Goal: Communication & Community: Participate in discussion

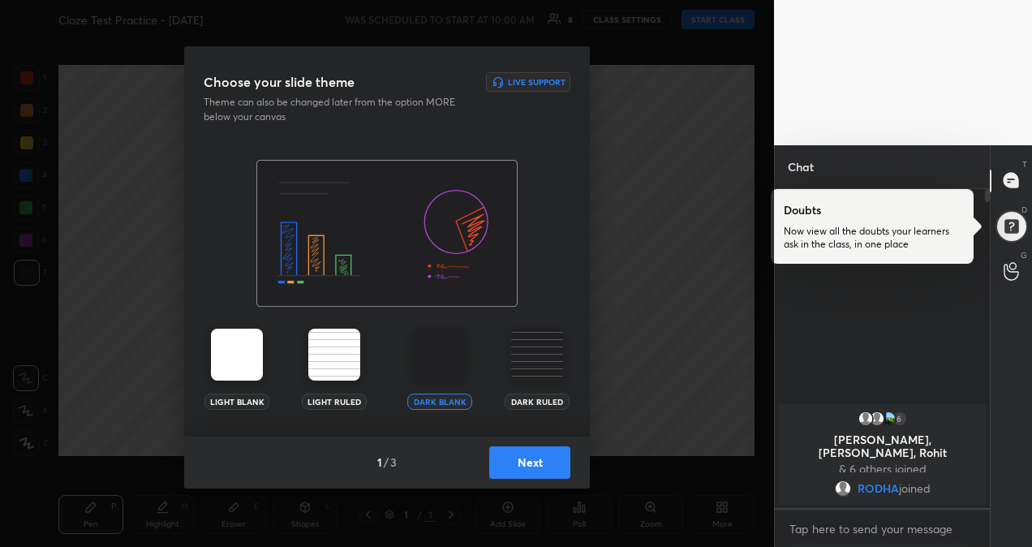
click at [234, 346] on img at bounding box center [237, 355] width 52 height 52
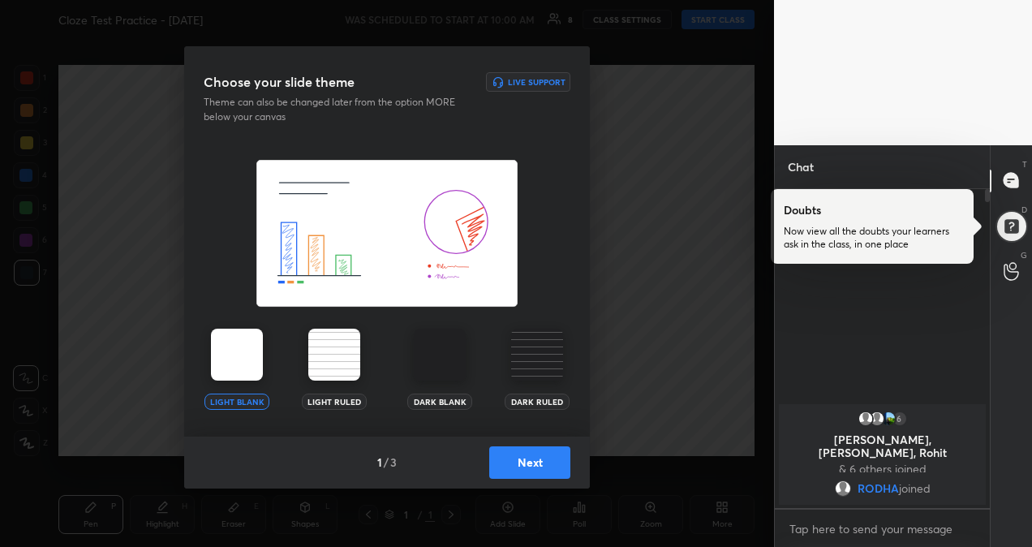
click at [544, 467] on button "Next" at bounding box center [529, 462] width 81 height 32
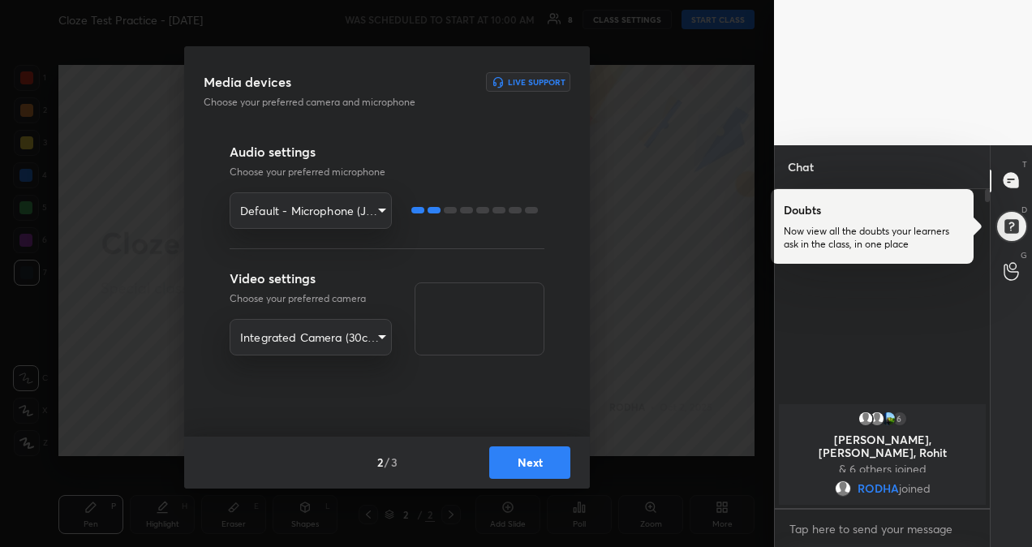
click at [541, 464] on button "Next" at bounding box center [529, 462] width 81 height 32
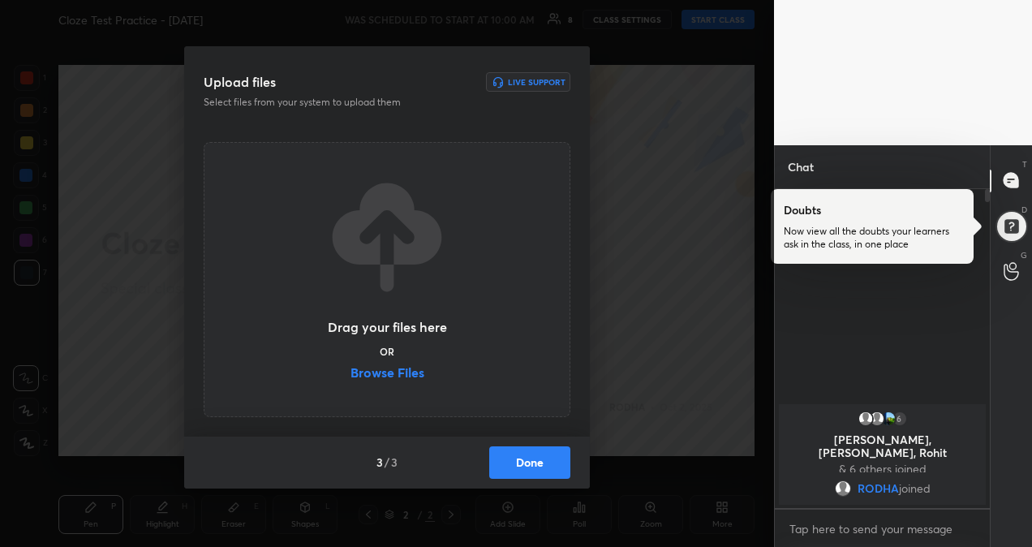
click at [405, 375] on label "Browse Files" at bounding box center [388, 374] width 74 height 17
click at [351, 375] on input "Browse Files" at bounding box center [351, 374] width 0 height 17
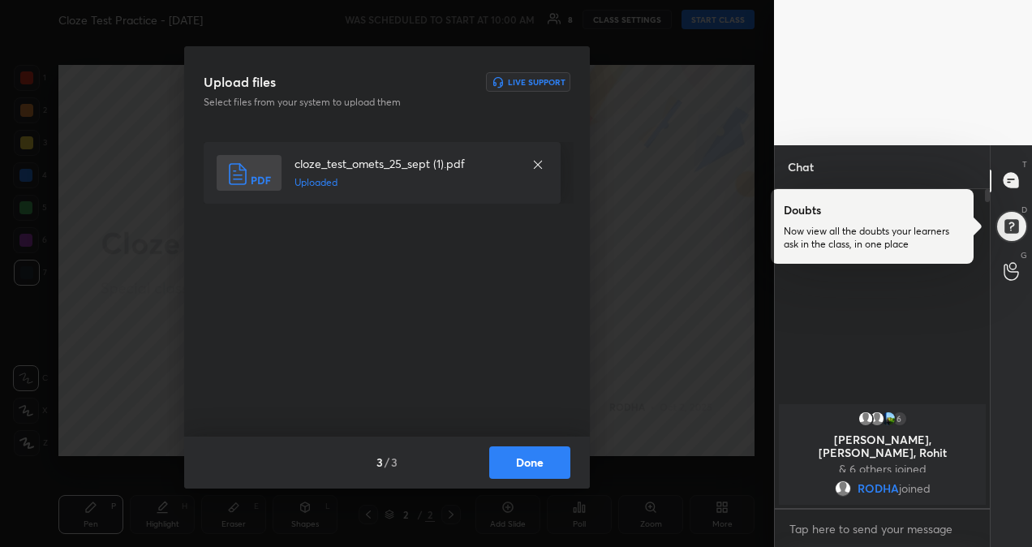
click at [539, 469] on button "Done" at bounding box center [529, 462] width 81 height 32
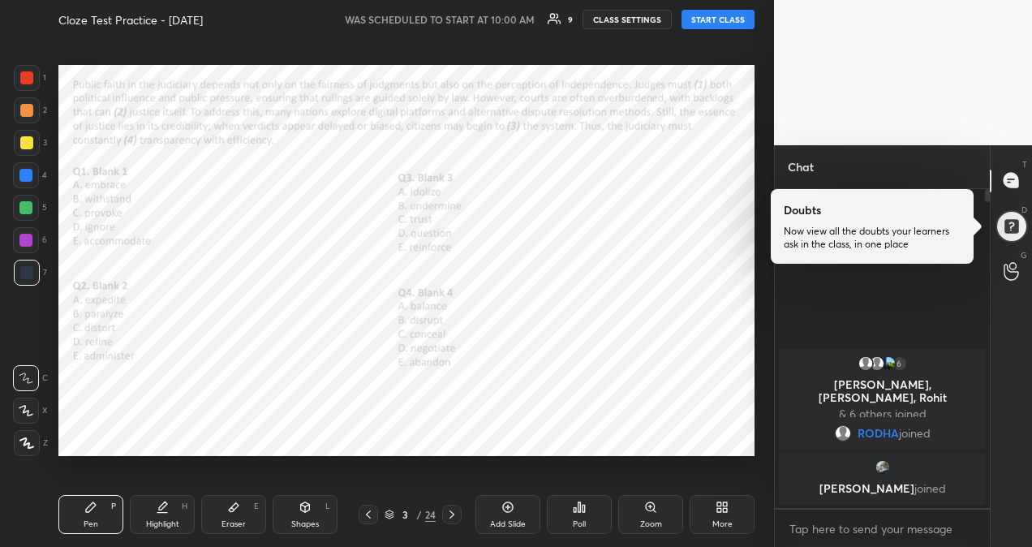
click at [712, 23] on button "START CLASS" at bounding box center [718, 19] width 73 height 19
type textarea "x"
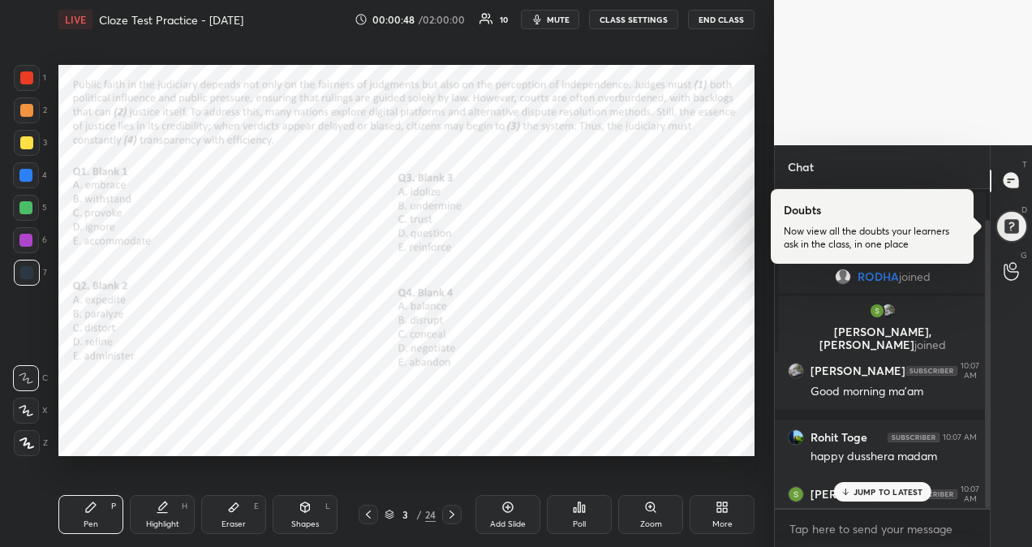
scroll to position [34, 0]
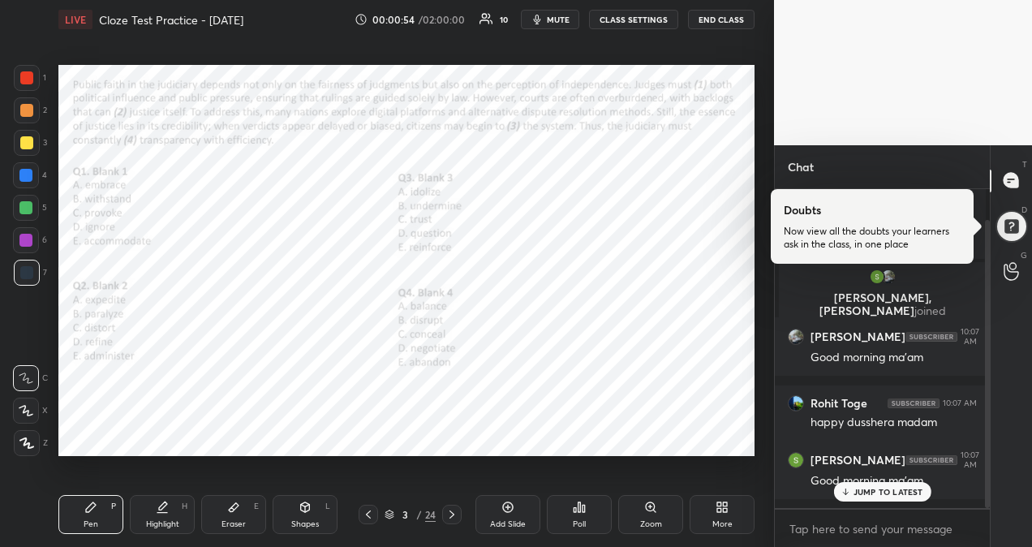
click at [850, 492] on icon at bounding box center [845, 492] width 11 height 10
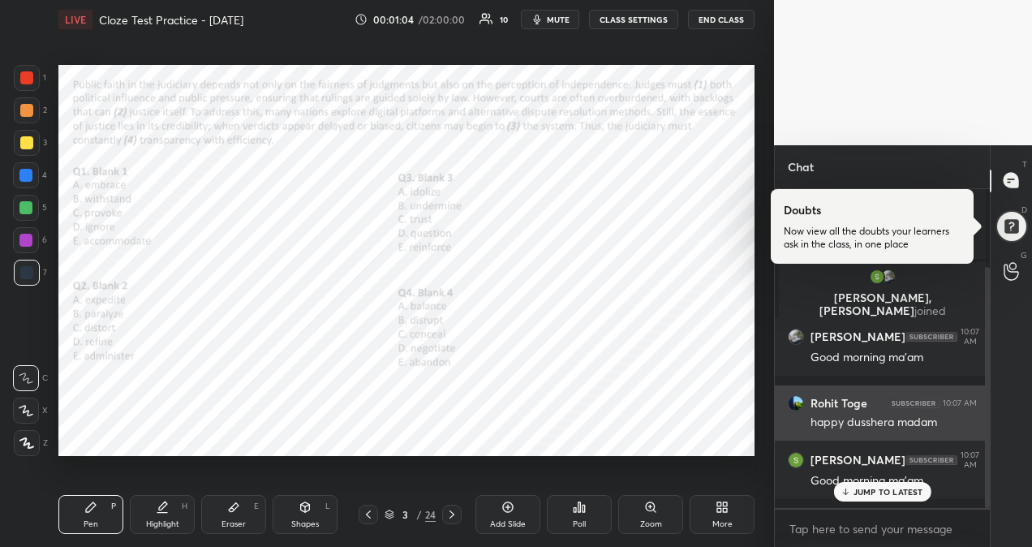
scroll to position [102, 0]
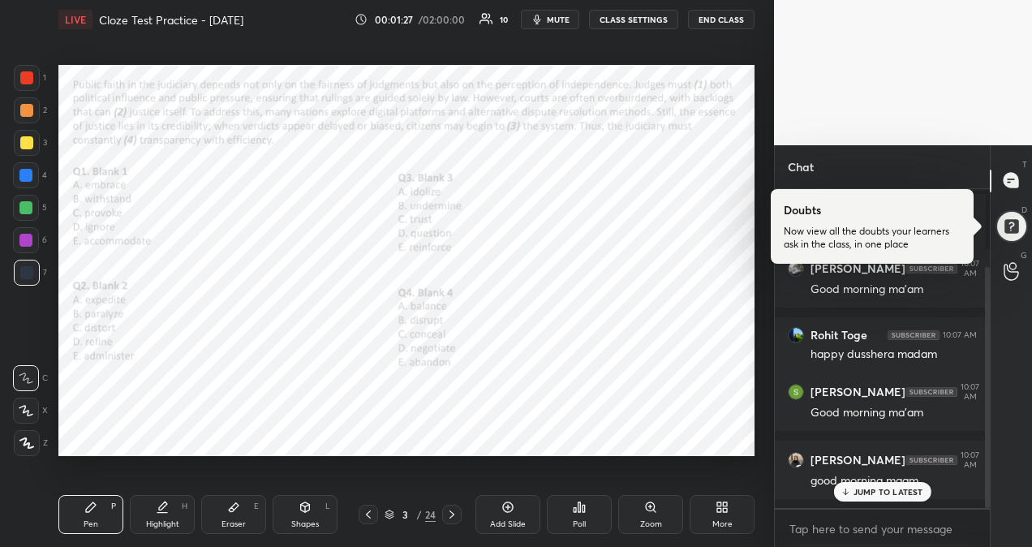
click at [870, 493] on p "JUMP TO LATEST" at bounding box center [889, 492] width 70 height 10
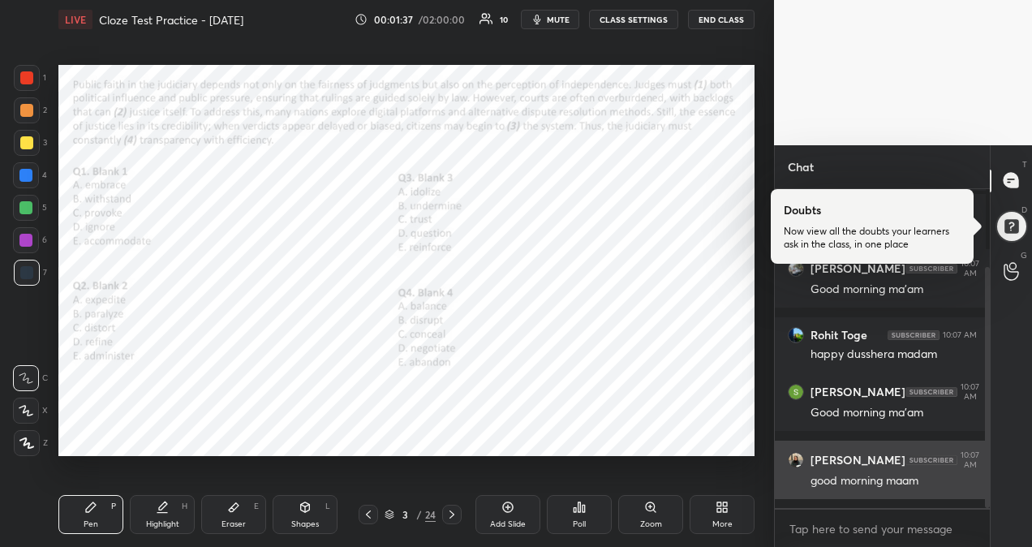
scroll to position [161, 0]
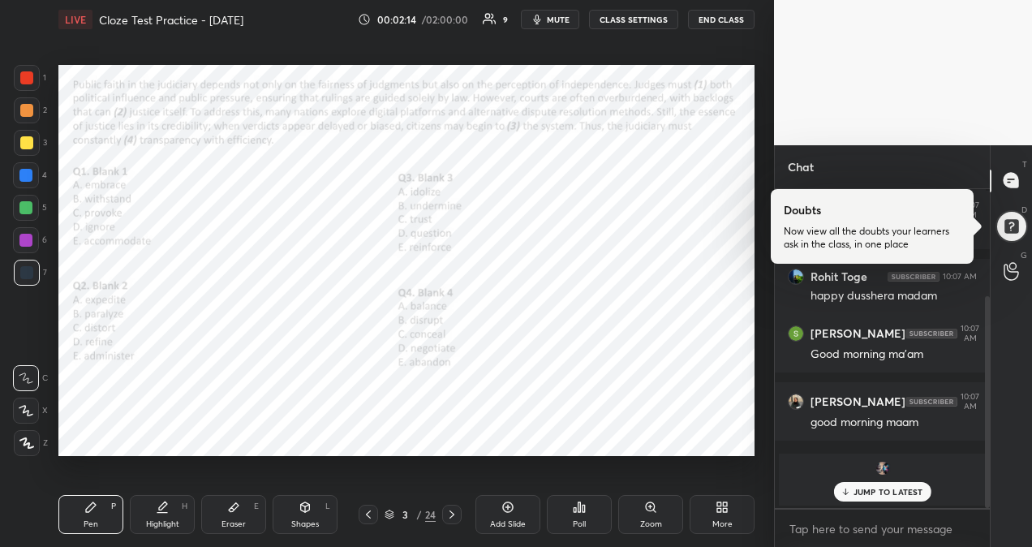
click at [846, 492] on icon at bounding box center [846, 492] width 0 height 6
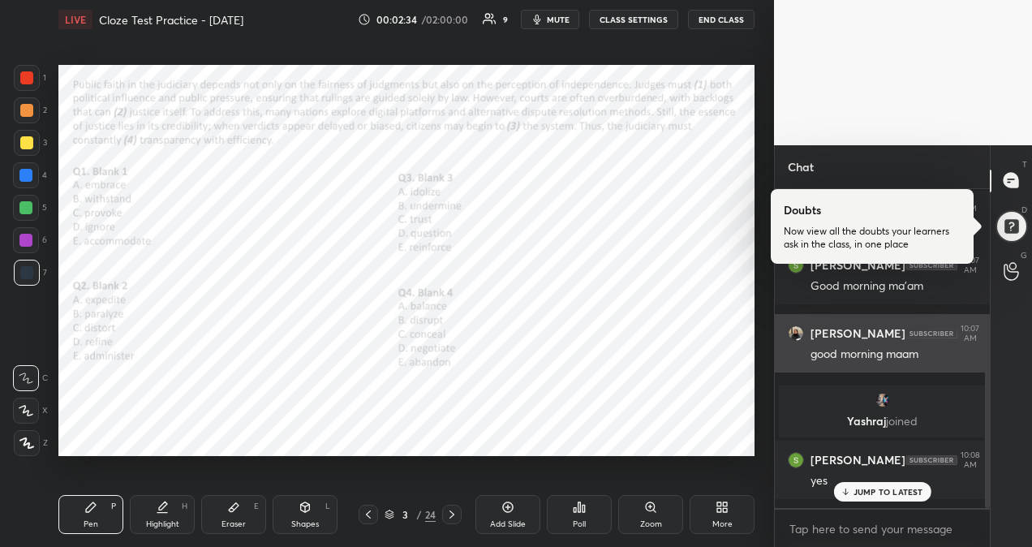
scroll to position [297, 0]
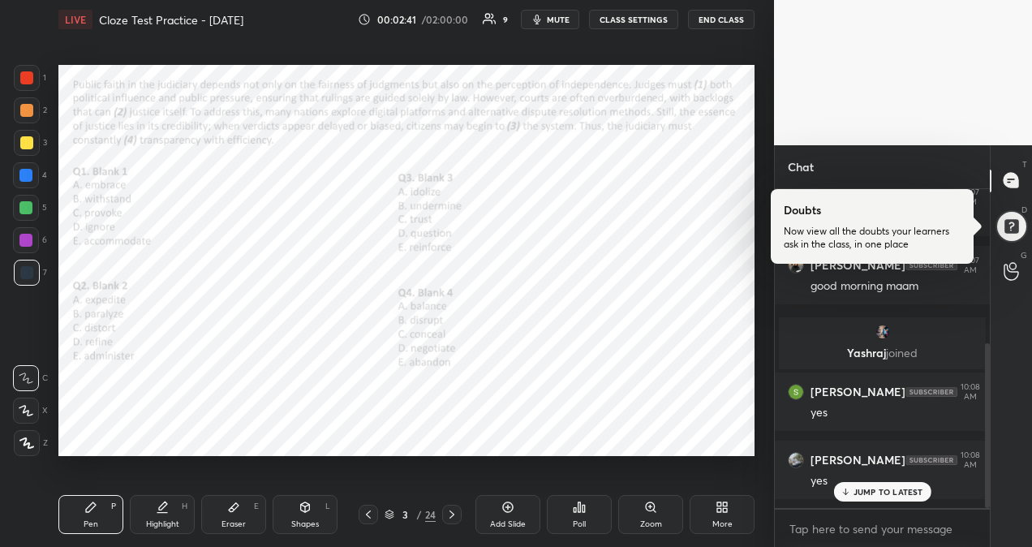
click at [454, 513] on icon at bounding box center [451, 514] width 13 height 13
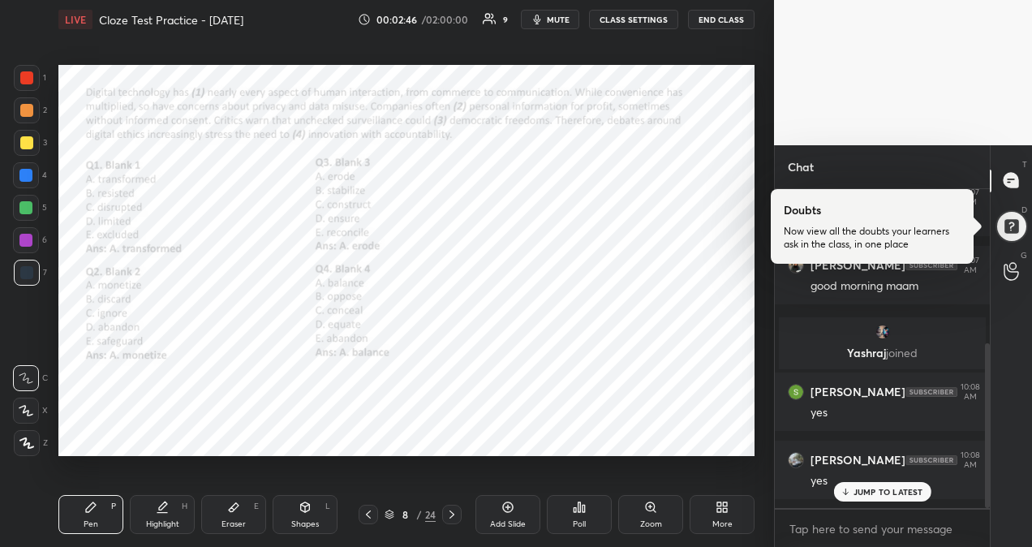
click at [454, 513] on icon at bounding box center [451, 514] width 13 height 13
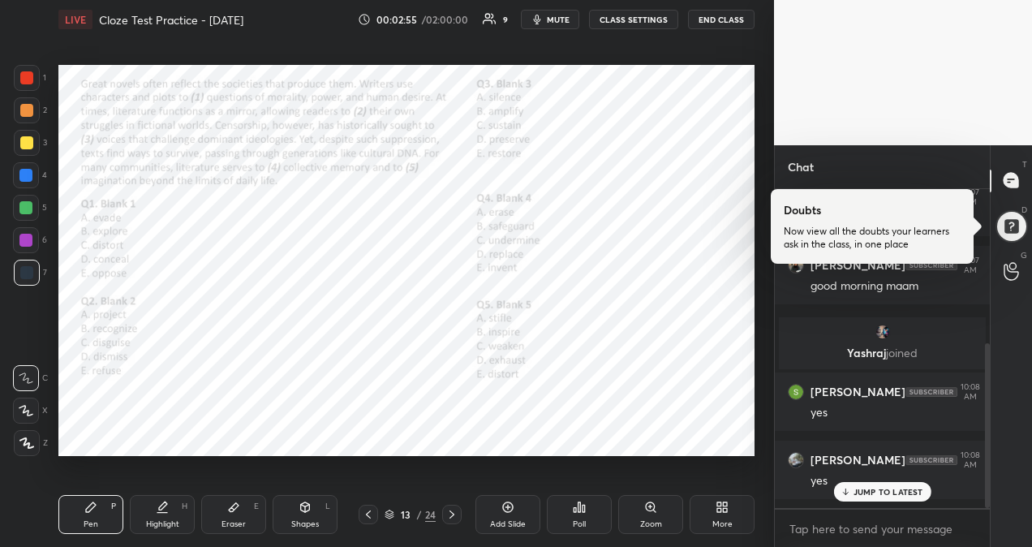
click at [895, 487] on p "JUMP TO LATEST" at bounding box center [889, 492] width 70 height 10
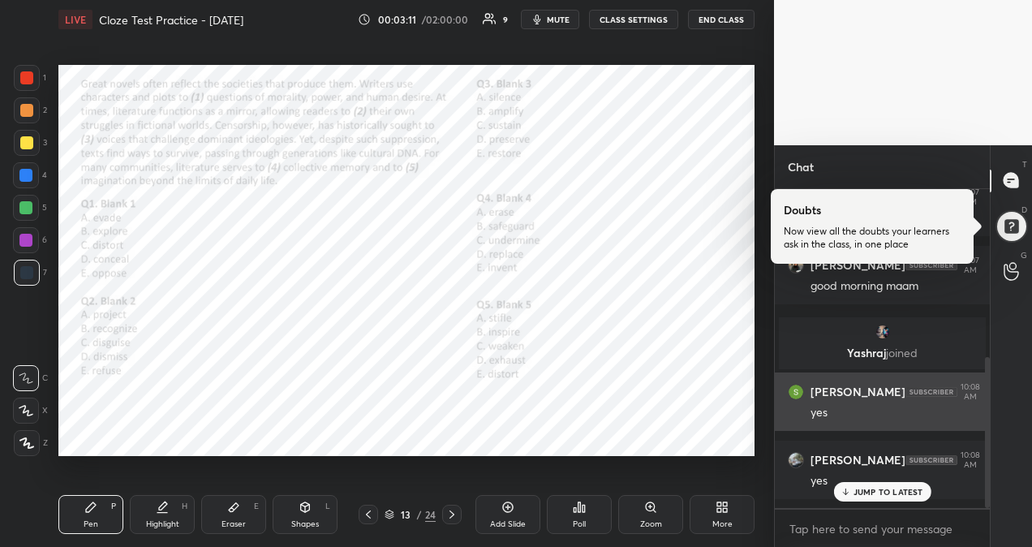
scroll to position [355, 0]
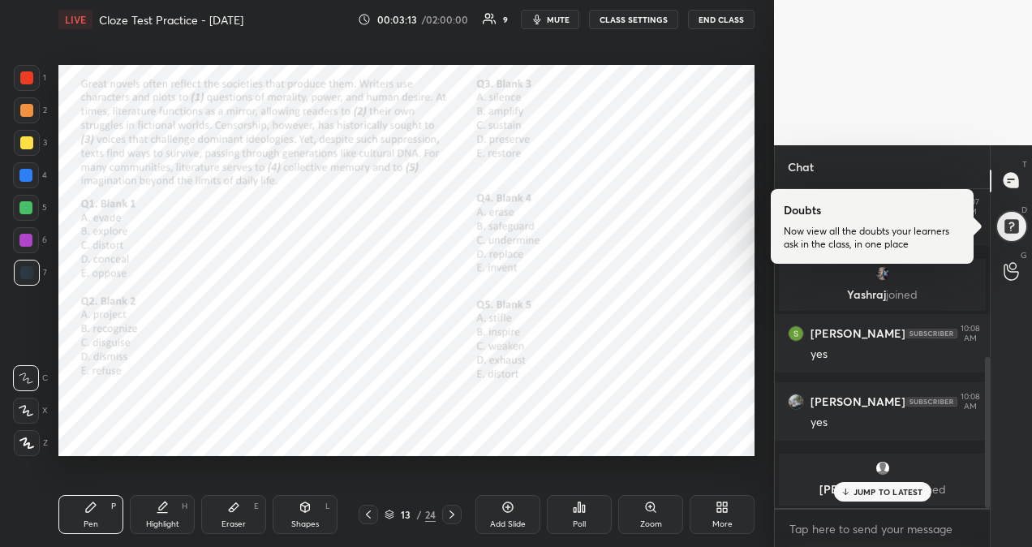
click at [844, 485] on div "JUMP TO LATEST" at bounding box center [881, 491] width 97 height 19
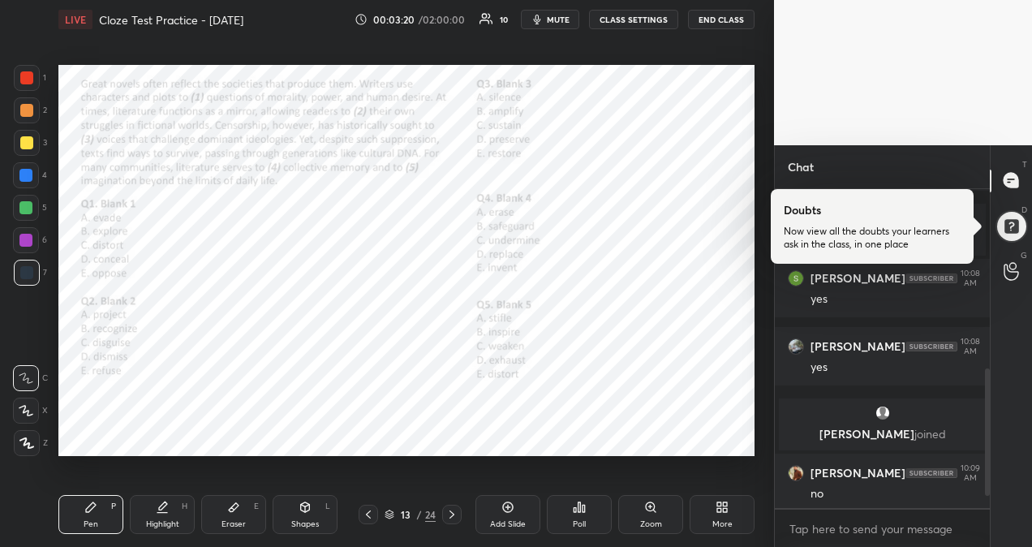
scroll to position [479, 0]
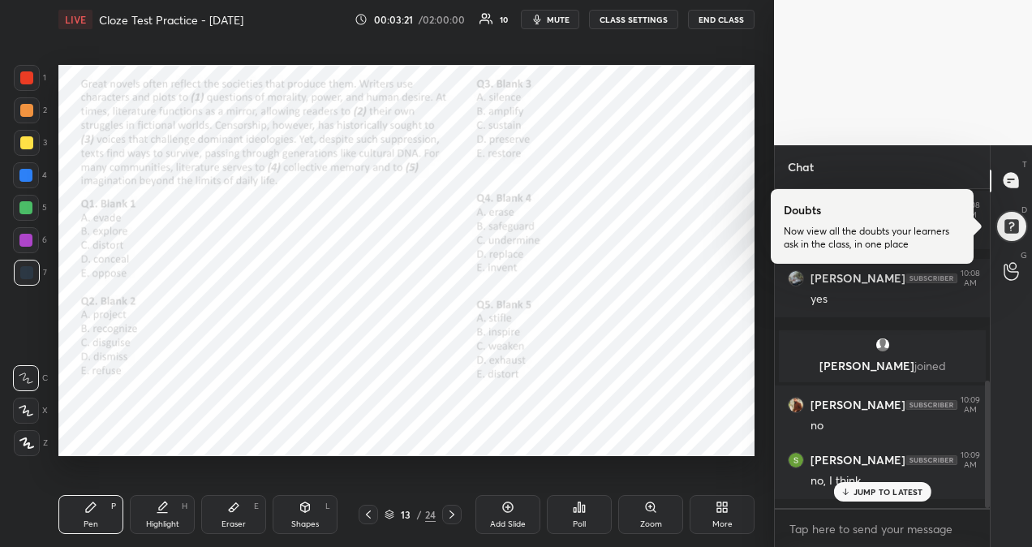
click at [862, 499] on div "JUMP TO LATEST" at bounding box center [881, 491] width 97 height 19
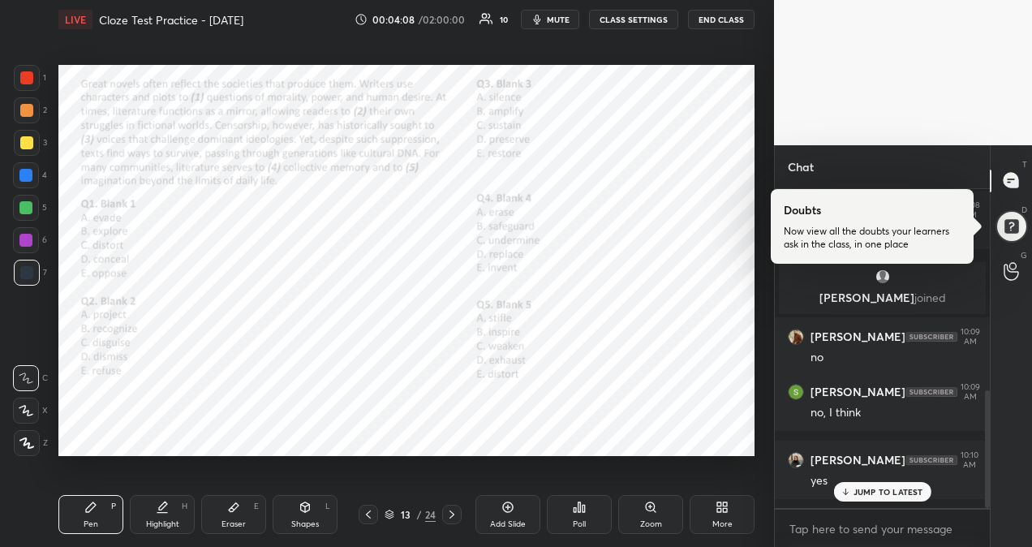
click at [865, 495] on p "JUMP TO LATEST" at bounding box center [889, 492] width 70 height 10
click at [589, 513] on div "Poll" at bounding box center [579, 514] width 65 height 39
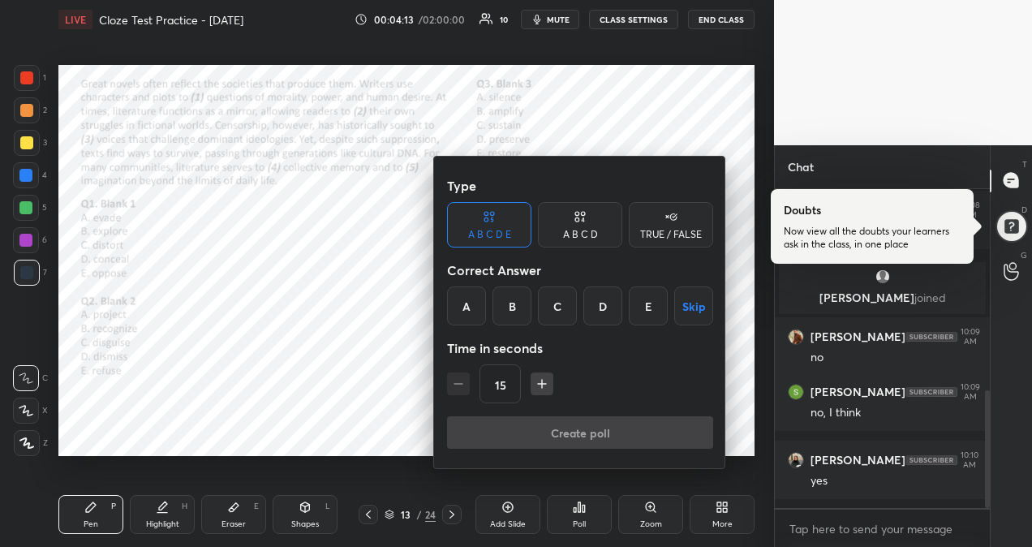
click at [670, 238] on div "TRUE / FALSE" at bounding box center [671, 235] width 62 height 10
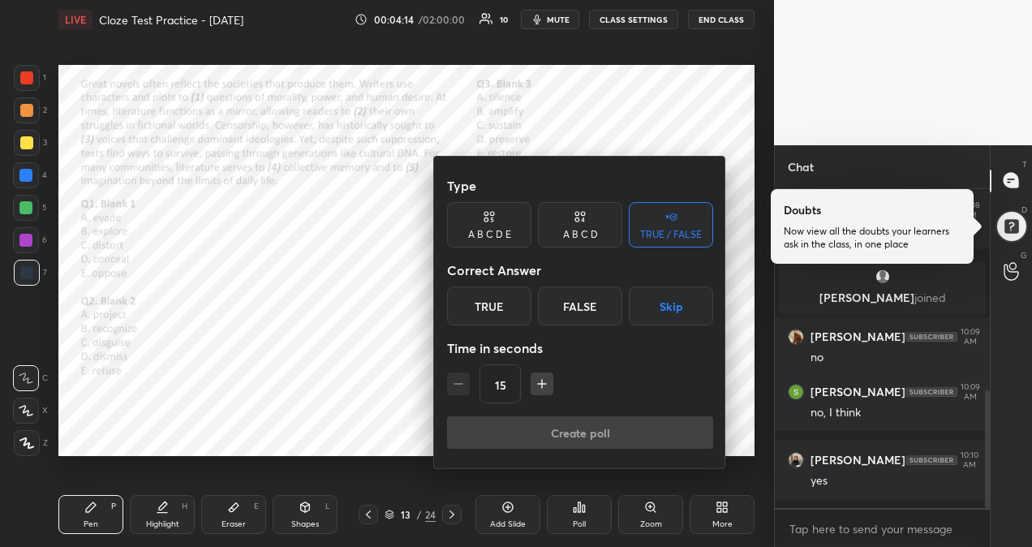
click at [503, 305] on div "True" at bounding box center [489, 305] width 84 height 39
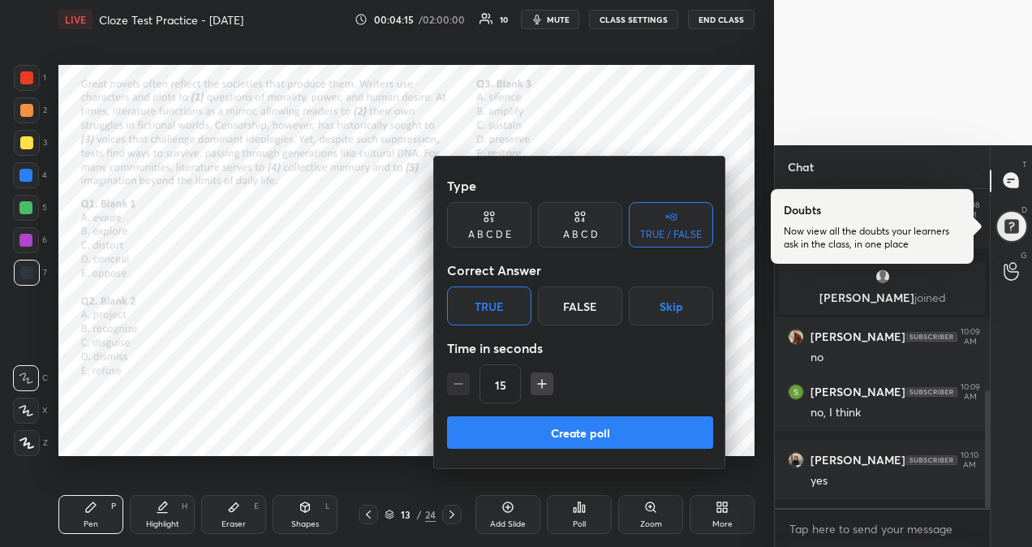
click at [534, 386] on icon "button" at bounding box center [542, 384] width 16 height 16
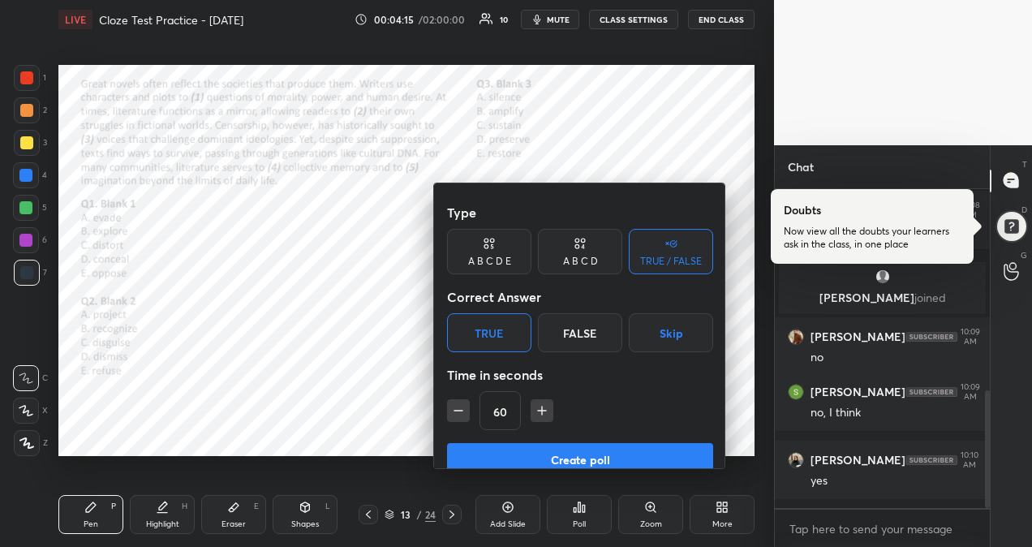
click at [534, 402] on icon "button" at bounding box center [542, 410] width 16 height 16
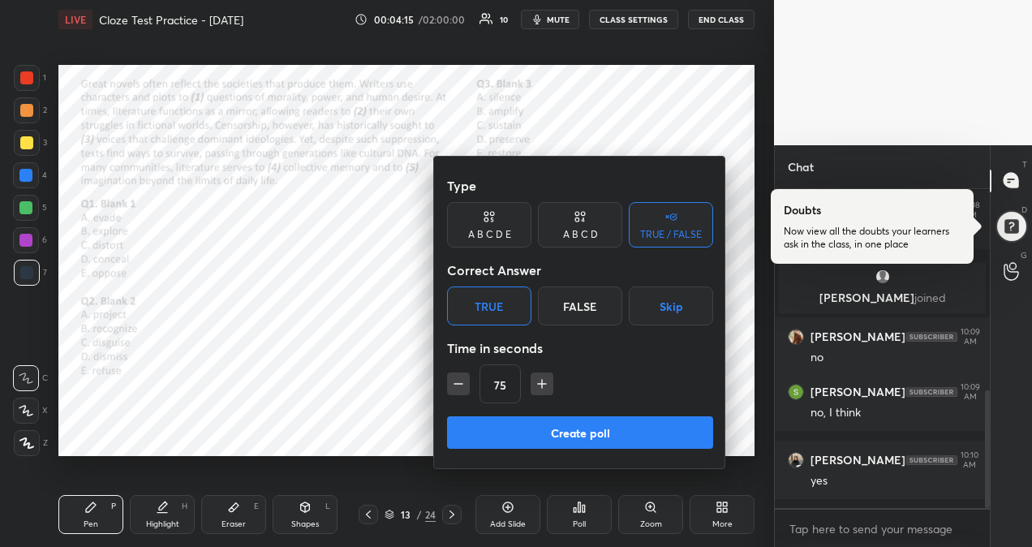
click at [534, 386] on icon "button" at bounding box center [542, 384] width 16 height 16
click at [534, 386] on div "105" at bounding box center [580, 383] width 266 height 39
click at [557, 384] on button "button" at bounding box center [549, 383] width 23 height 23
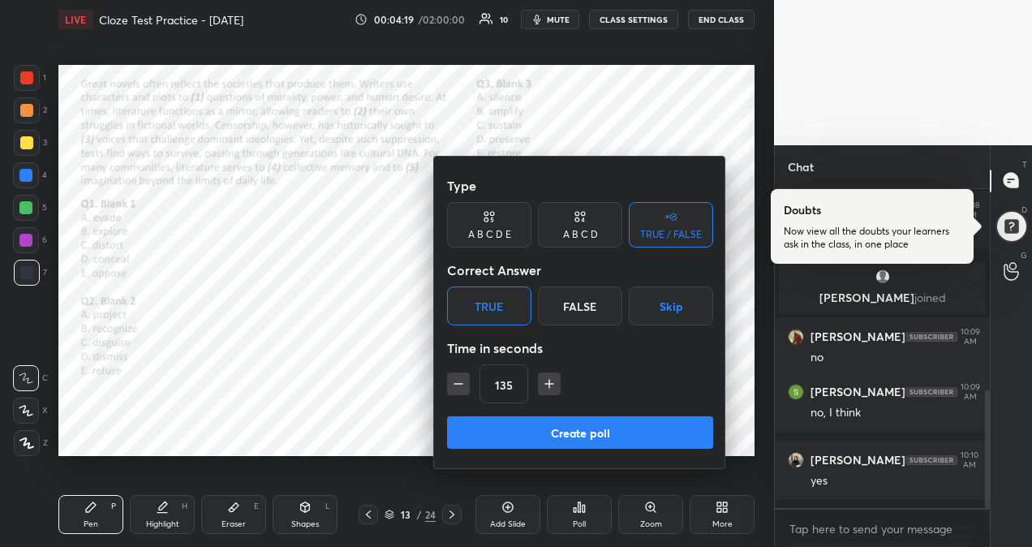
click at [546, 386] on icon "button" at bounding box center [549, 384] width 16 height 16
type input "150"
click at [550, 433] on button "Create poll" at bounding box center [580, 432] width 266 height 32
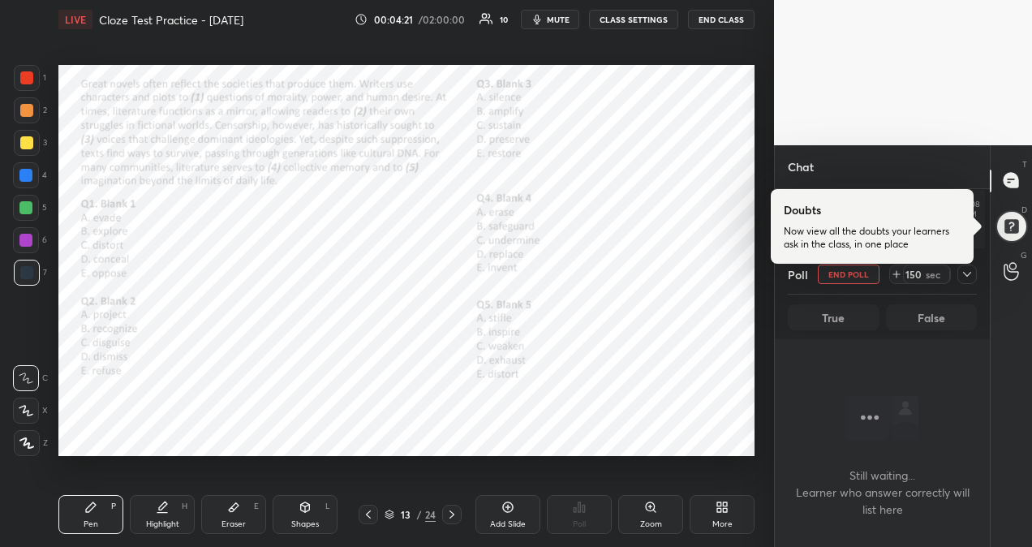
scroll to position [5, 5]
click at [1009, 230] on div at bounding box center [1012, 226] width 34 height 34
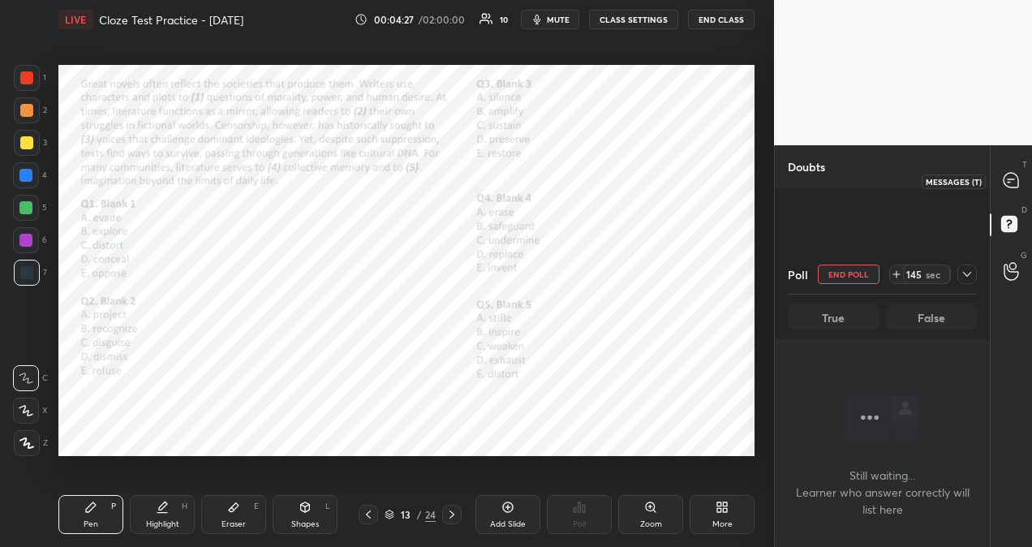
click at [1012, 179] on icon at bounding box center [1011, 180] width 15 height 15
click at [965, 269] on icon at bounding box center [967, 274] width 13 height 13
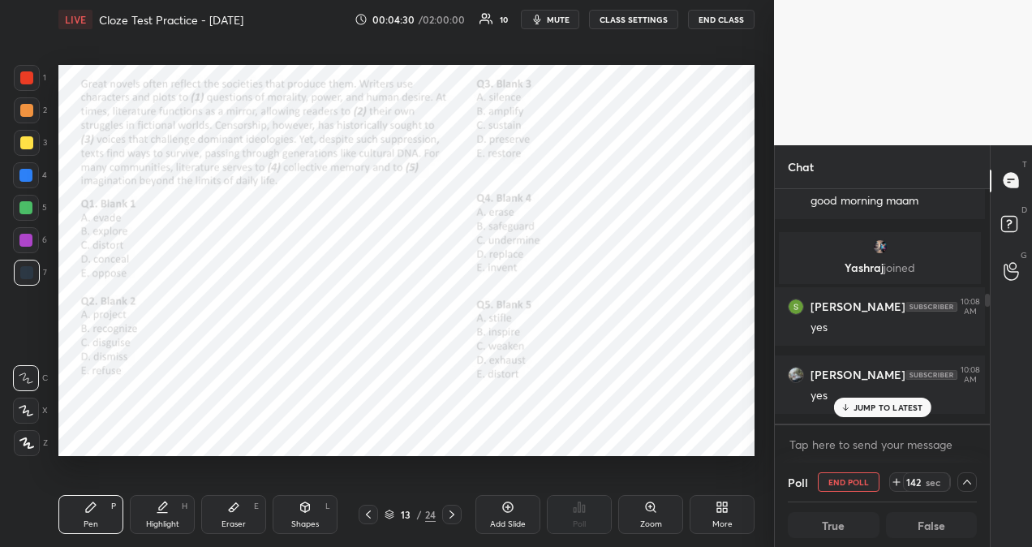
scroll to position [333, 0]
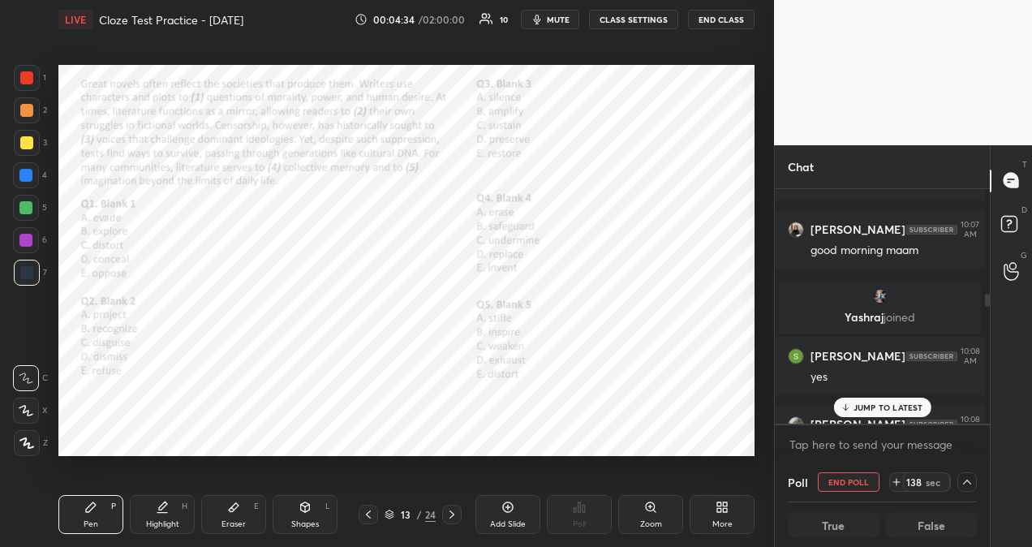
click at [897, 405] on p "JUMP TO LATEST" at bounding box center [889, 407] width 70 height 10
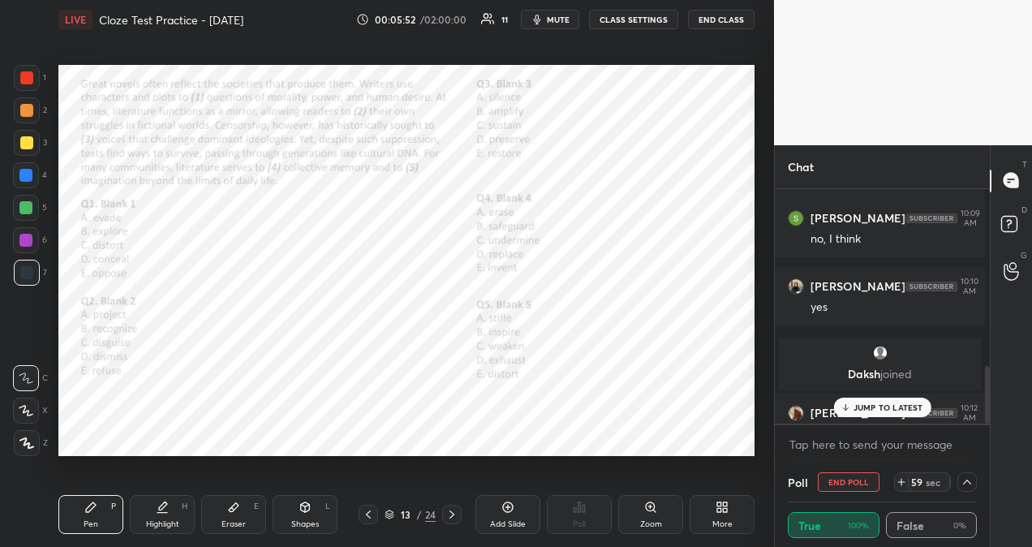
scroll to position [714, 0]
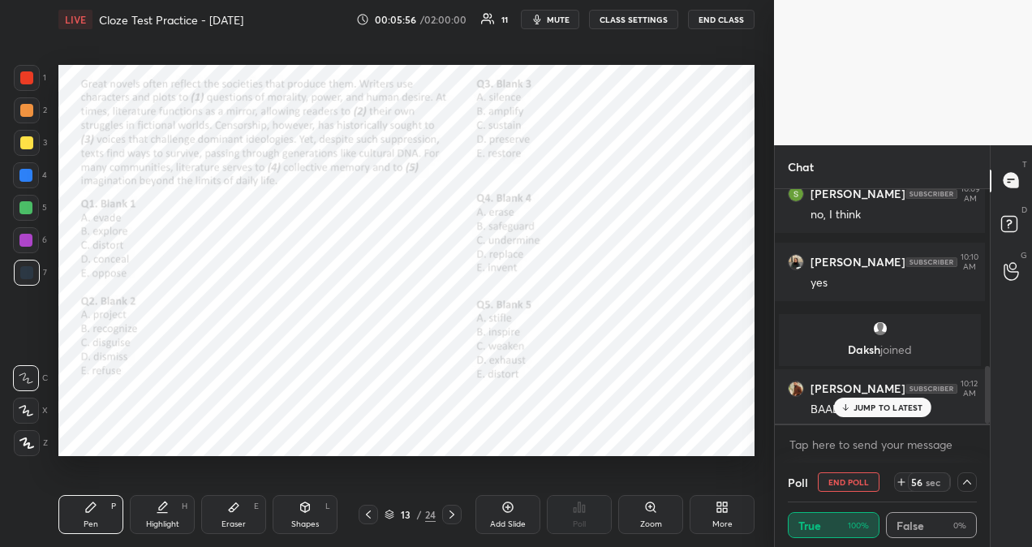
click at [881, 404] on p "JUMP TO LATEST" at bounding box center [889, 407] width 70 height 10
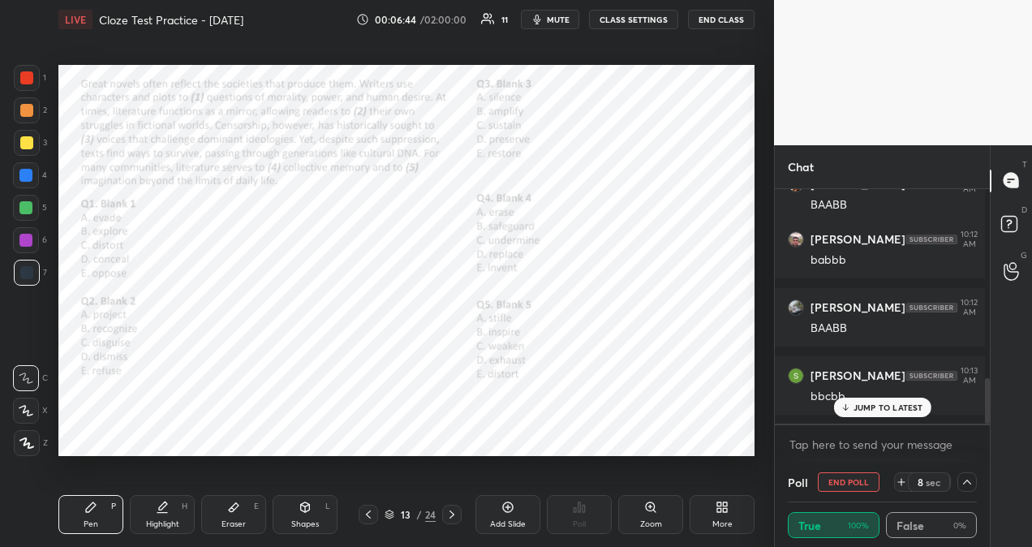
scroll to position [974, 0]
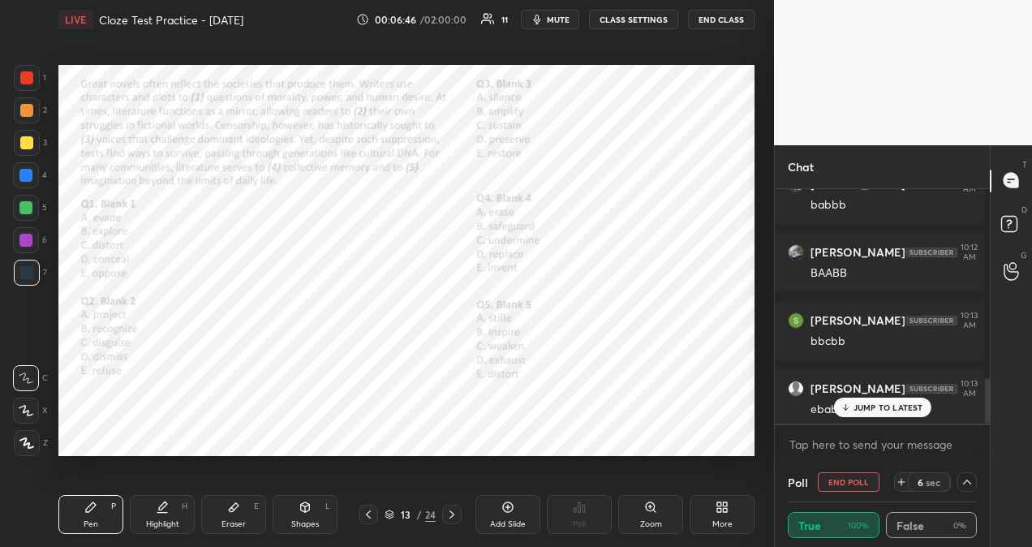
click at [859, 408] on p "JUMP TO LATEST" at bounding box center [889, 407] width 70 height 10
click at [967, 485] on icon at bounding box center [967, 482] width 13 height 13
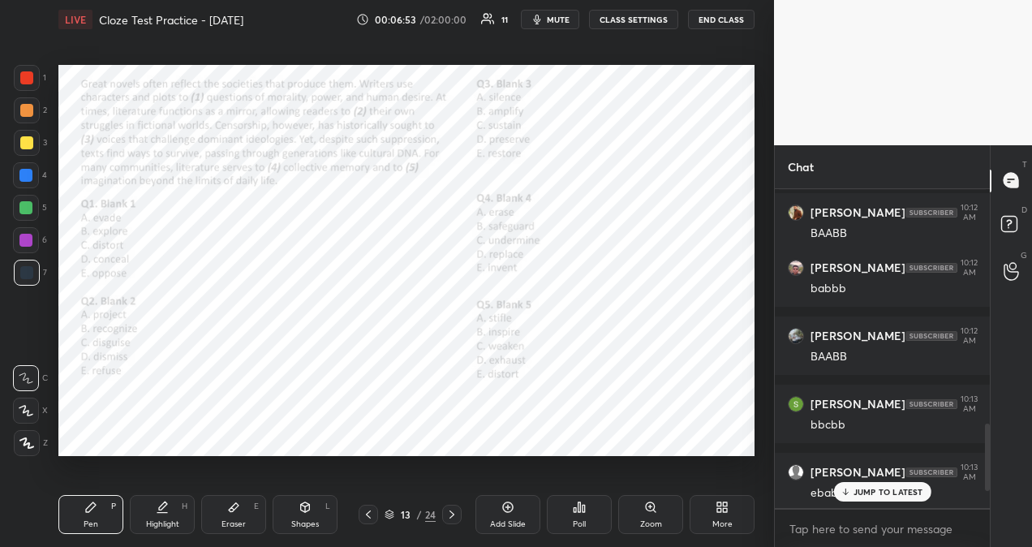
scroll to position [354, 210]
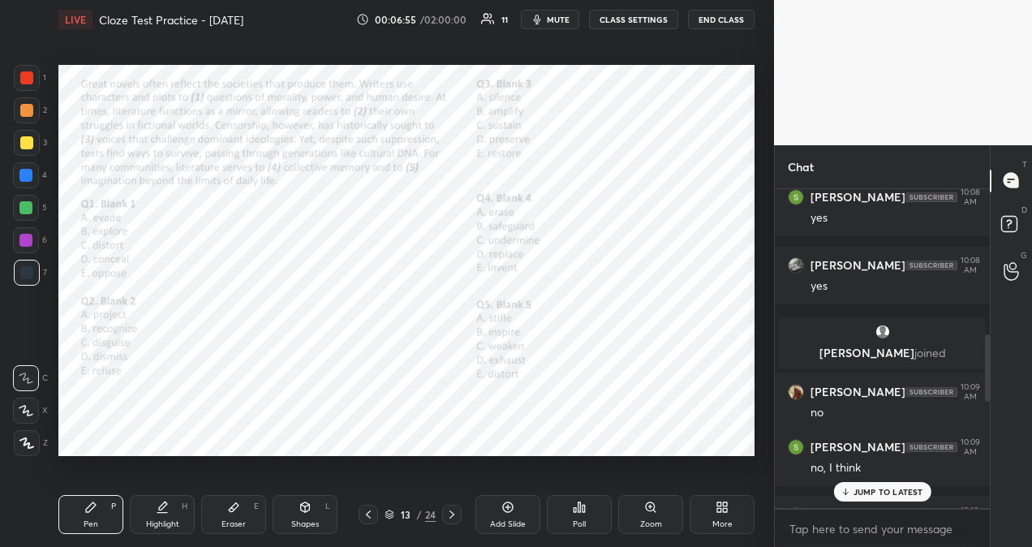
click at [873, 490] on p "JUMP TO LATEST" at bounding box center [889, 492] width 70 height 10
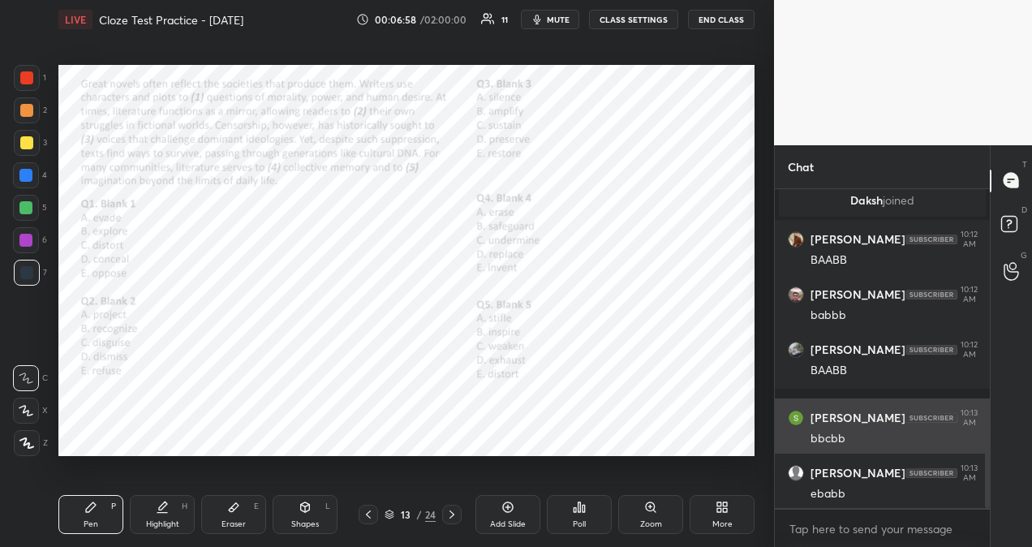
scroll to position [949, 0]
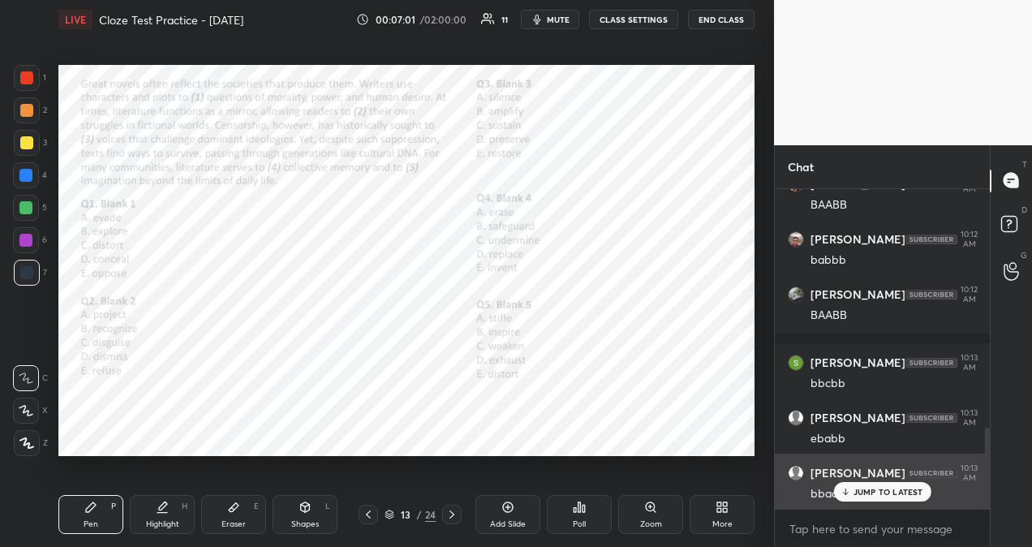
click at [899, 498] on div "JUMP TO LATEST" at bounding box center [881, 491] width 97 height 19
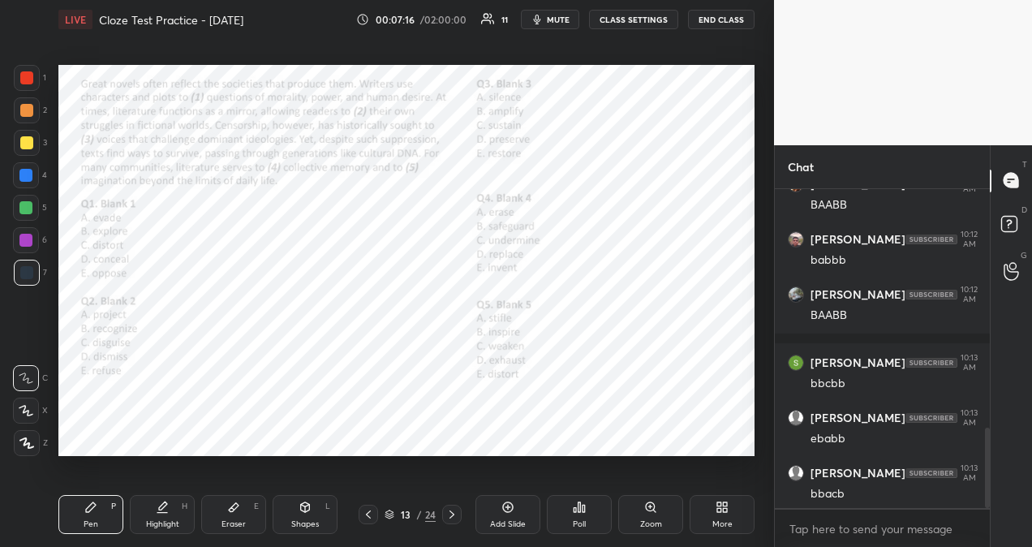
click at [27, 79] on div at bounding box center [26, 77] width 13 height 13
click at [28, 416] on div at bounding box center [26, 411] width 26 height 26
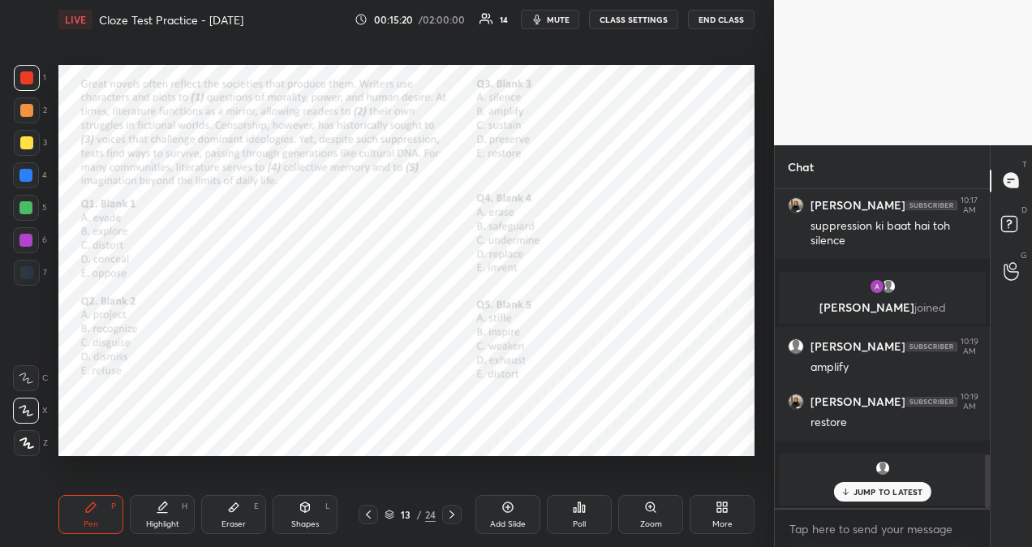
scroll to position [1633, 0]
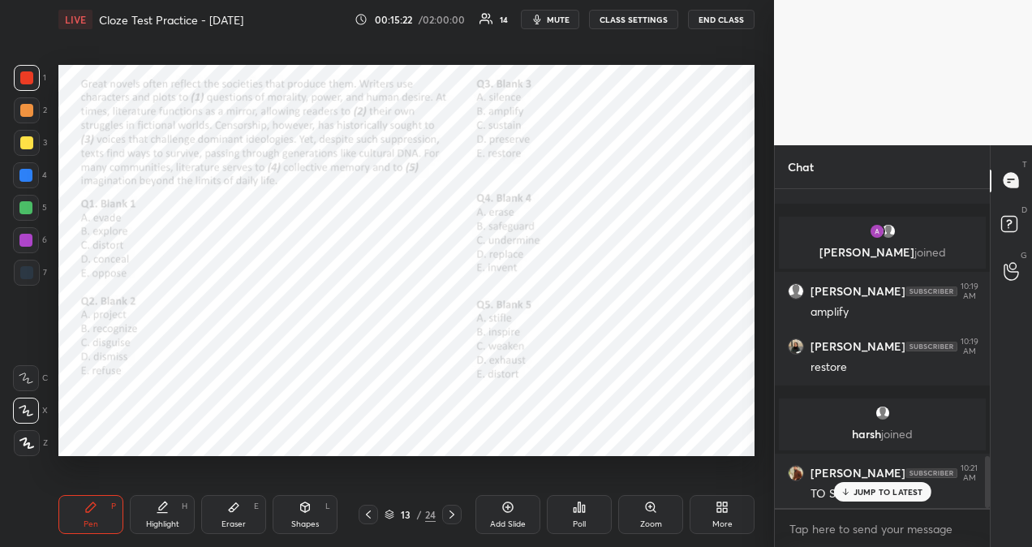
click at [900, 495] on p "JUMP TO LATEST" at bounding box center [889, 492] width 70 height 10
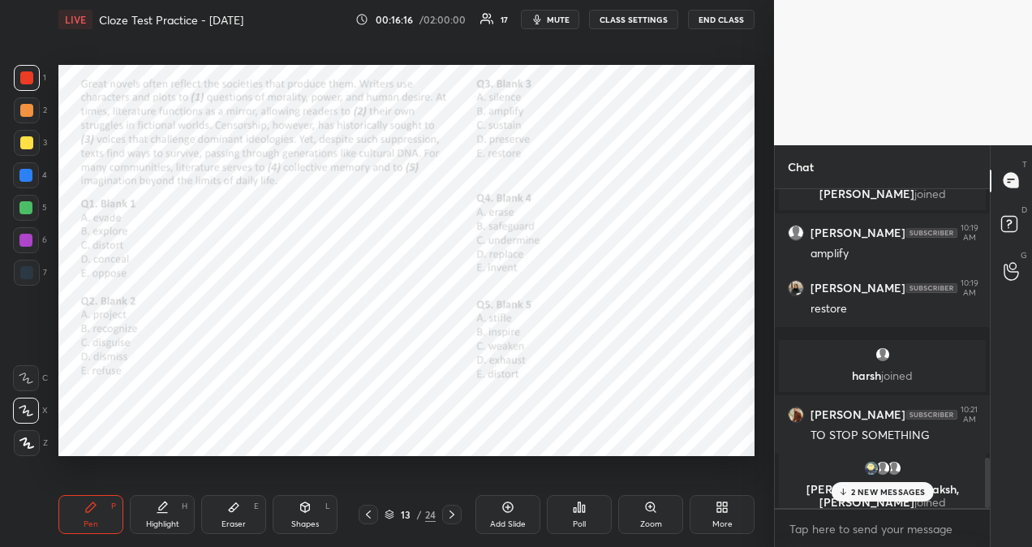
click at [857, 488] on p "2 NEW MESSAGES" at bounding box center [888, 492] width 75 height 10
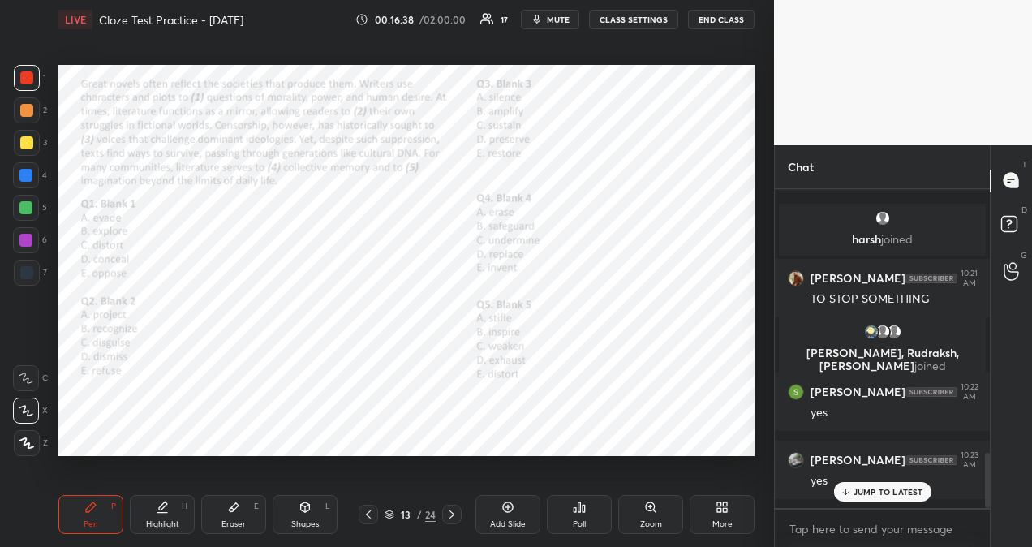
scroll to position [1537, 0]
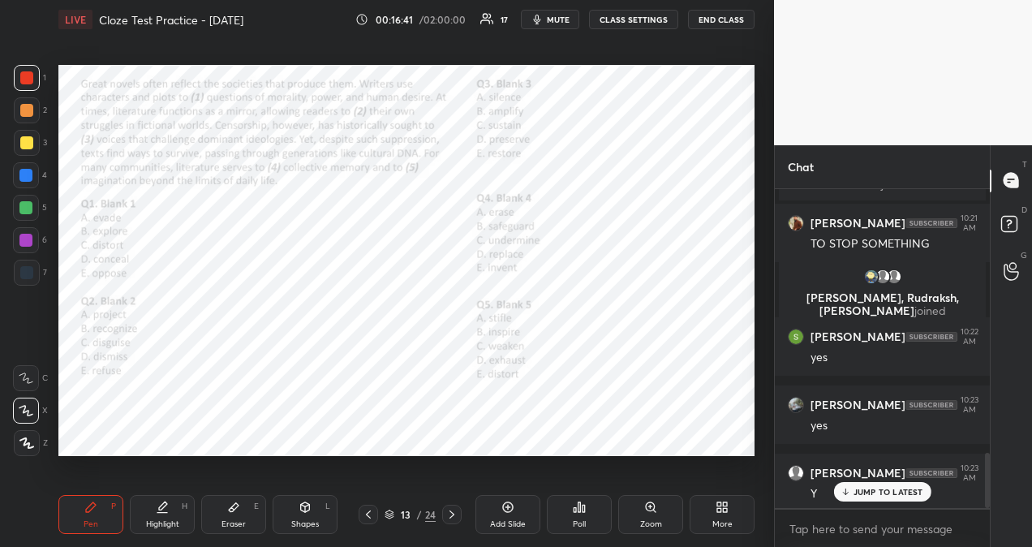
click at [451, 515] on icon at bounding box center [451, 514] width 13 height 13
click at [578, 520] on div "Poll" at bounding box center [579, 524] width 13 height 8
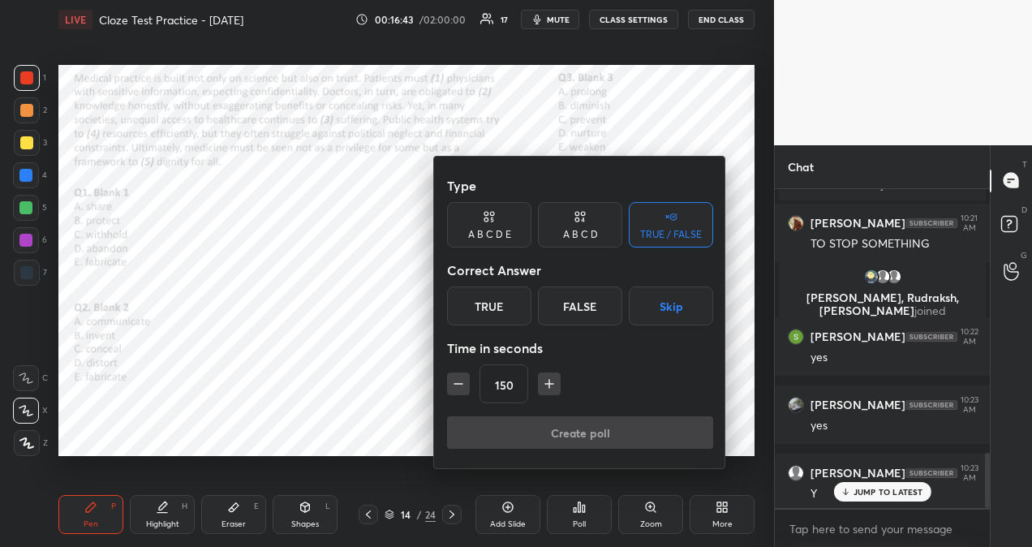
click at [503, 308] on div "True" at bounding box center [489, 305] width 84 height 39
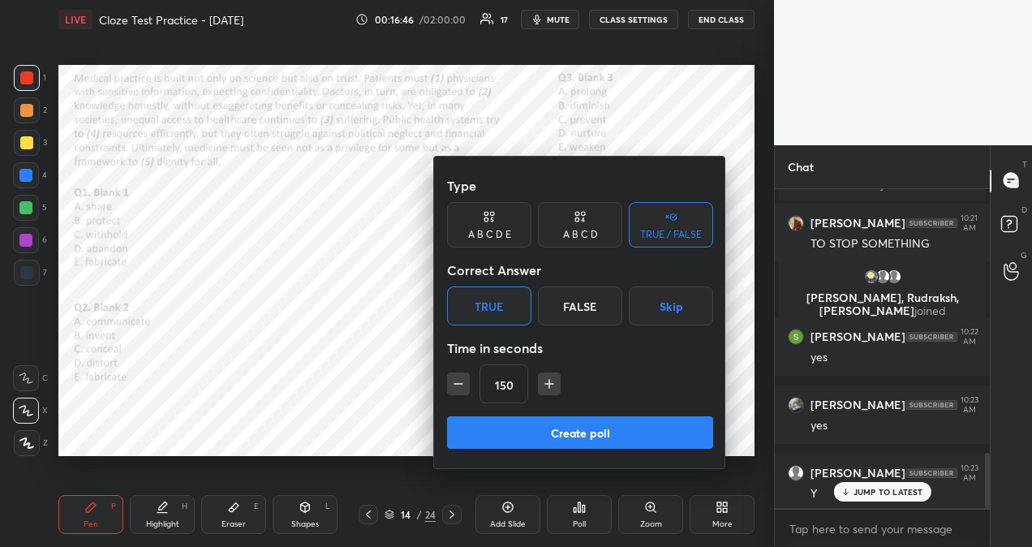
click at [578, 437] on button "Create poll" at bounding box center [580, 432] width 266 height 32
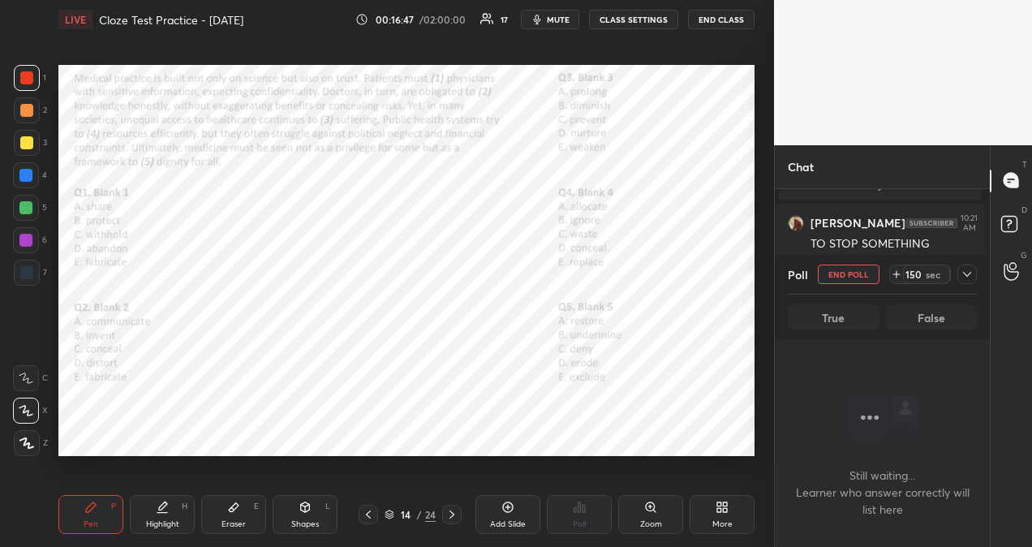
scroll to position [269, 210]
click at [964, 274] on icon at bounding box center [967, 274] width 13 height 13
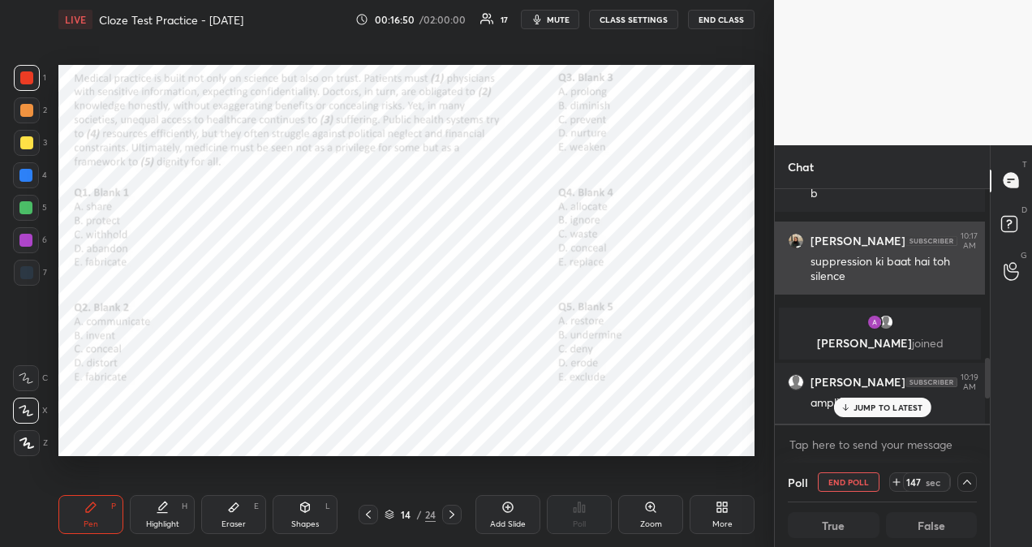
scroll to position [6, 5]
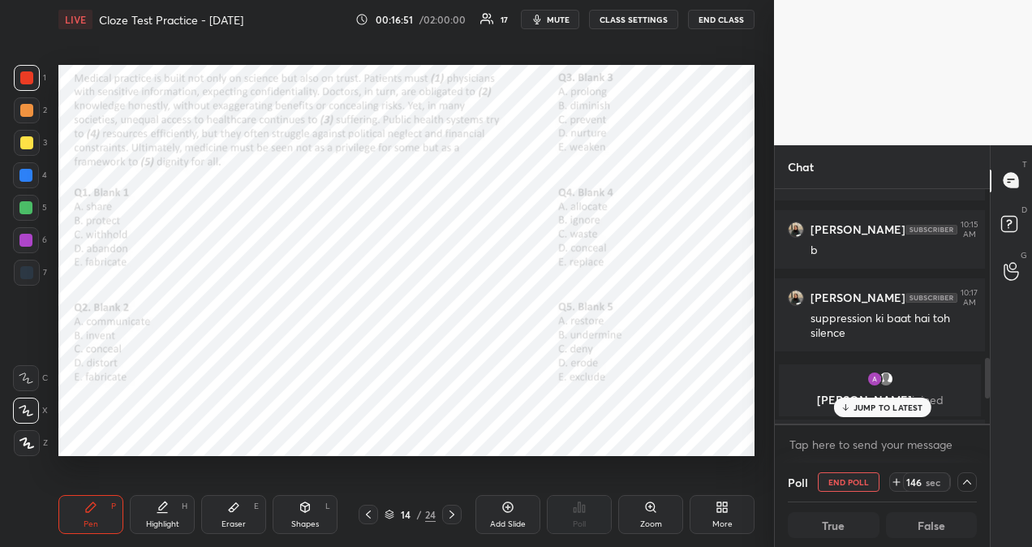
click at [560, 19] on span "mute" at bounding box center [558, 19] width 23 height 11
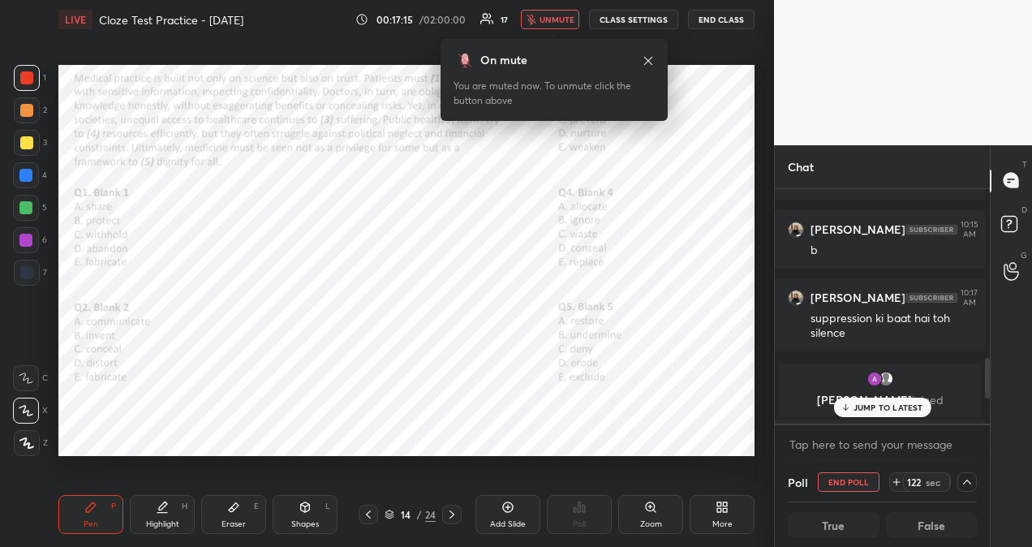
scroll to position [1, 5]
click at [562, 16] on span "unmute" at bounding box center [557, 19] width 35 height 11
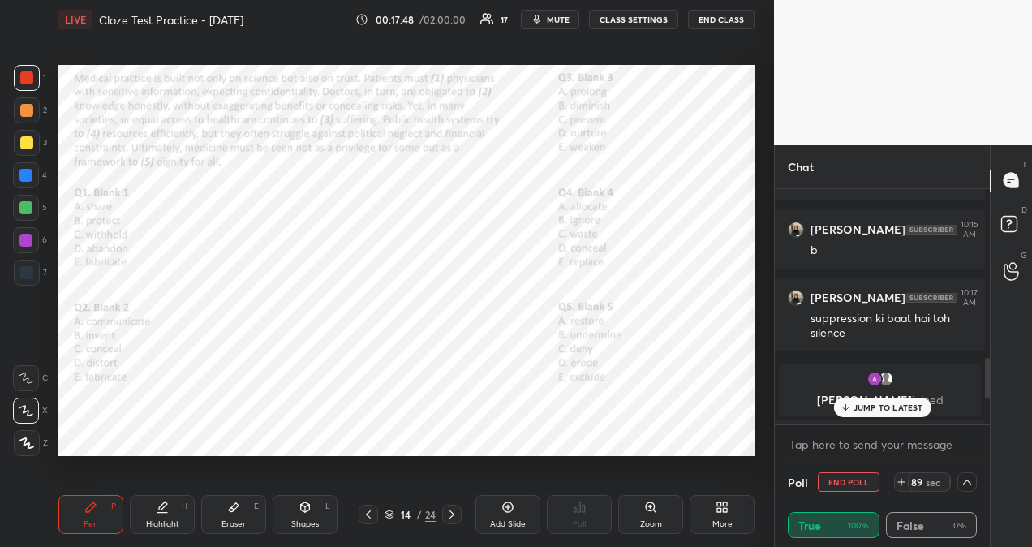
click at [863, 408] on p "JUMP TO LATEST" at bounding box center [889, 407] width 70 height 10
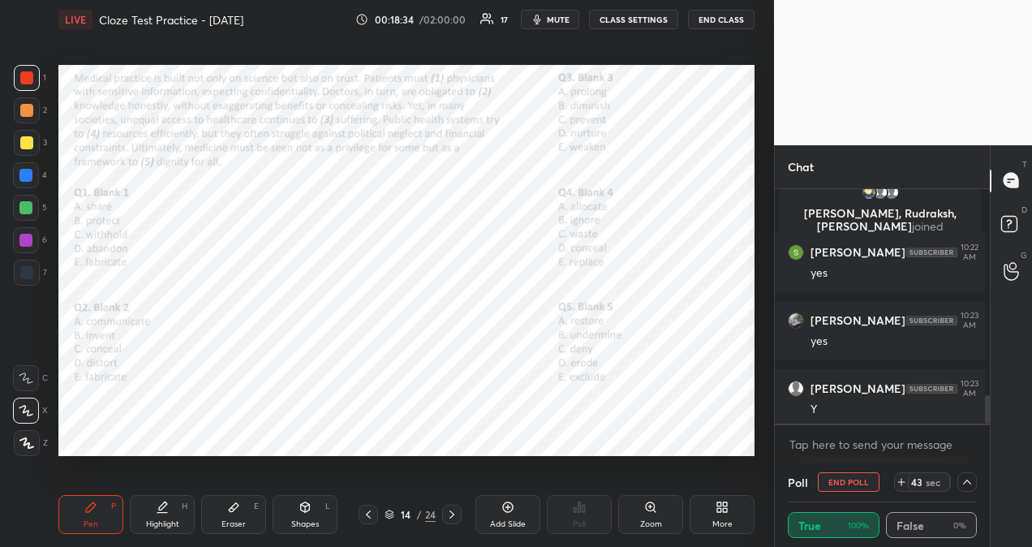
click at [550, 18] on span "mute" at bounding box center [558, 19] width 23 height 11
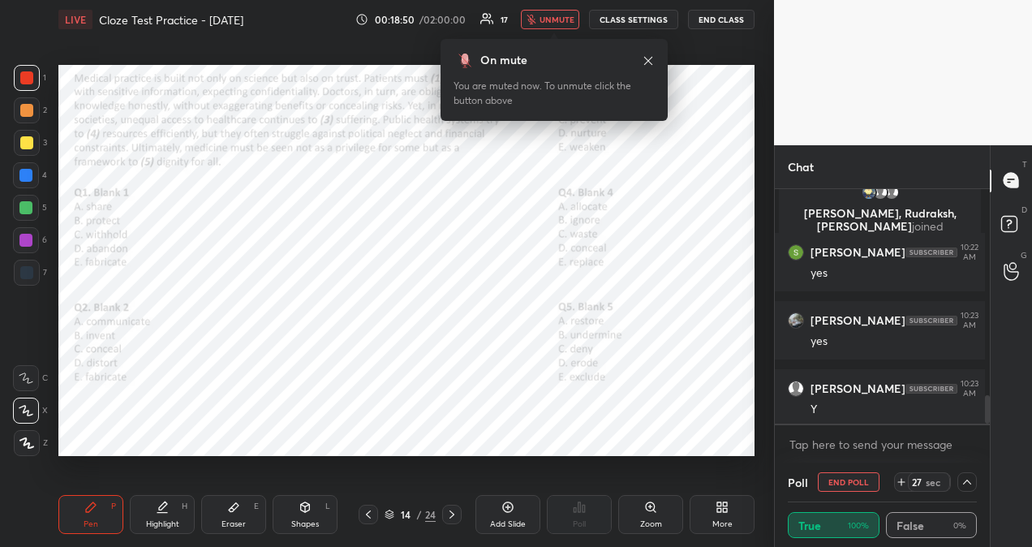
click at [550, 18] on span "unmute" at bounding box center [557, 19] width 35 height 11
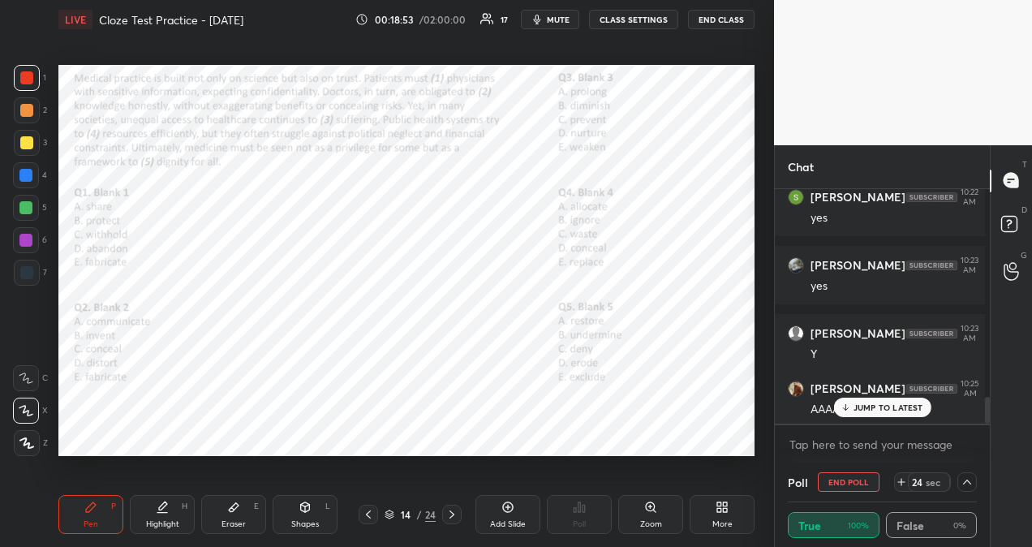
scroll to position [1831, 0]
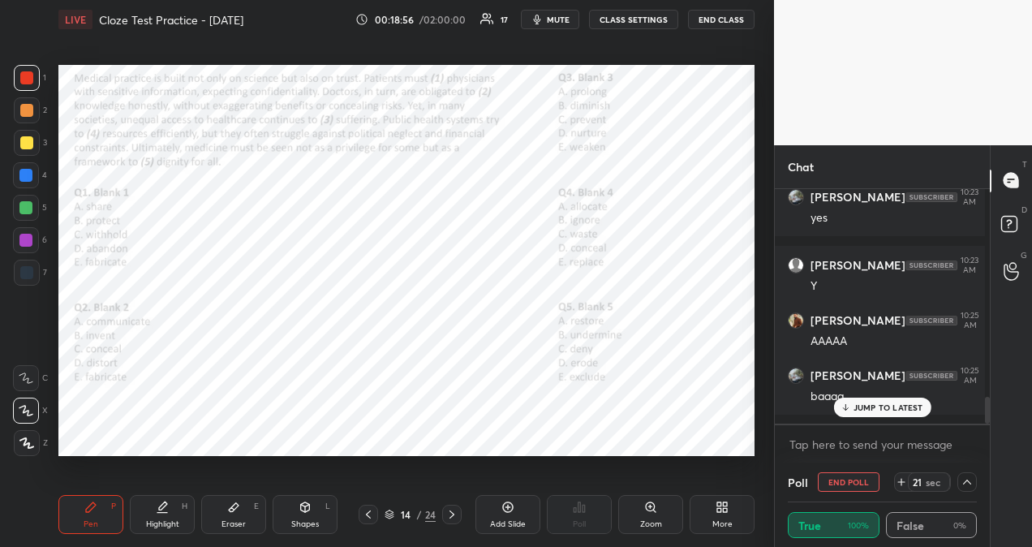
click at [575, 21] on button "mute" at bounding box center [550, 19] width 58 height 19
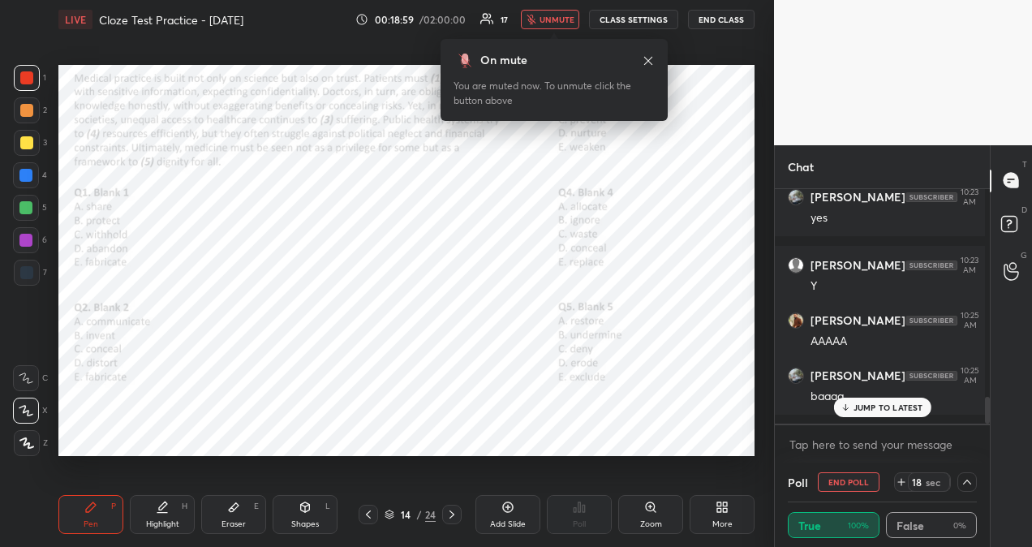
click at [575, 21] on span "unmute" at bounding box center [557, 19] width 35 height 11
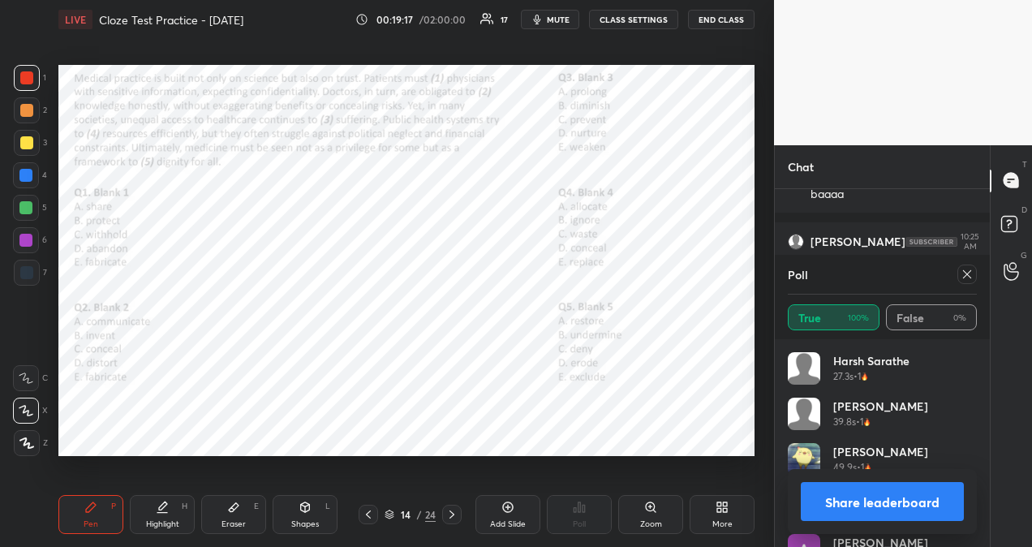
scroll to position [1590, 0]
drag, startPoint x: 977, startPoint y: 278, endPoint x: 969, endPoint y: 272, distance: 9.9
click at [969, 272] on div "Poll True 100% False 0%" at bounding box center [882, 297] width 215 height 84
click at [969, 272] on icon at bounding box center [967, 274] width 8 height 8
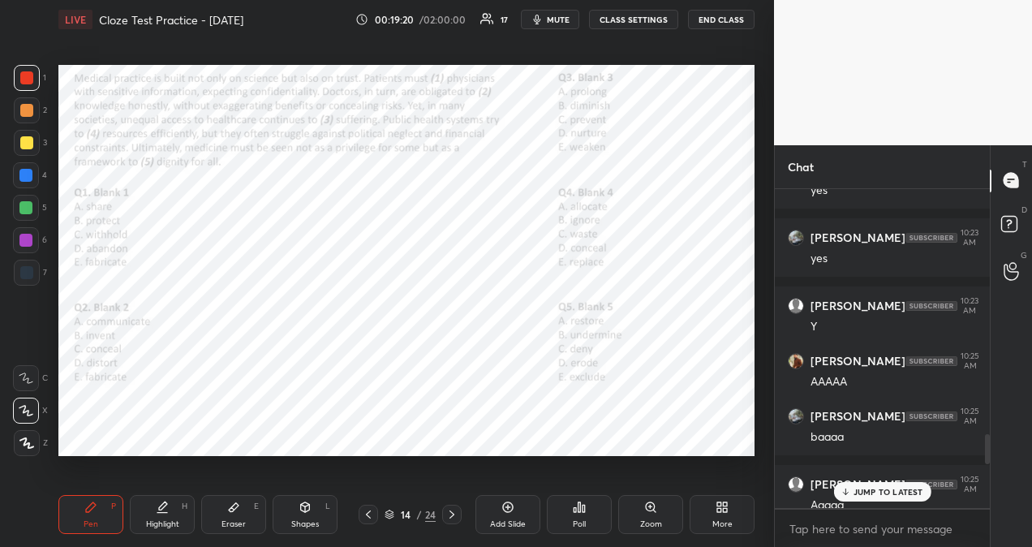
scroll to position [354, 210]
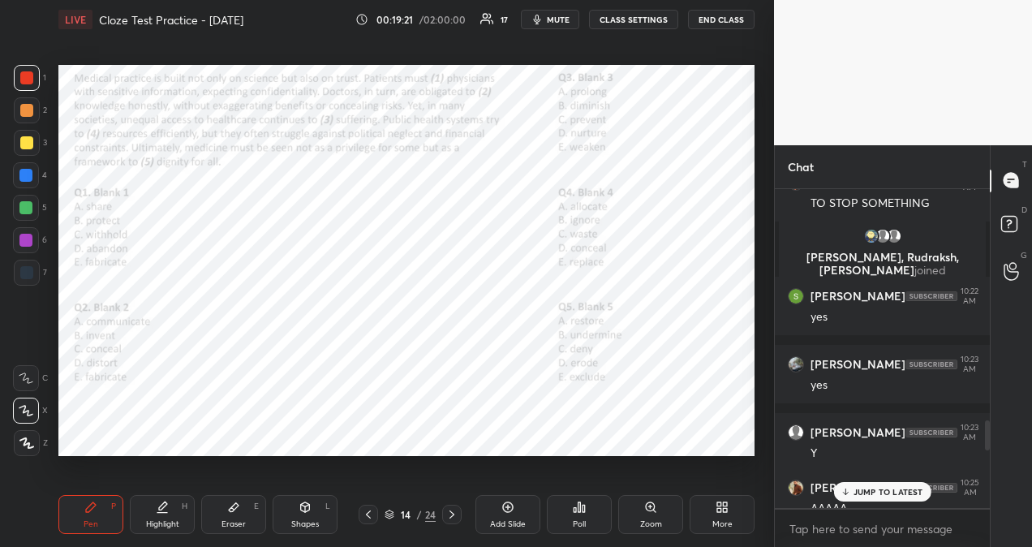
click at [876, 494] on p "JUMP TO LATEST" at bounding box center [889, 492] width 70 height 10
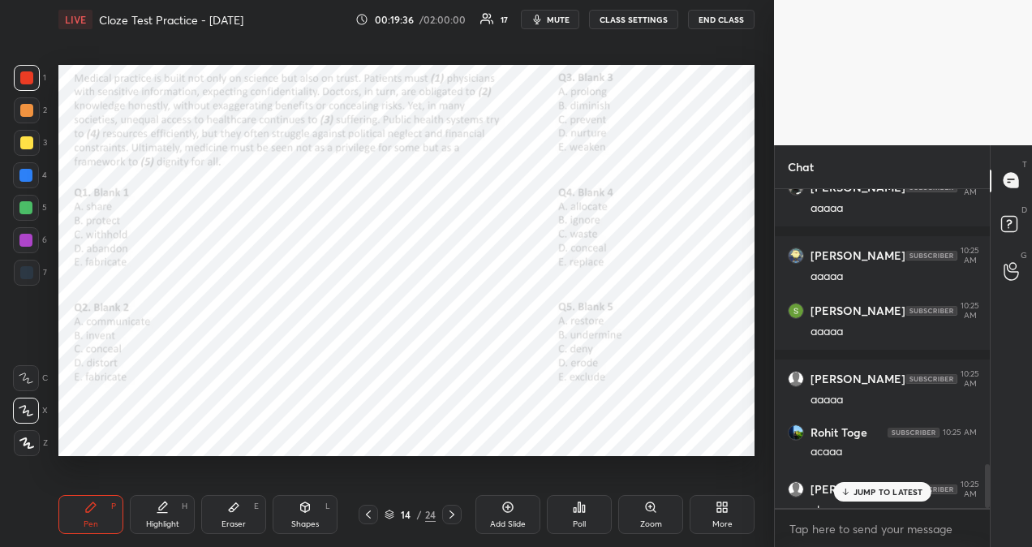
scroll to position [2001, 0]
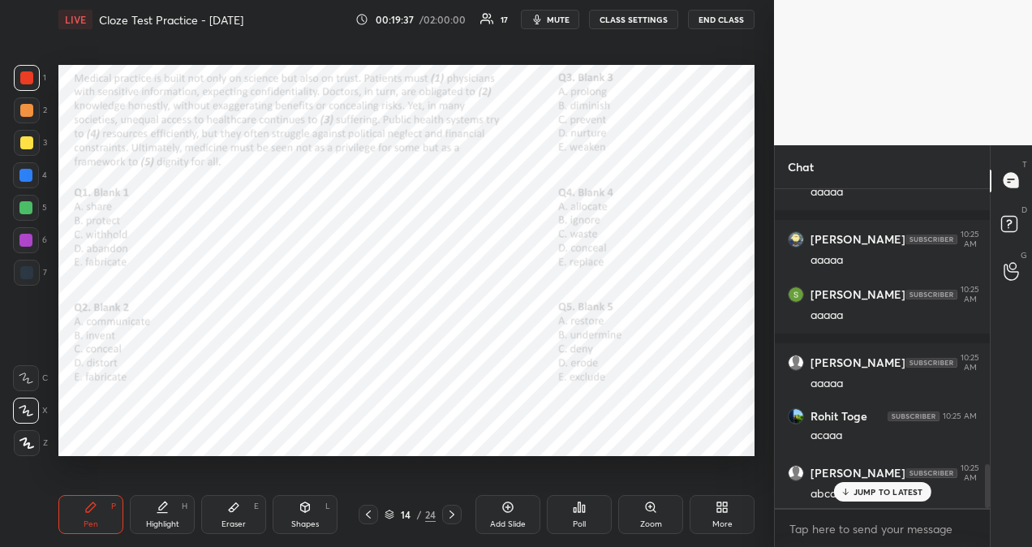
click at [907, 495] on p "JUMP TO LATEST" at bounding box center [889, 492] width 70 height 10
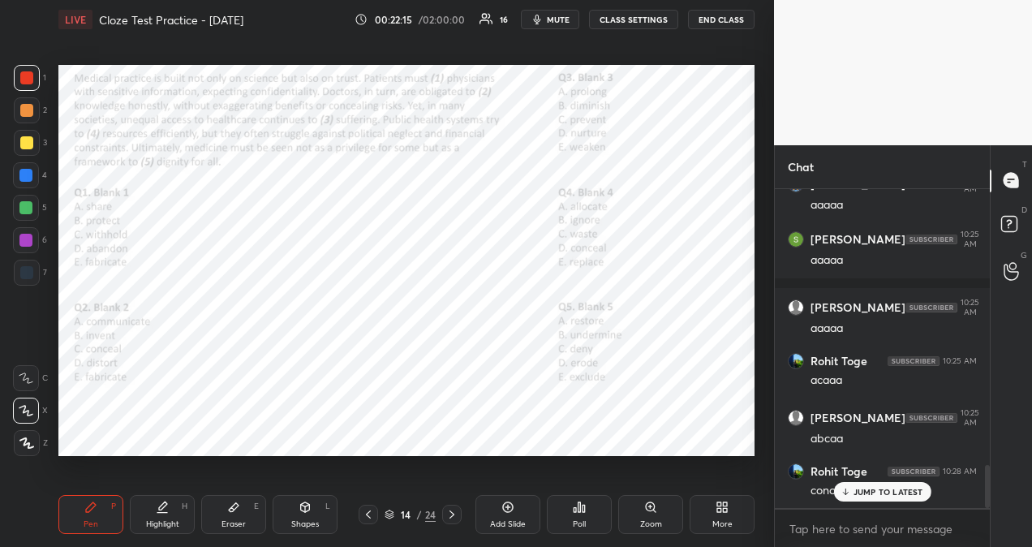
click at [854, 487] on p "JUMP TO LATEST" at bounding box center [889, 492] width 70 height 10
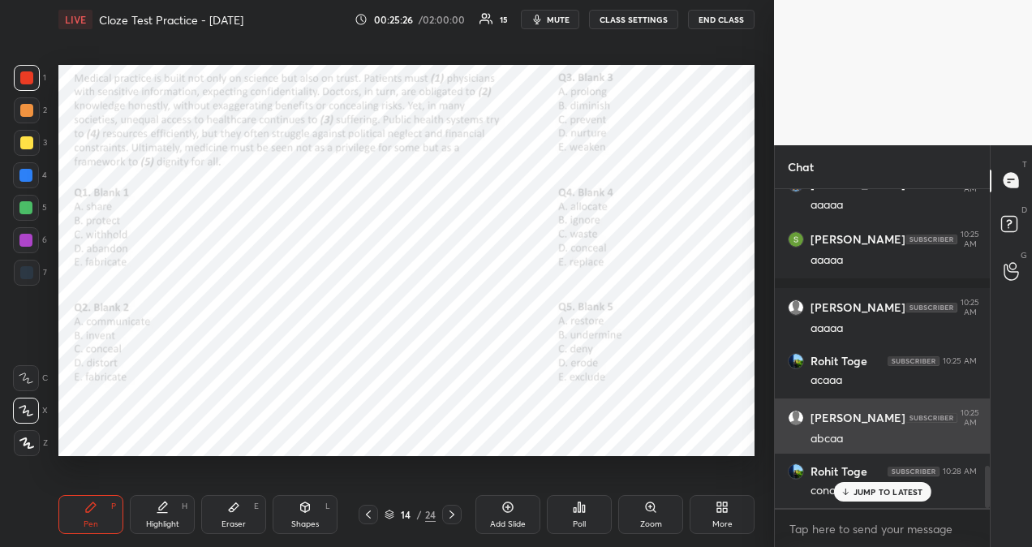
scroll to position [2115, 0]
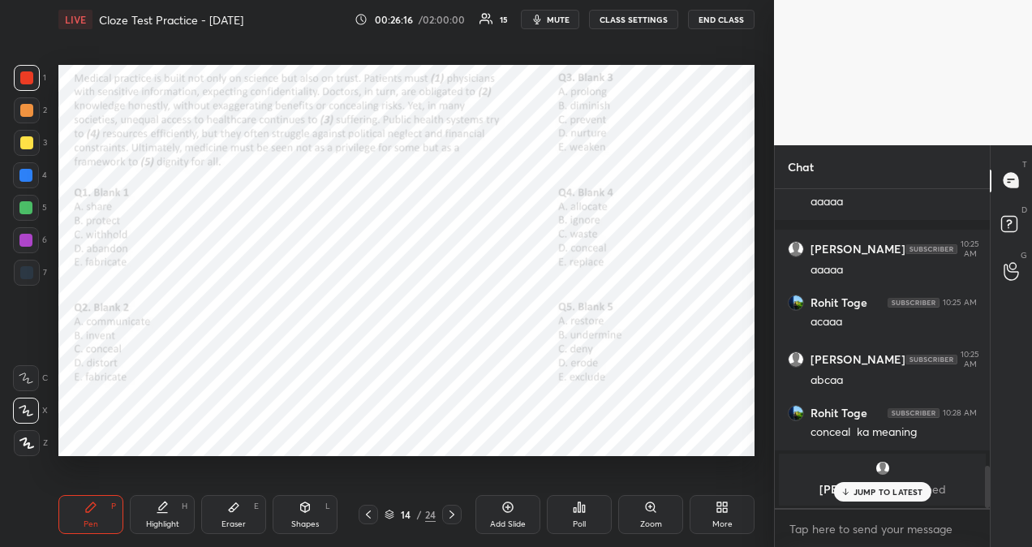
click at [859, 495] on p "JUMP TO LATEST" at bounding box center [889, 492] width 70 height 10
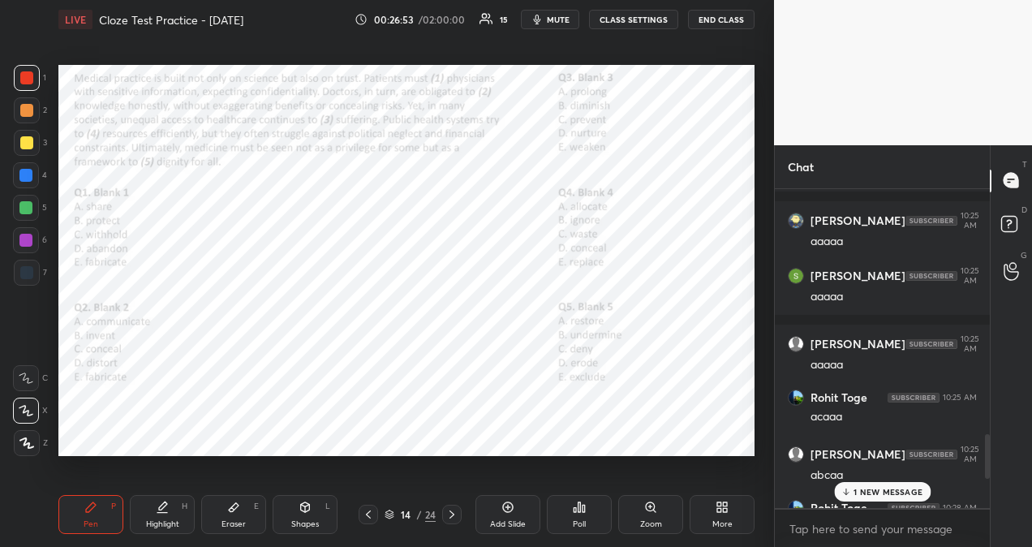
scroll to position [2233, 0]
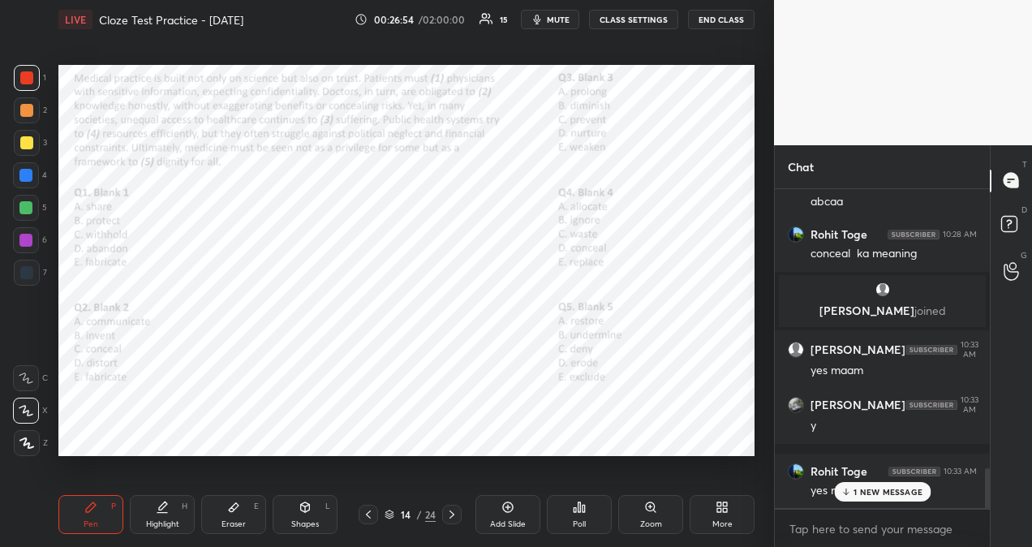
click at [885, 494] on p "1 NEW MESSAGE" at bounding box center [888, 492] width 69 height 10
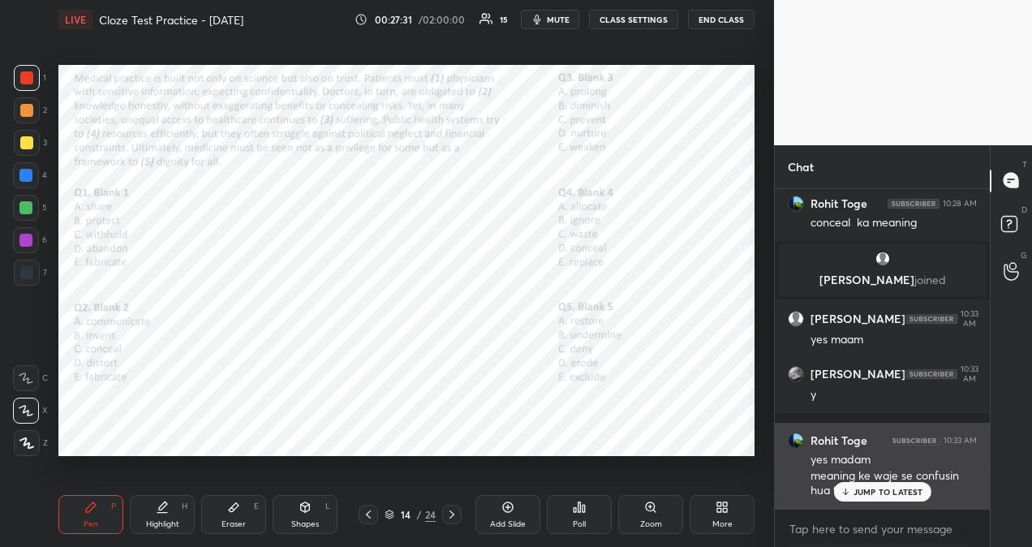
click at [890, 491] on p "JUMP TO LATEST" at bounding box center [889, 492] width 70 height 10
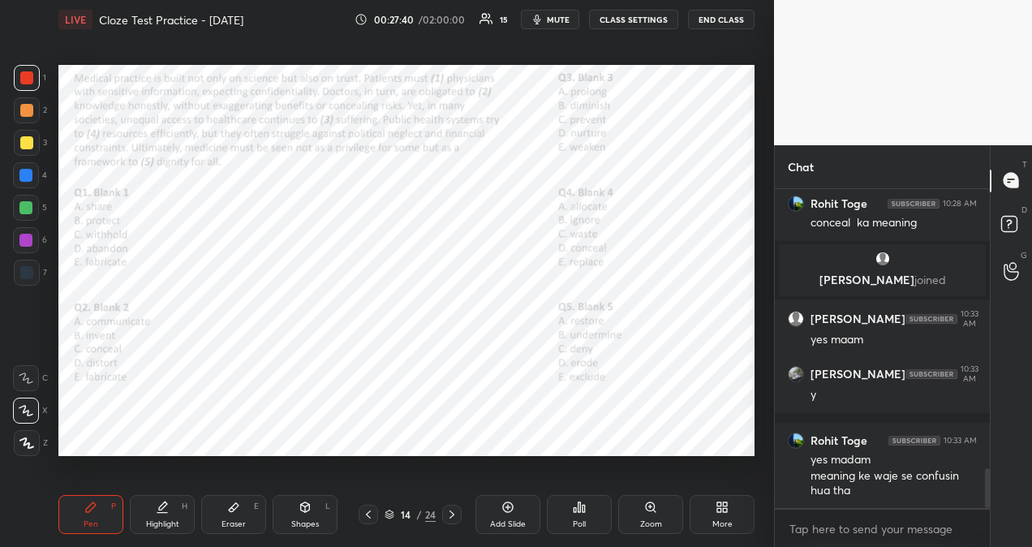
scroll to position [2322, 0]
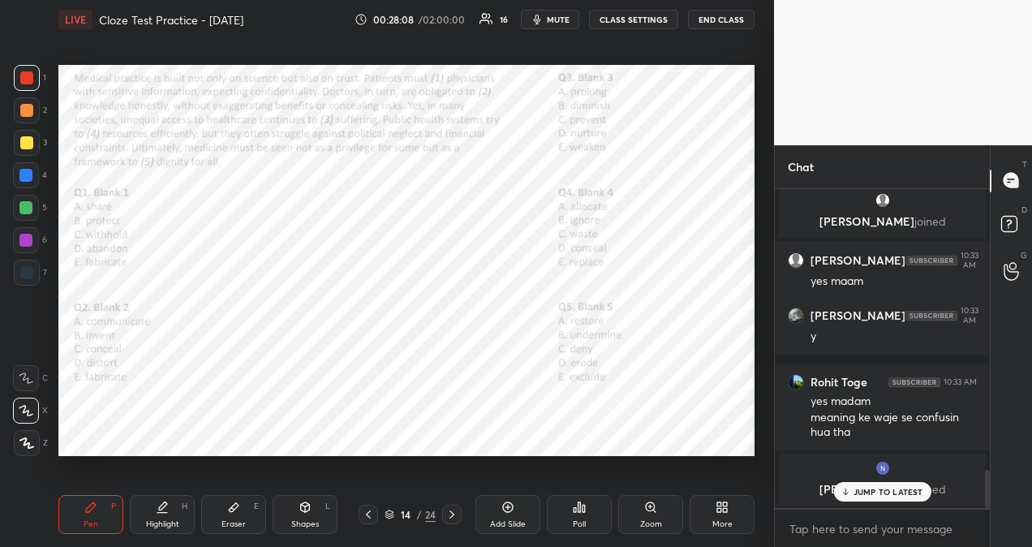
click at [455, 515] on icon at bounding box center [451, 514] width 13 height 13
click at [576, 505] on icon at bounding box center [579, 507] width 13 height 13
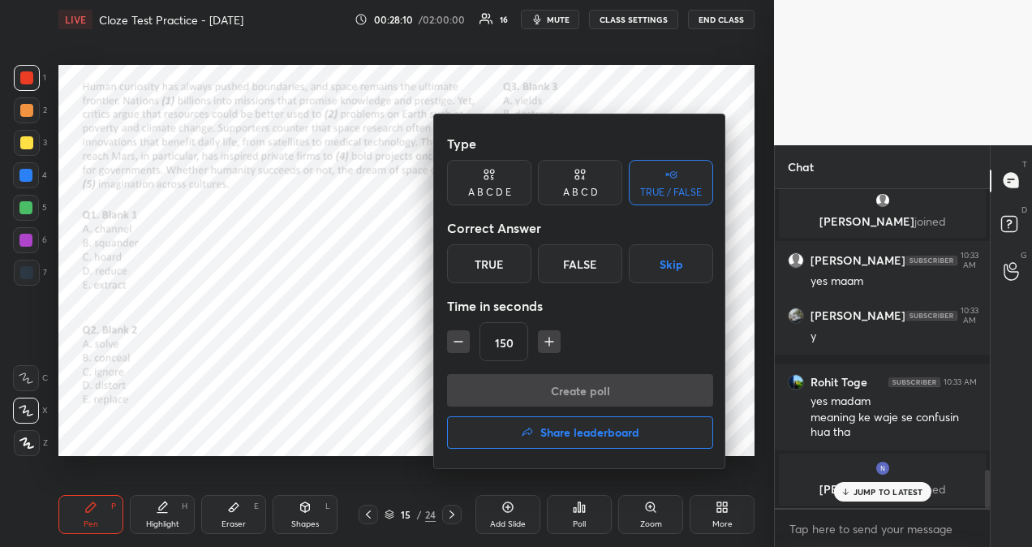
click at [489, 261] on div "True" at bounding box center [489, 263] width 84 height 39
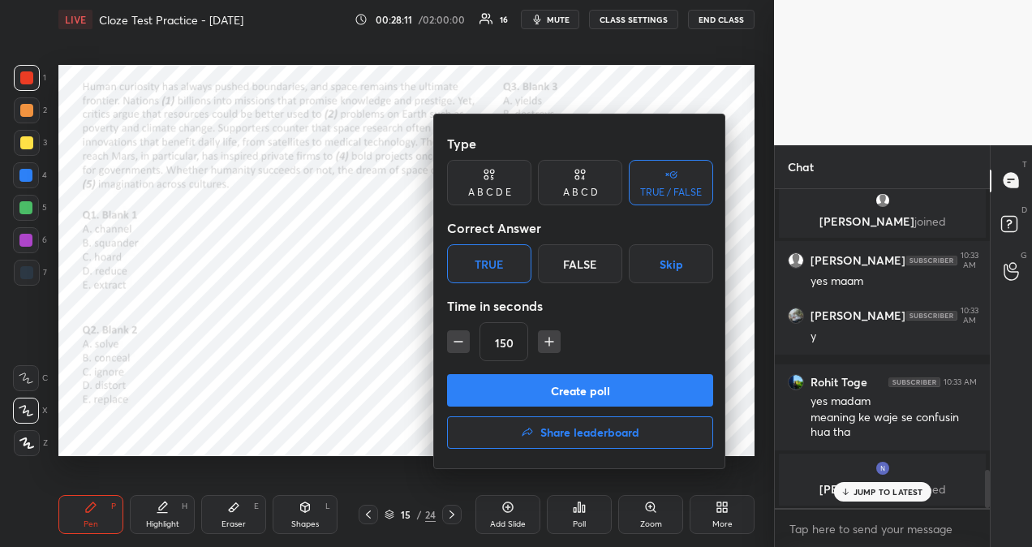
click at [564, 395] on button "Create poll" at bounding box center [580, 390] width 266 height 32
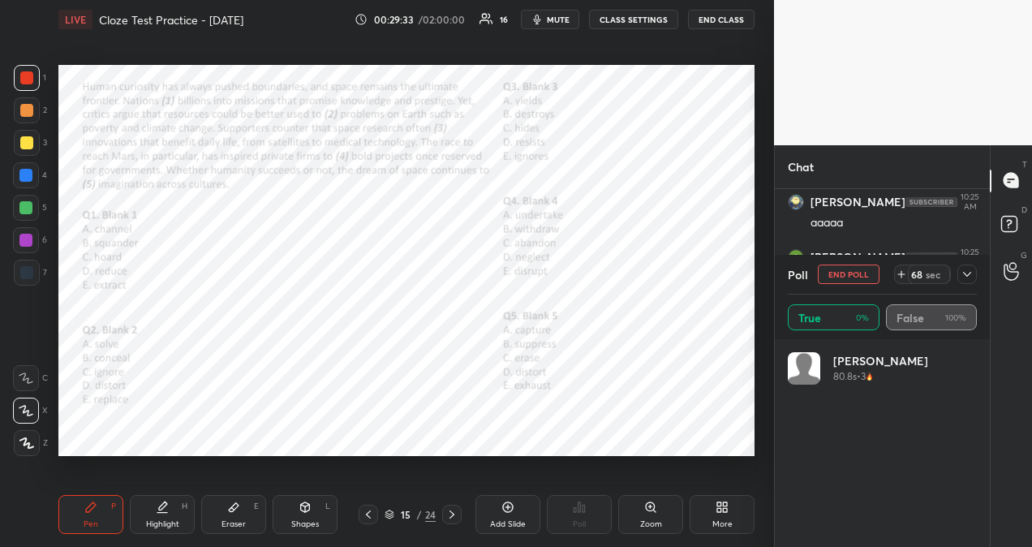
scroll to position [190, 184]
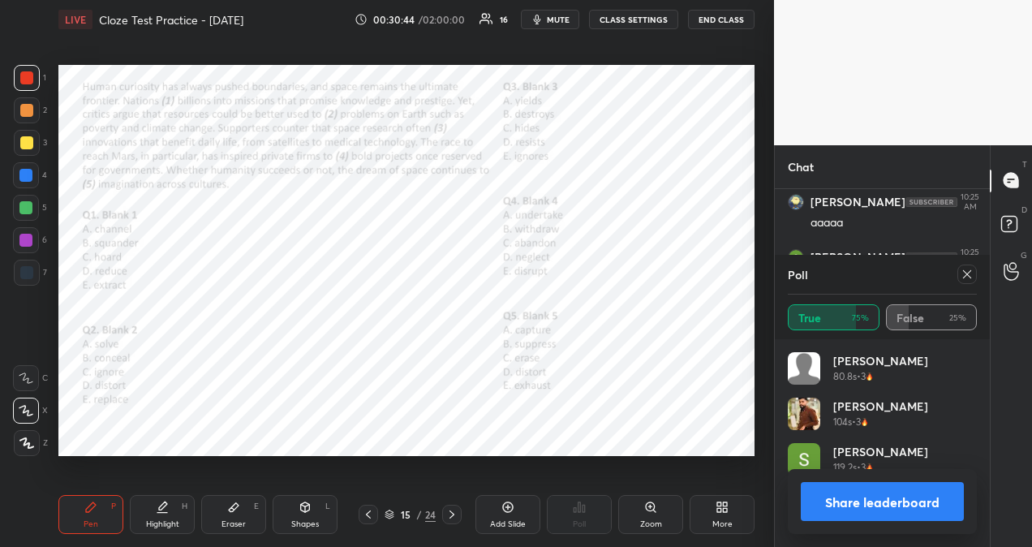
click at [969, 275] on icon at bounding box center [967, 274] width 13 height 13
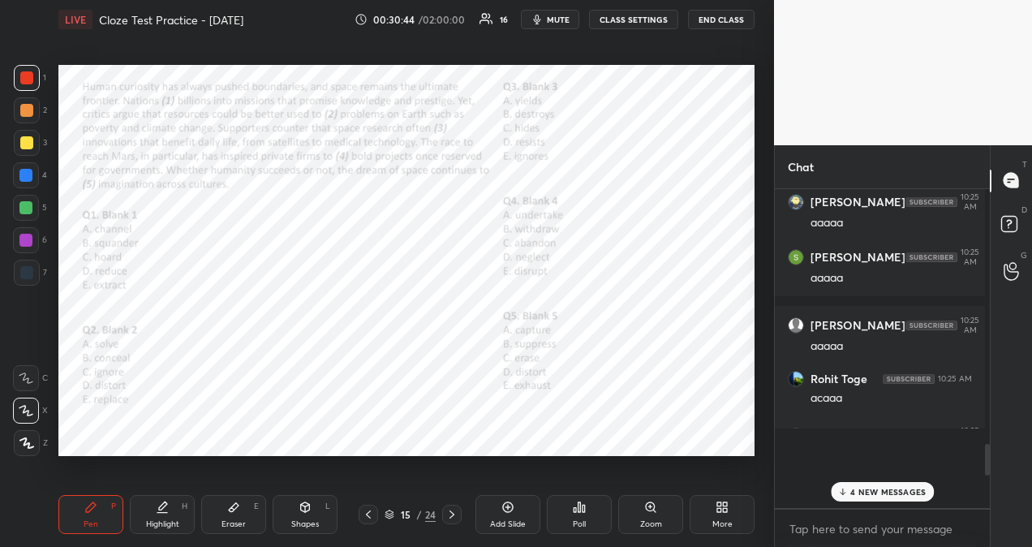
scroll to position [354, 210]
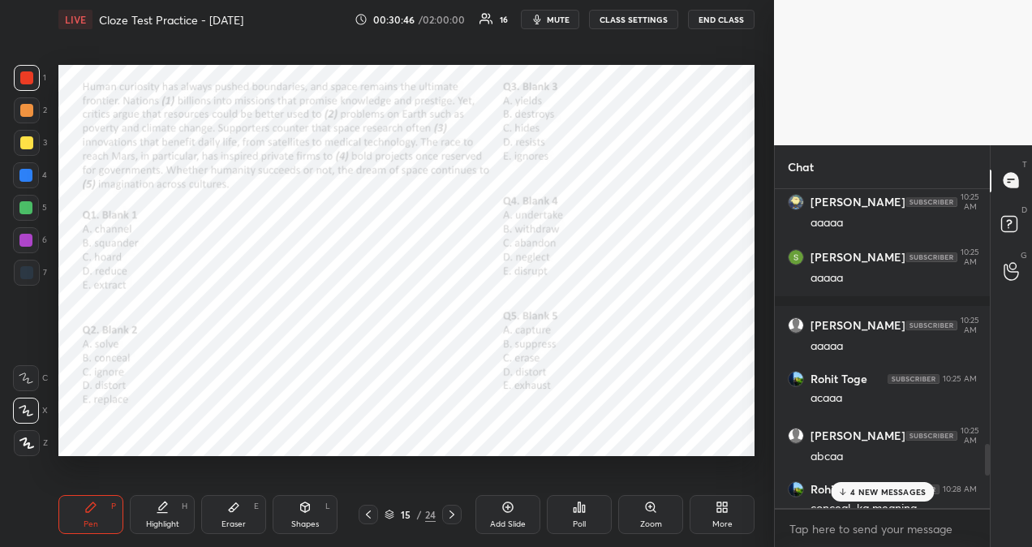
click at [874, 490] on p "4 NEW MESSAGES" at bounding box center [887, 492] width 75 height 10
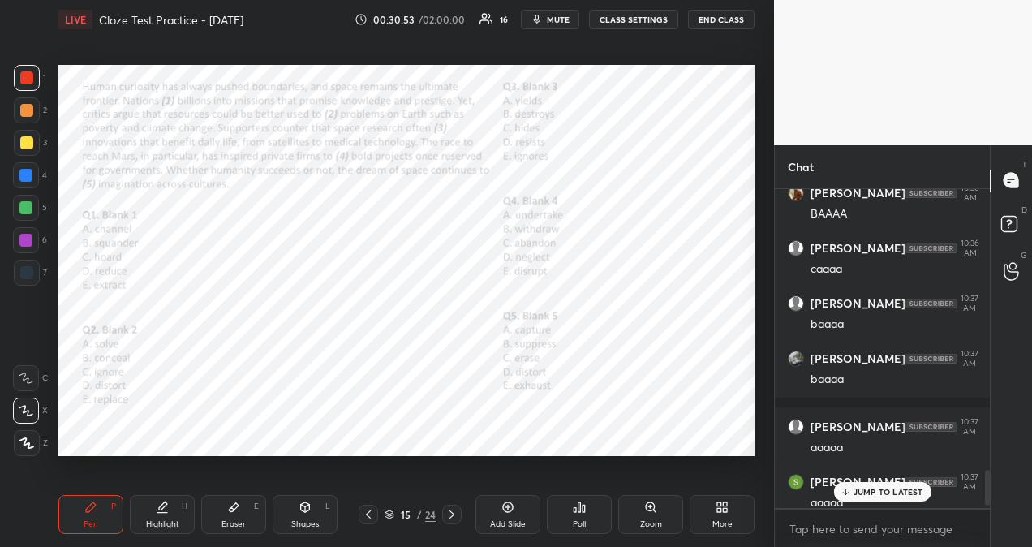
scroll to position [2590, 0]
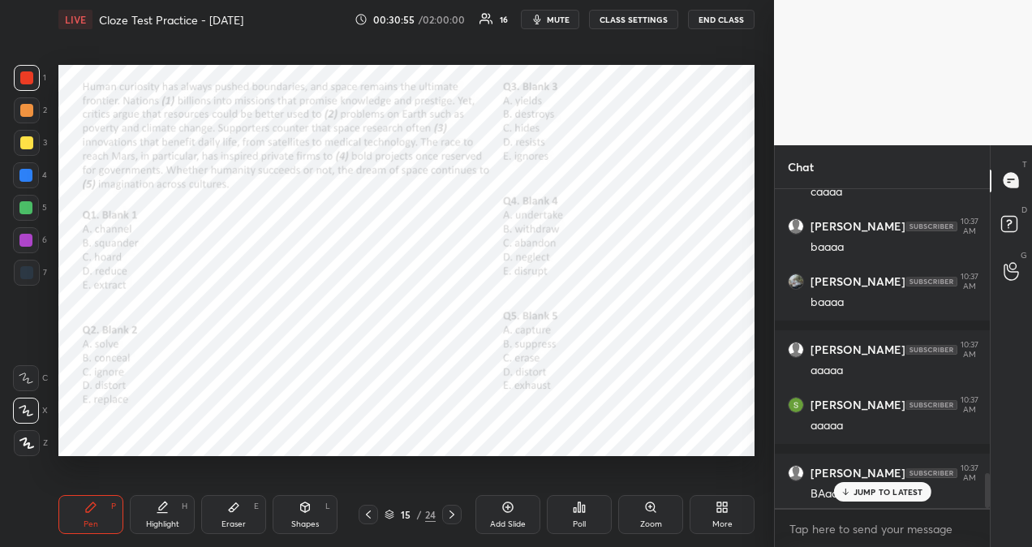
click at [896, 496] on p "JUMP TO LATEST" at bounding box center [889, 492] width 70 height 10
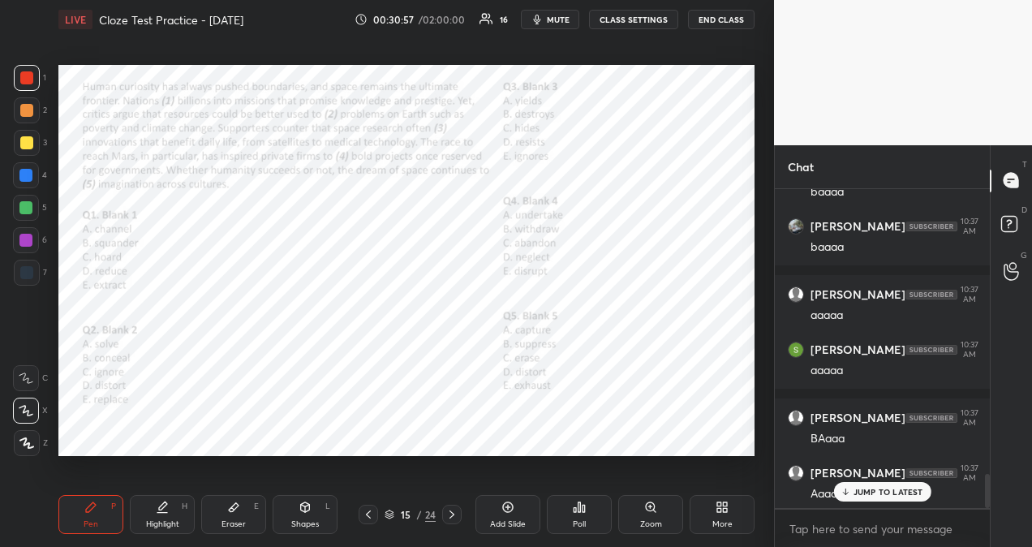
click at [893, 493] on p "JUMP TO LATEST" at bounding box center [889, 492] width 70 height 10
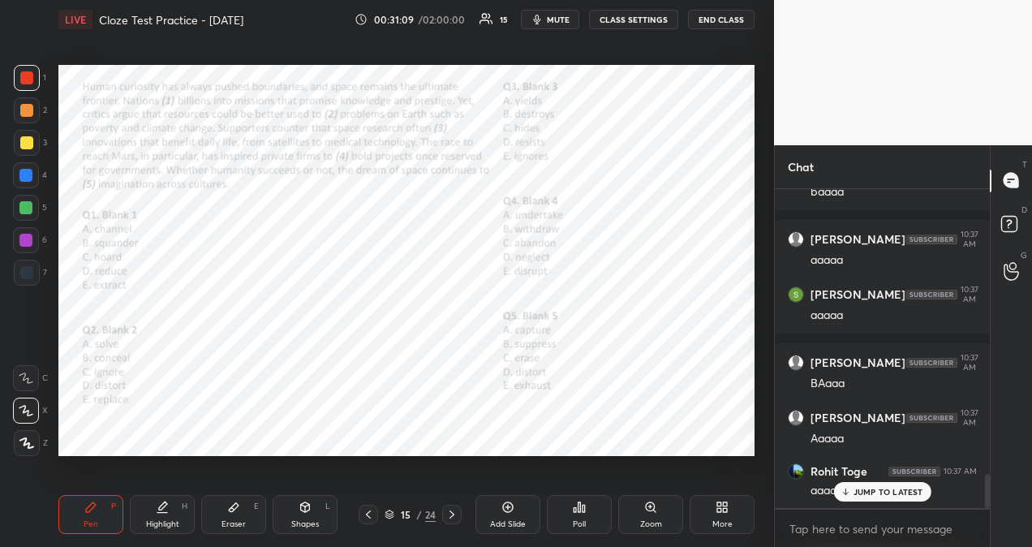
click at [904, 496] on p "JUMP TO LATEST" at bounding box center [889, 492] width 70 height 10
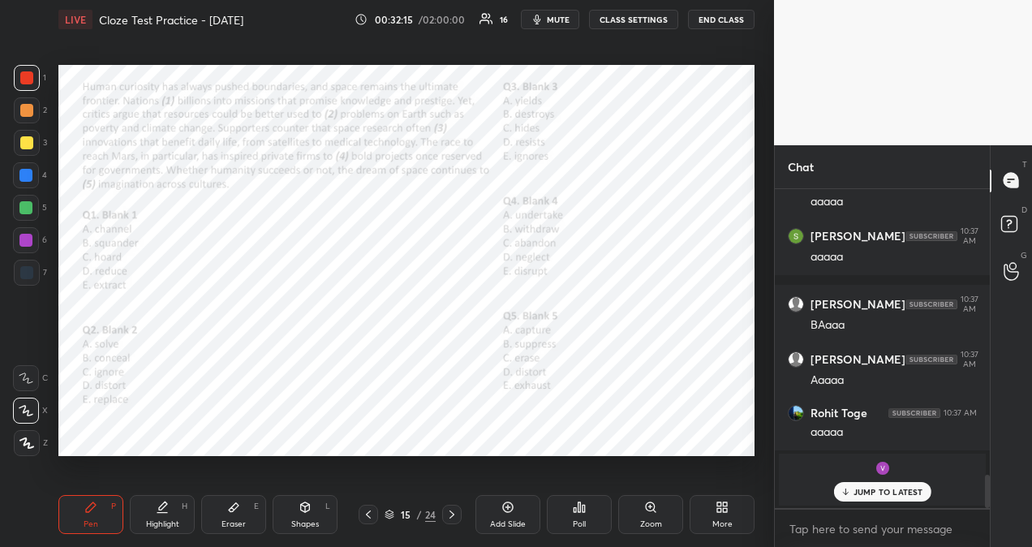
scroll to position [2537, 0]
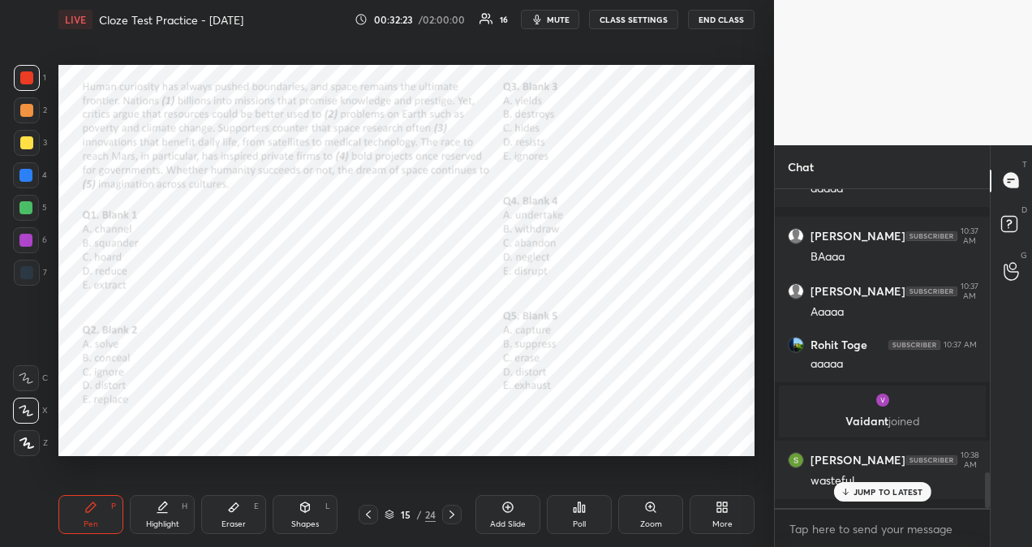
click at [889, 493] on p "JUMP TO LATEST" at bounding box center [889, 492] width 70 height 10
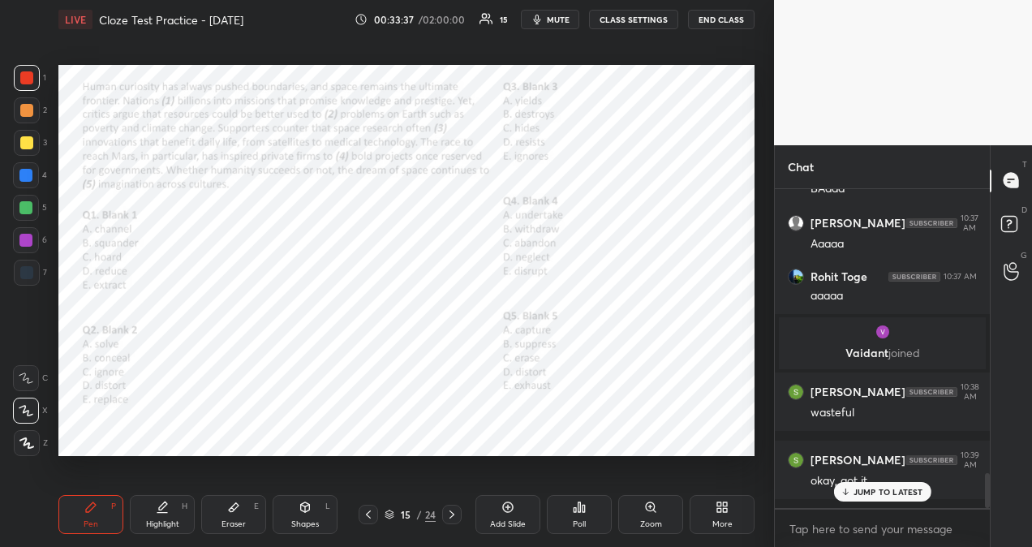
click at [921, 493] on p "JUMP TO LATEST" at bounding box center [889, 492] width 70 height 10
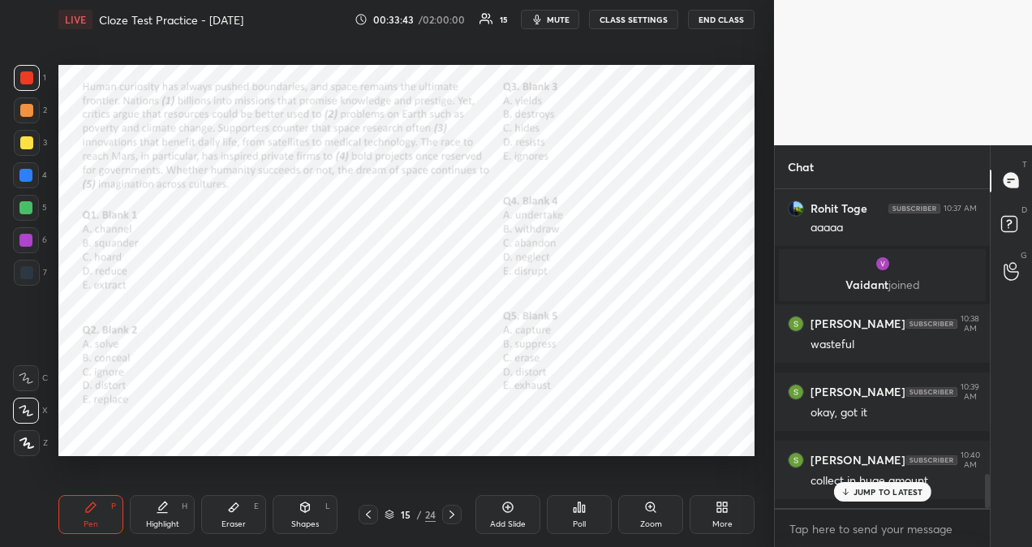
scroll to position [2728, 0]
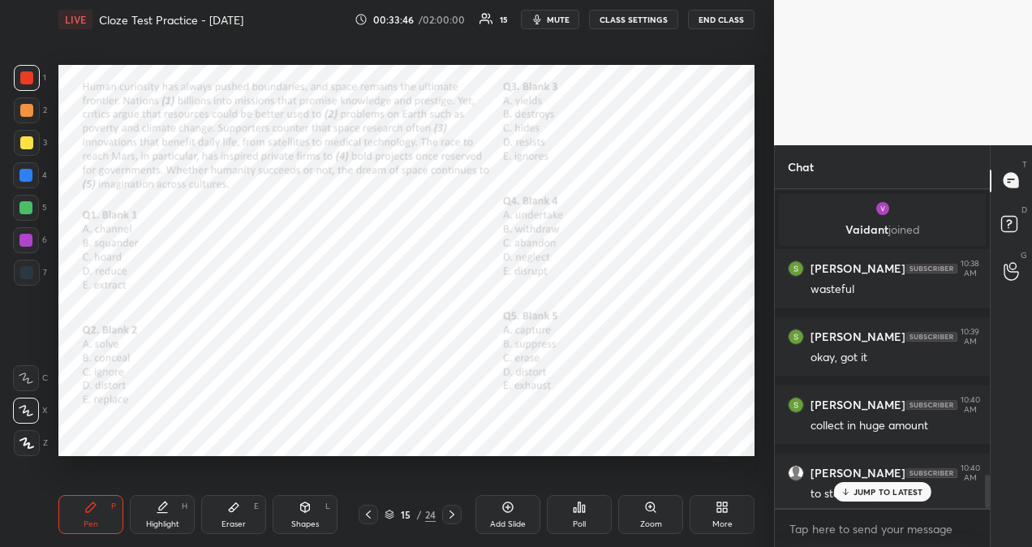
click at [860, 494] on p "JUMP TO LATEST" at bounding box center [889, 492] width 70 height 10
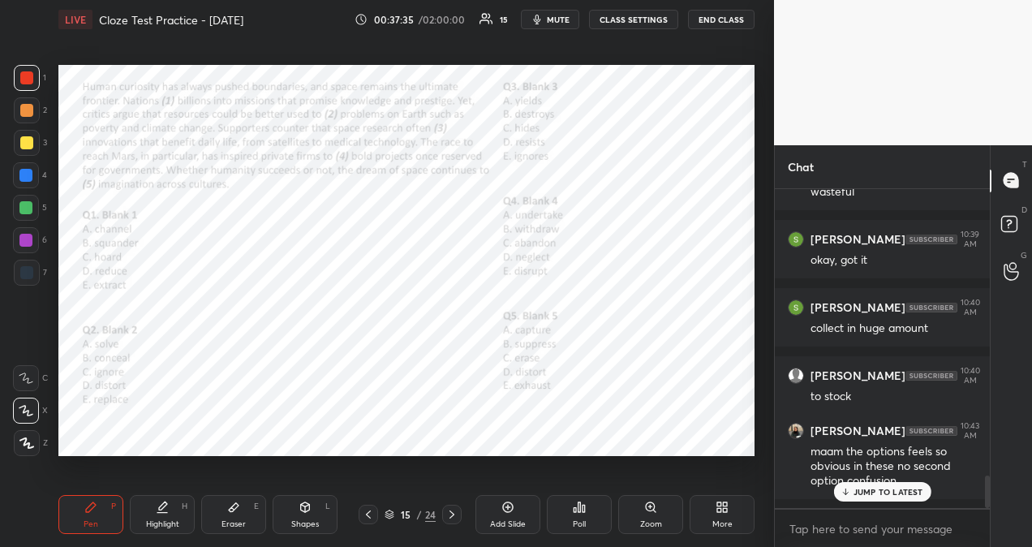
click at [865, 493] on p "JUMP TO LATEST" at bounding box center [889, 492] width 70 height 10
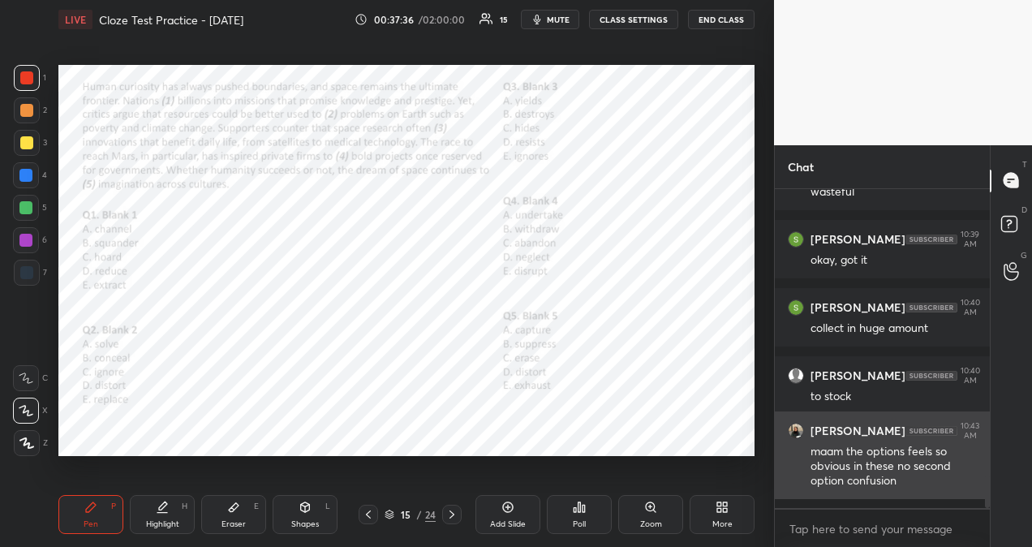
scroll to position [2842, 0]
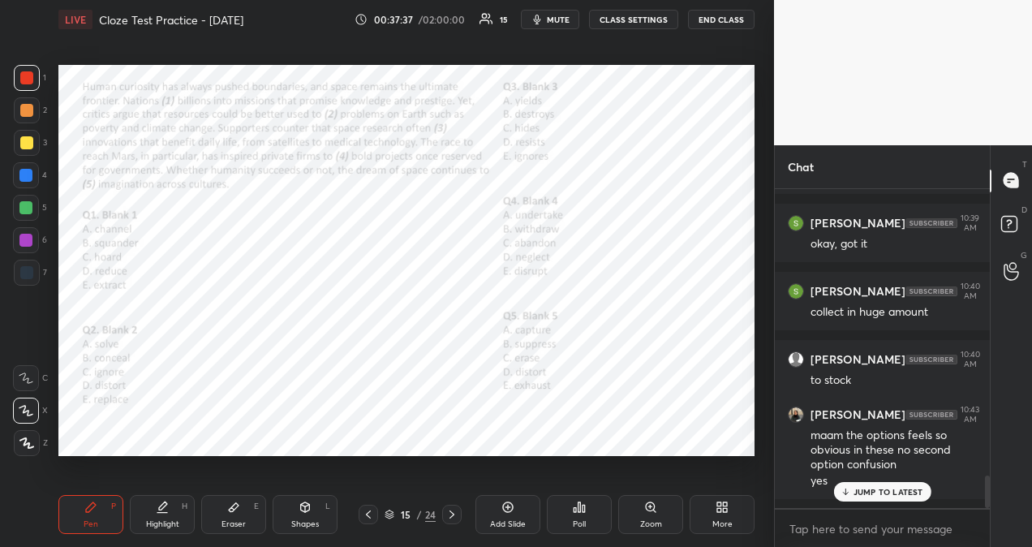
click at [889, 489] on p "JUMP TO LATEST" at bounding box center [889, 492] width 70 height 10
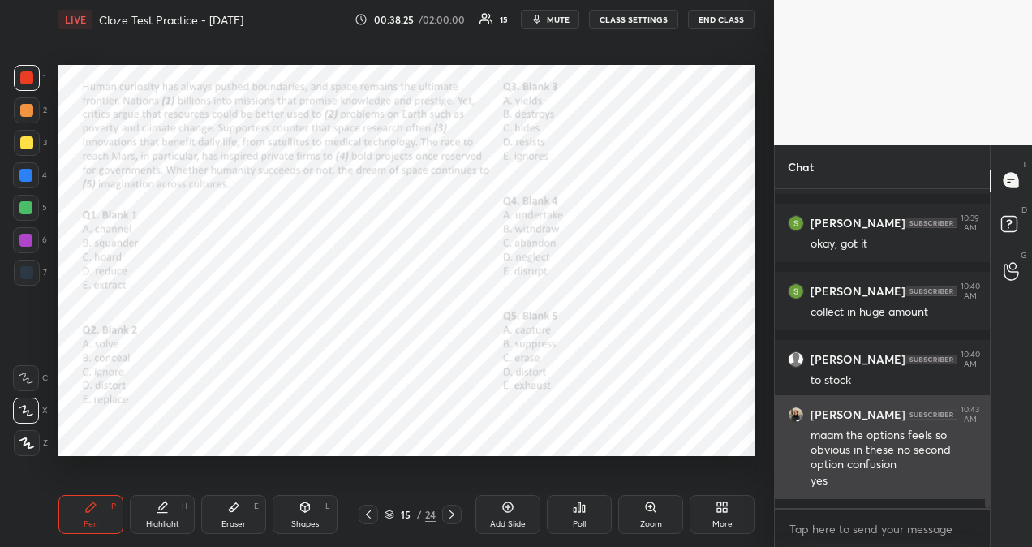
scroll to position [2910, 0]
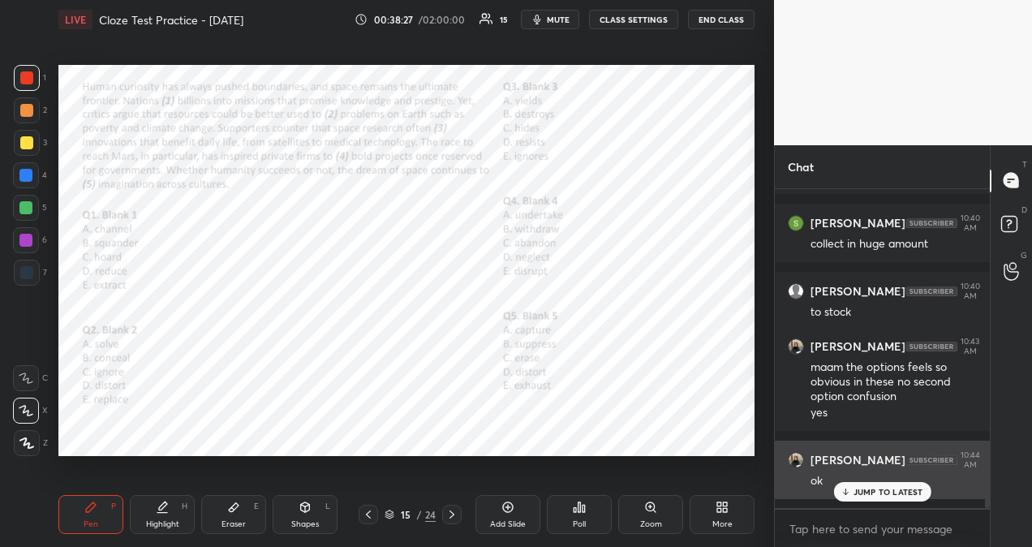
click at [872, 499] on div "[PERSON_NAME] 10:44 AM ok" at bounding box center [882, 470] width 215 height 58
click at [876, 489] on p "JUMP TO LATEST" at bounding box center [889, 492] width 70 height 10
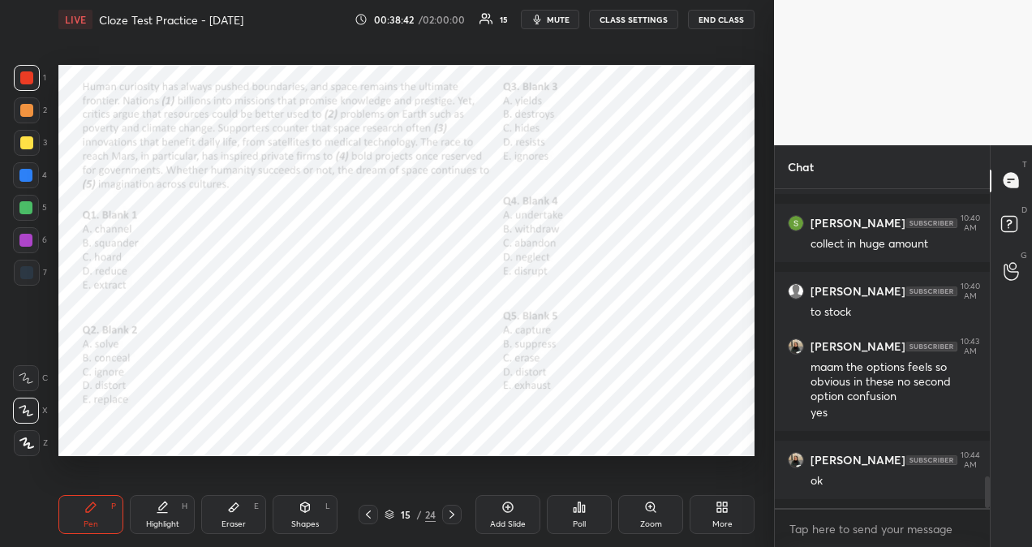
click at [450, 518] on icon at bounding box center [451, 514] width 13 height 13
click at [588, 510] on div "Poll" at bounding box center [579, 514] width 65 height 39
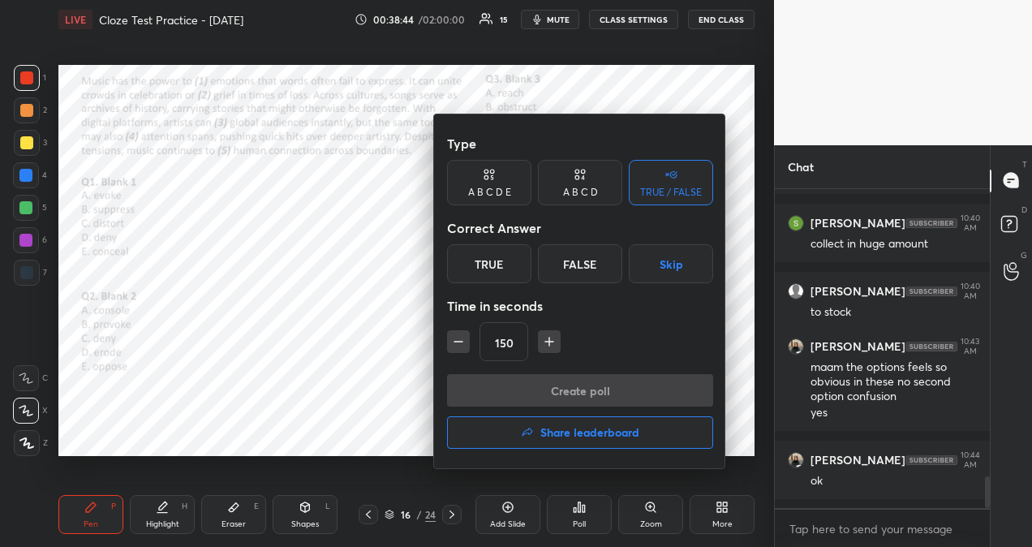
click at [495, 268] on div "True" at bounding box center [489, 263] width 84 height 39
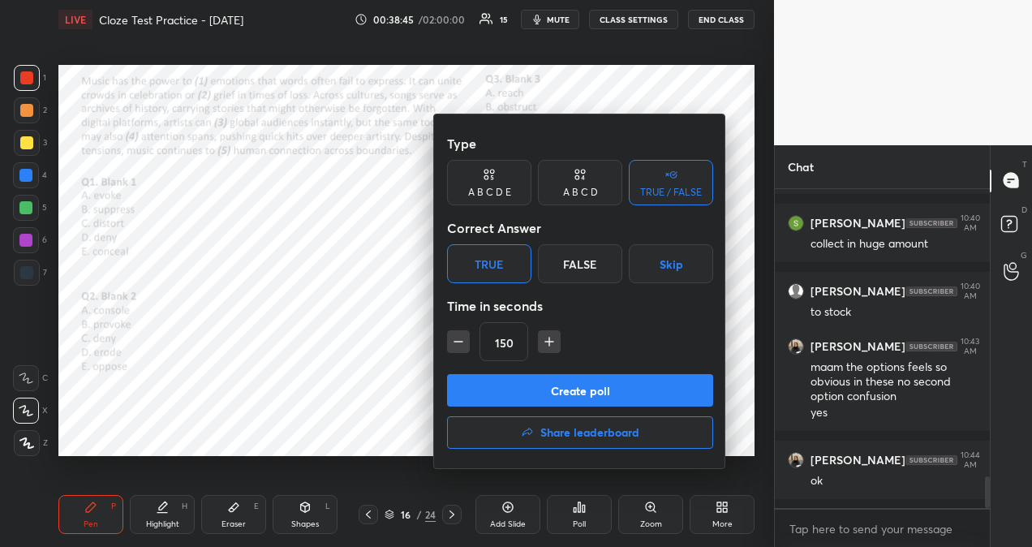
click at [578, 391] on button "Create poll" at bounding box center [580, 390] width 266 height 32
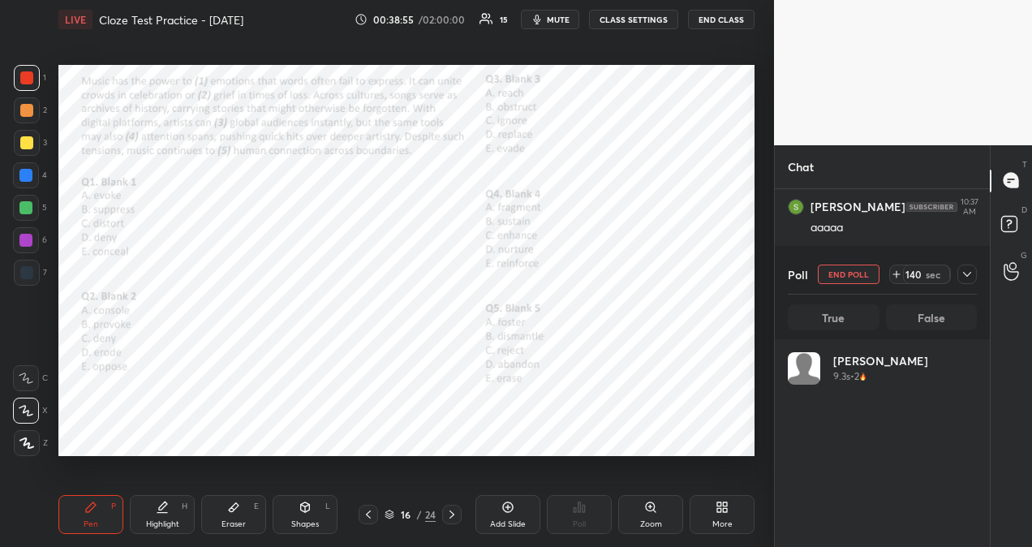
scroll to position [190, 184]
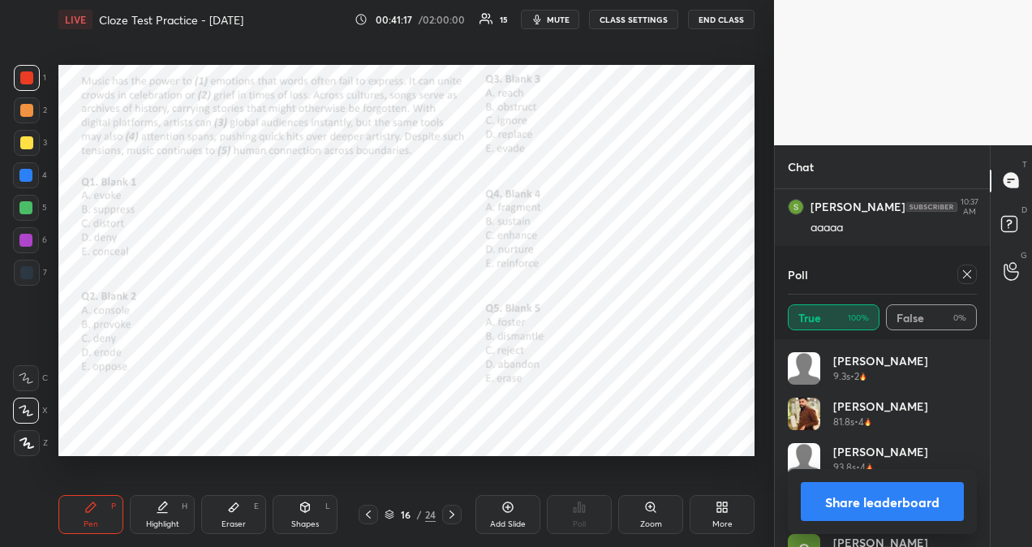
click at [969, 276] on icon at bounding box center [967, 274] width 8 height 8
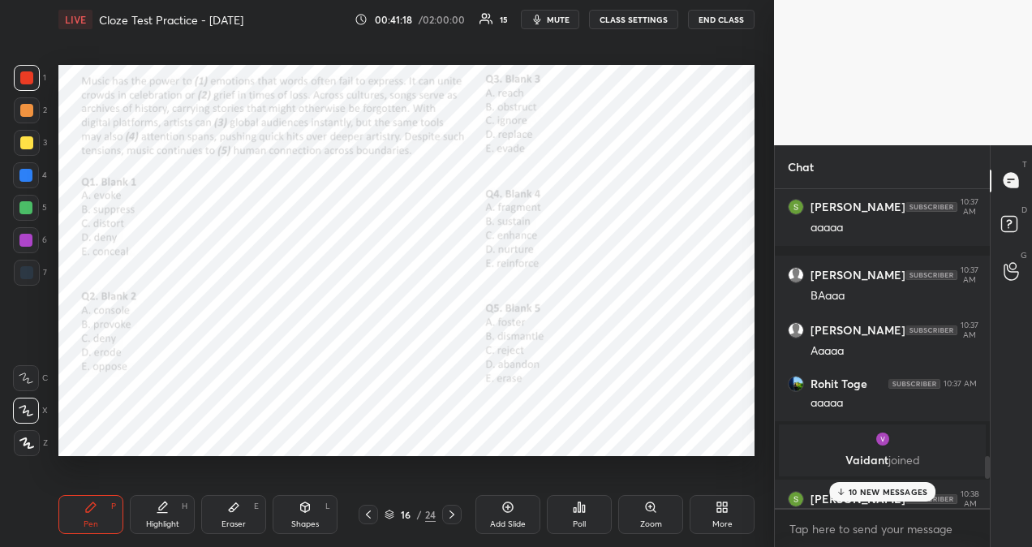
scroll to position [354, 210]
click at [879, 489] on p "11 NEW MESSAGES" at bounding box center [888, 492] width 77 height 10
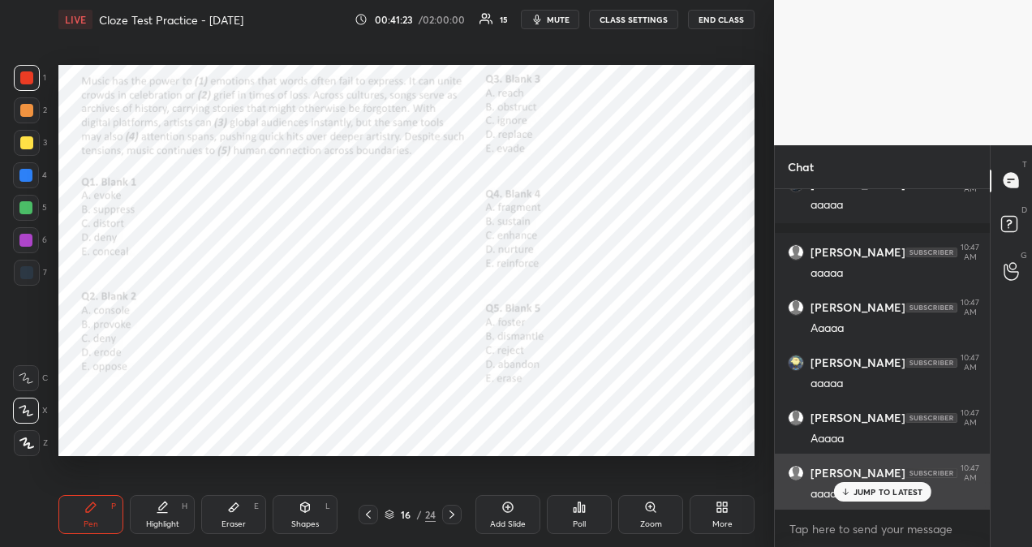
click at [896, 489] on p "JUMP TO LATEST" at bounding box center [889, 492] width 70 height 10
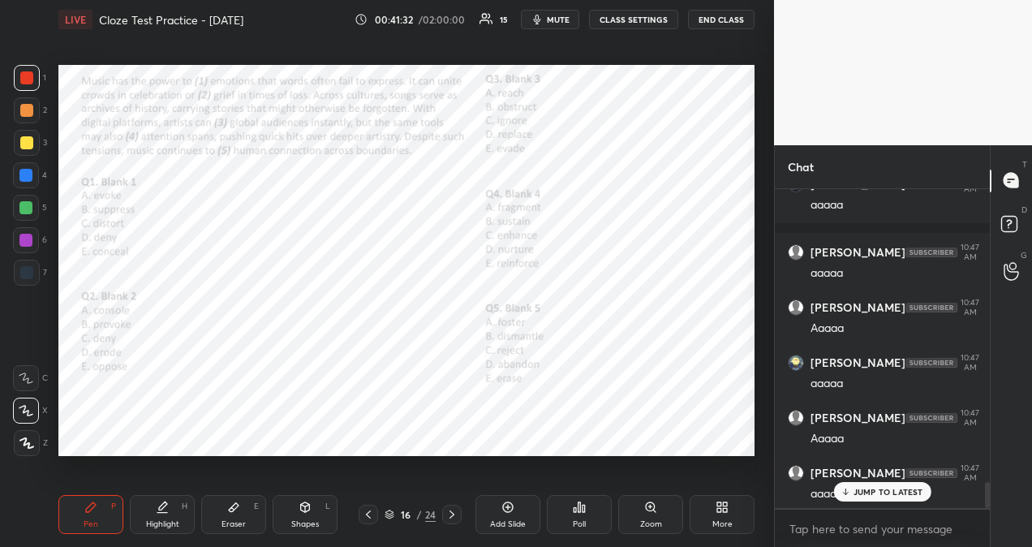
click at [894, 487] on p "JUMP TO LATEST" at bounding box center [889, 492] width 70 height 10
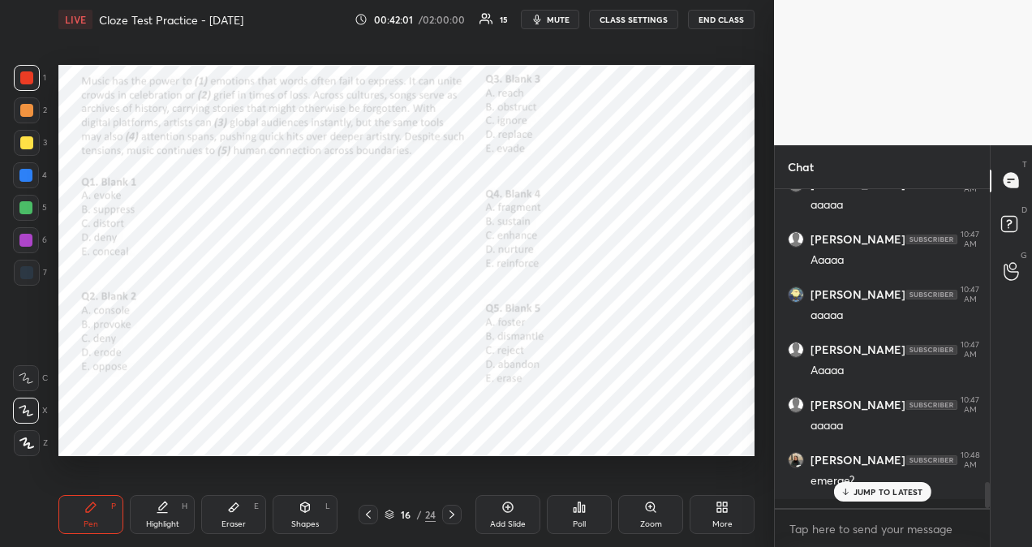
click at [863, 492] on p "JUMP TO LATEST" at bounding box center [889, 492] width 70 height 10
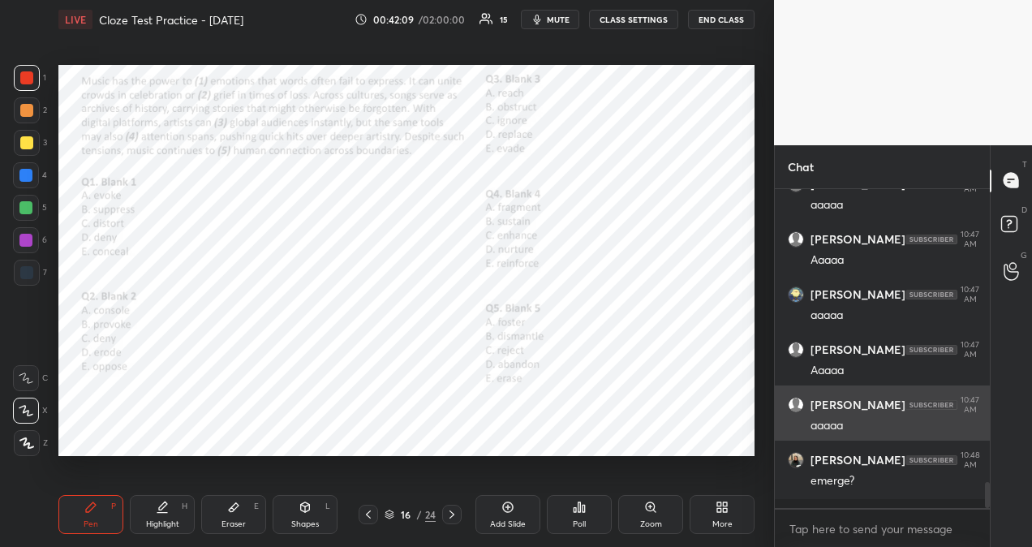
scroll to position [3678, 0]
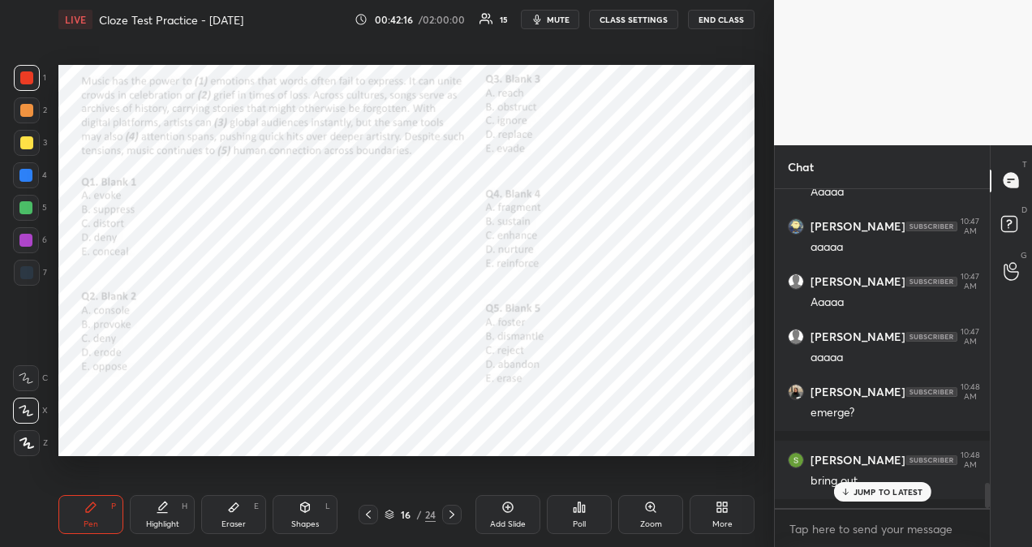
click at [897, 493] on p "JUMP TO LATEST" at bounding box center [889, 492] width 70 height 10
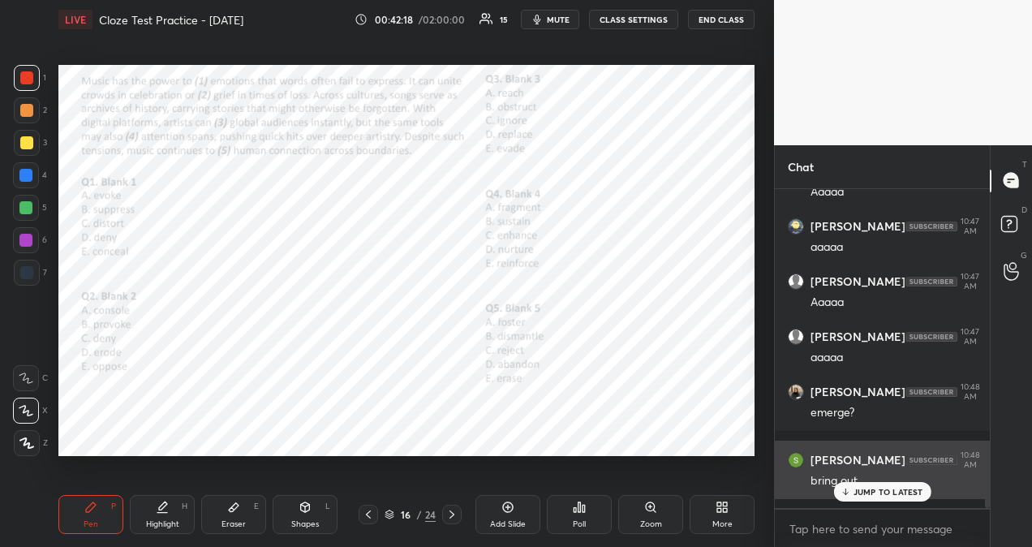
scroll to position [3733, 0]
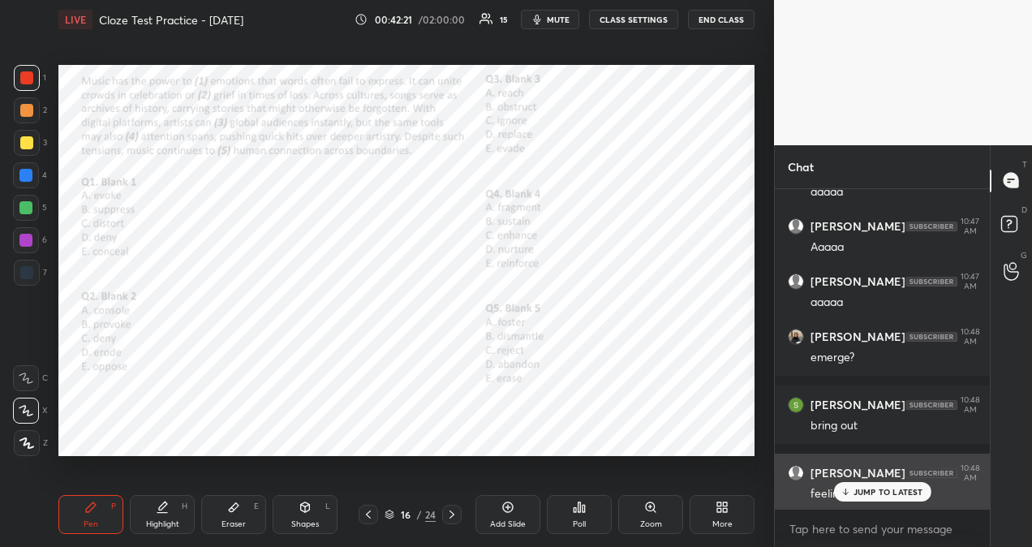
click at [900, 492] on p "JUMP TO LATEST" at bounding box center [889, 492] width 70 height 10
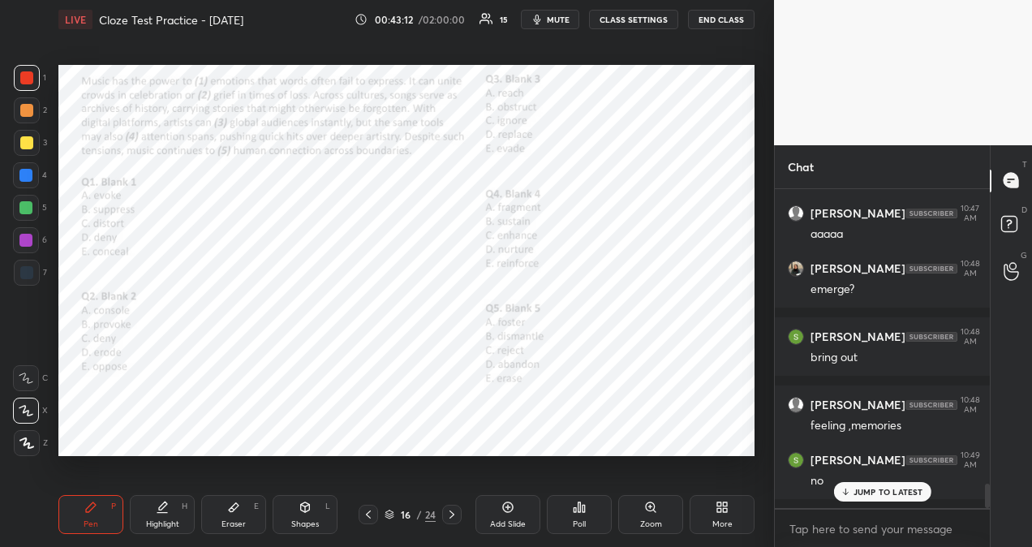
scroll to position [3869, 0]
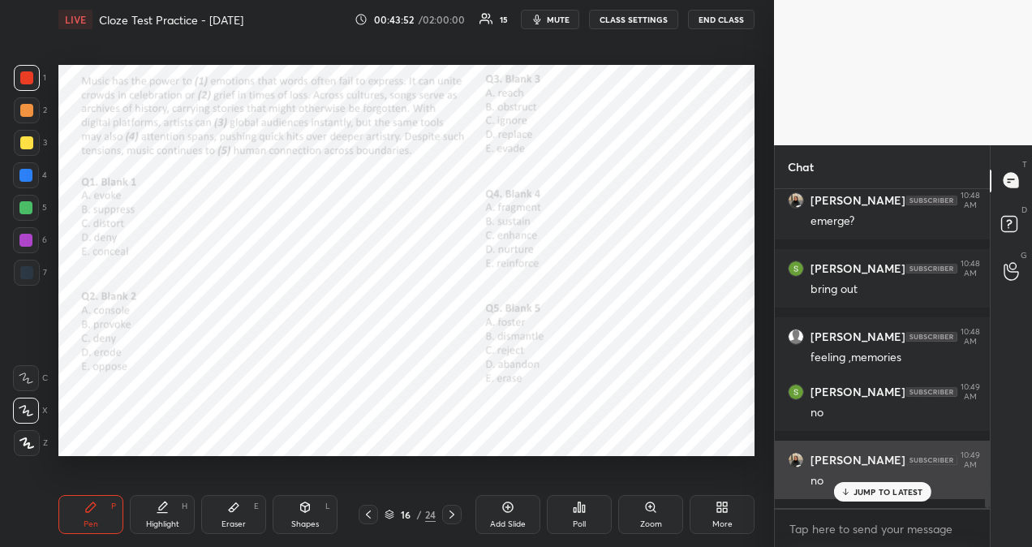
click at [871, 493] on p "JUMP TO LATEST" at bounding box center [889, 492] width 70 height 10
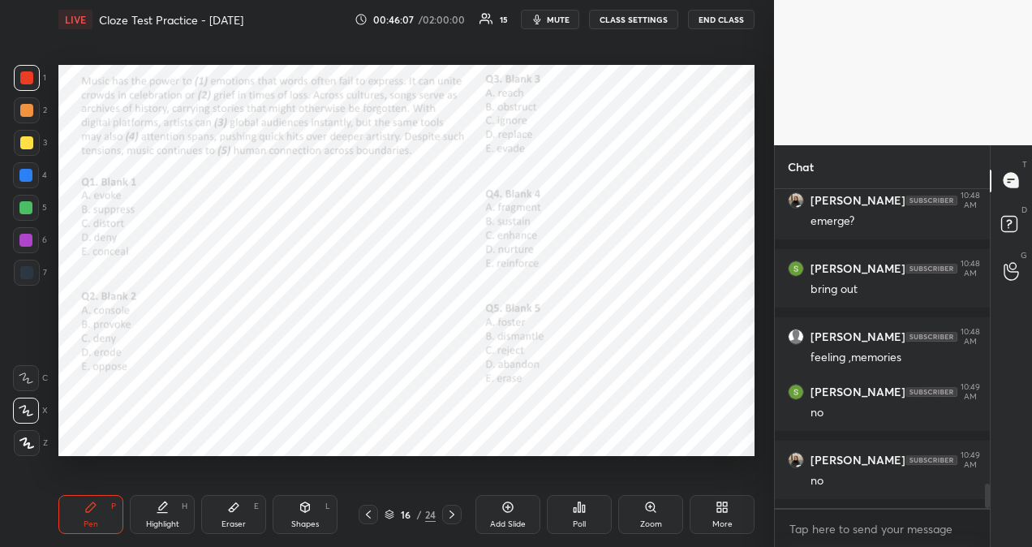
click at [454, 519] on icon at bounding box center [451, 514] width 13 height 13
click at [581, 521] on div "Poll" at bounding box center [579, 524] width 13 height 8
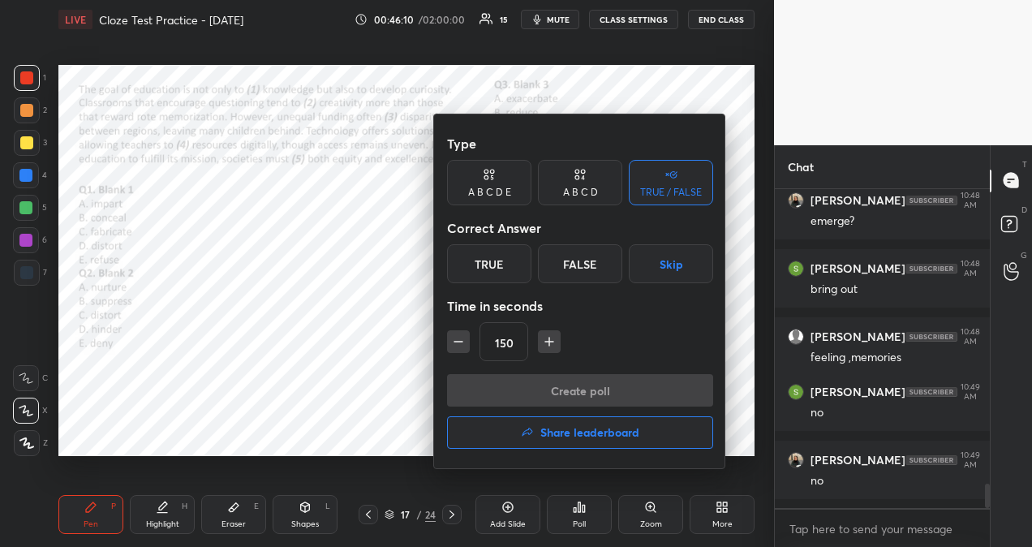
click at [485, 261] on div "True" at bounding box center [489, 263] width 84 height 39
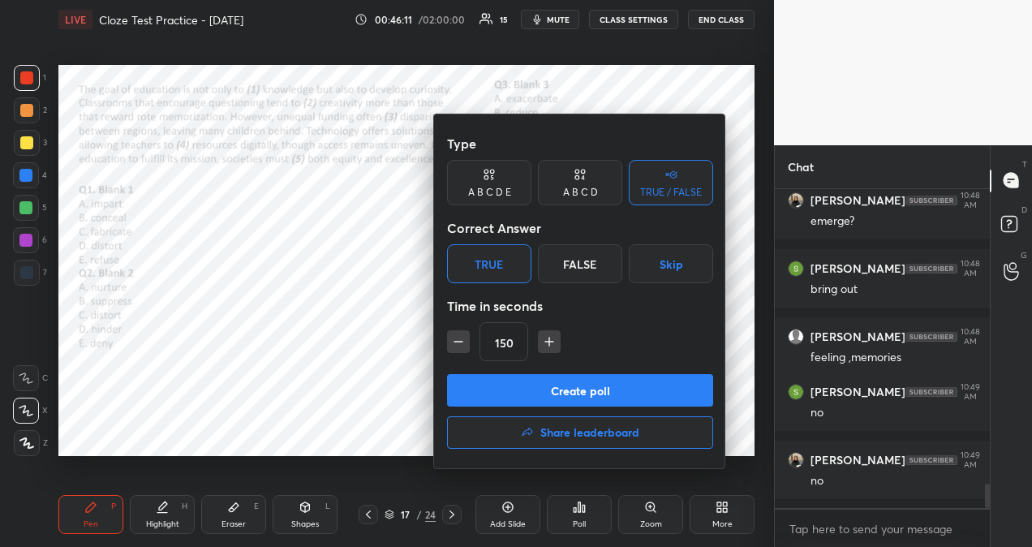
click at [597, 394] on button "Create poll" at bounding box center [580, 390] width 266 height 32
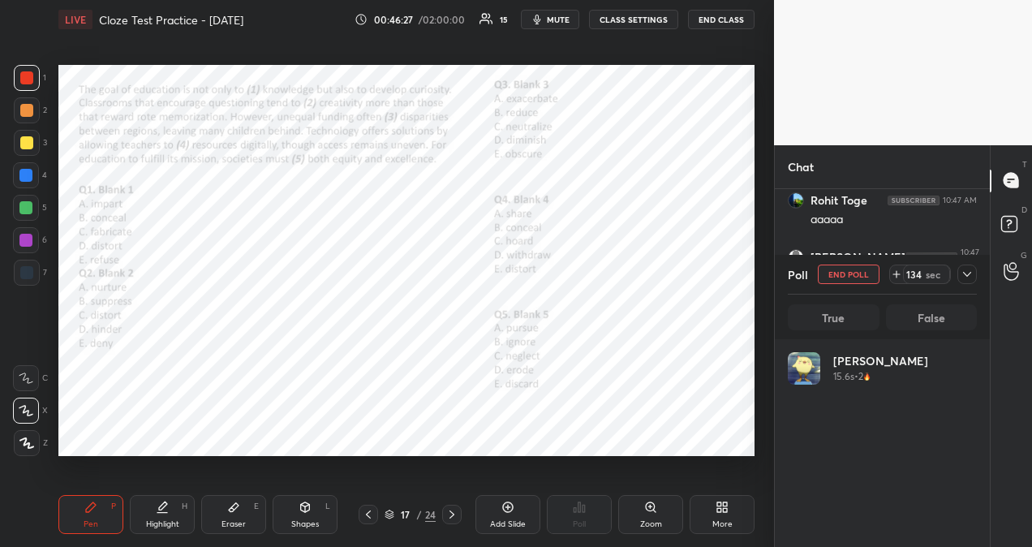
scroll to position [190, 184]
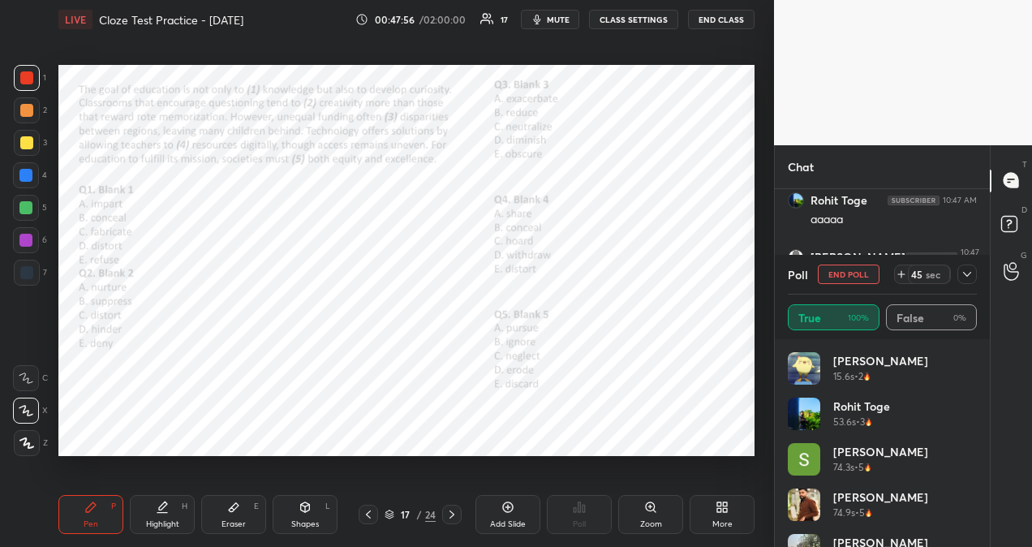
click at [972, 269] on icon at bounding box center [967, 274] width 13 height 13
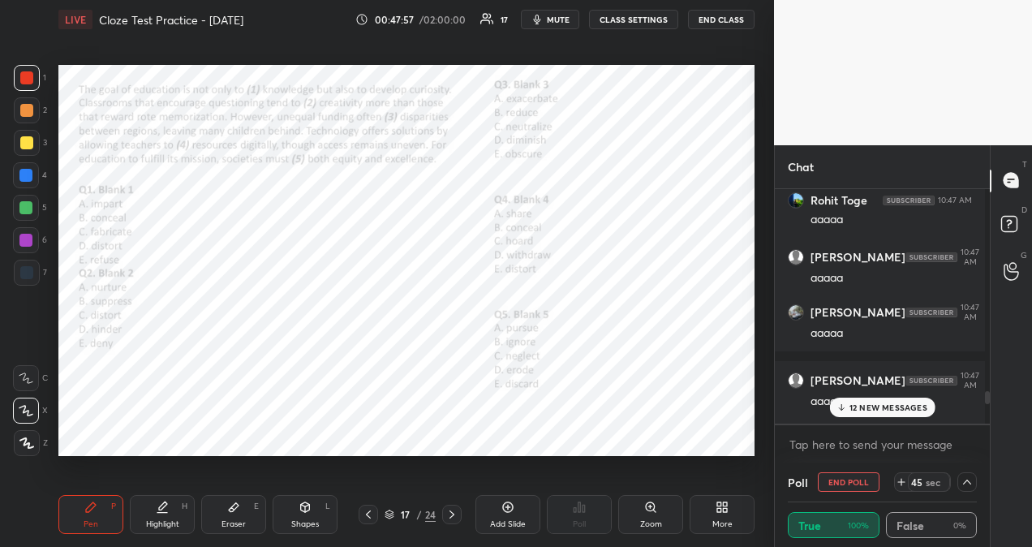
scroll to position [1, 5]
click at [985, 398] on div at bounding box center [987, 398] width 5 height 14
click at [897, 411] on p "12 NEW MESSAGES" at bounding box center [889, 407] width 78 height 10
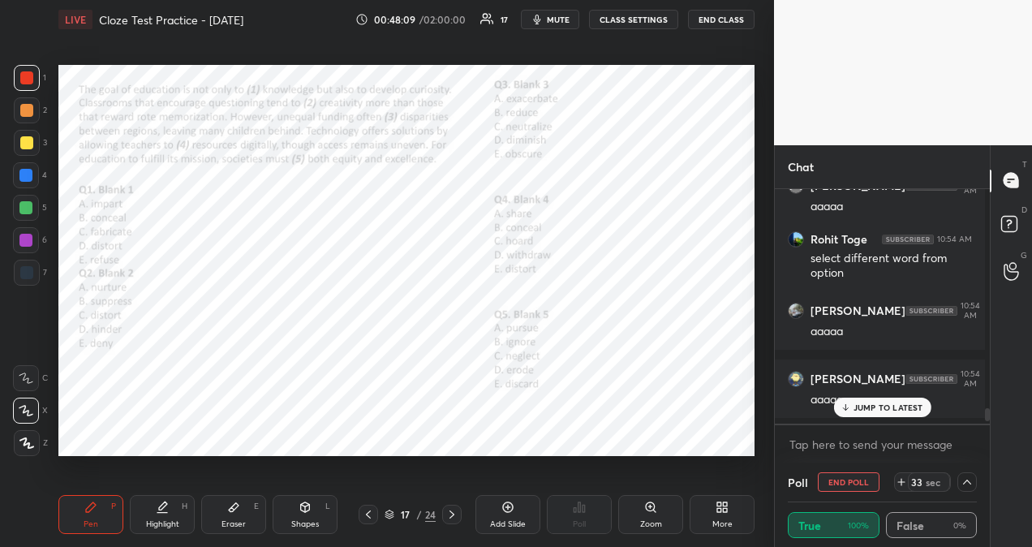
scroll to position [4418, 0]
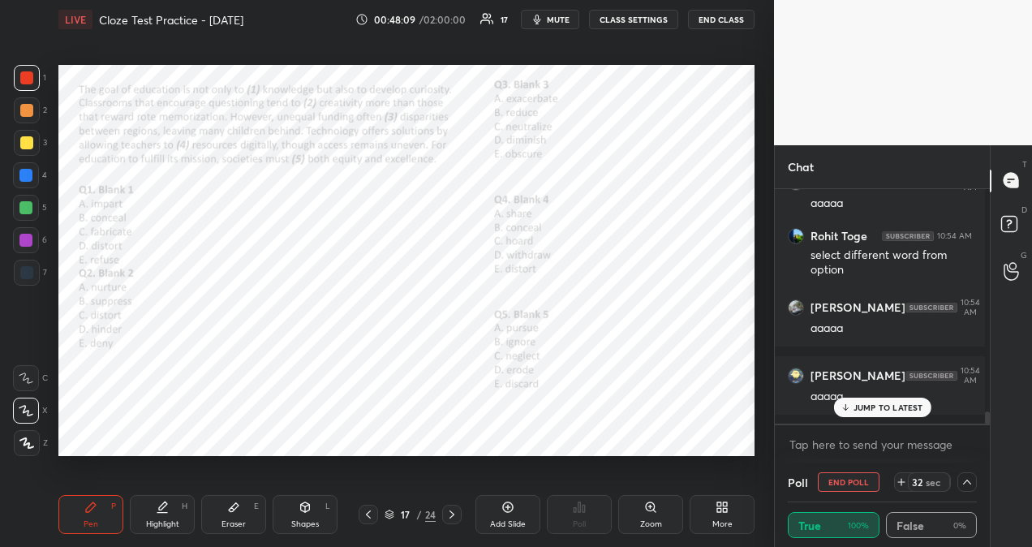
click at [897, 412] on p "JUMP TO LATEST" at bounding box center [889, 407] width 70 height 10
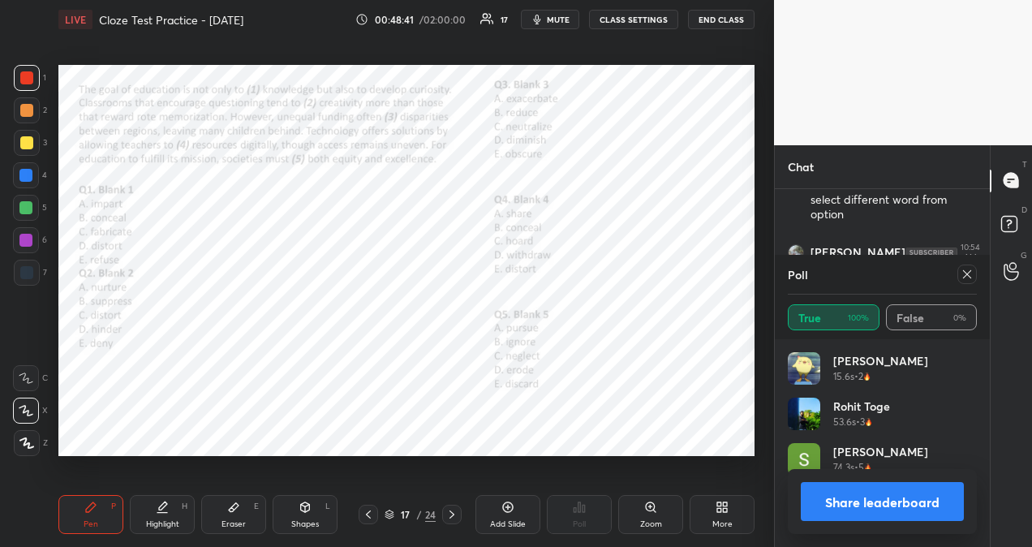
scroll to position [6, 5]
click at [962, 276] on icon at bounding box center [967, 274] width 13 height 13
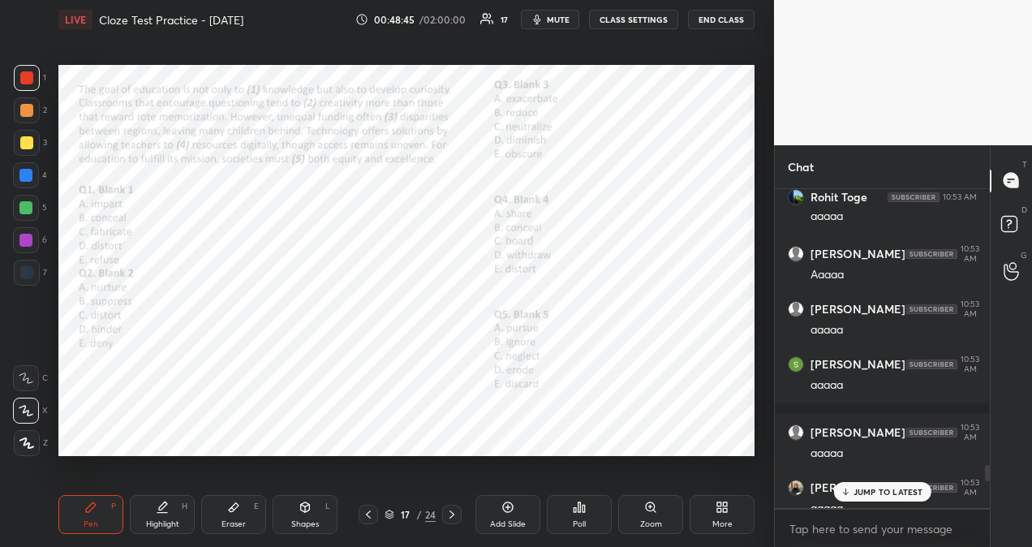
click at [880, 493] on p "JUMP TO LATEST" at bounding box center [889, 492] width 70 height 10
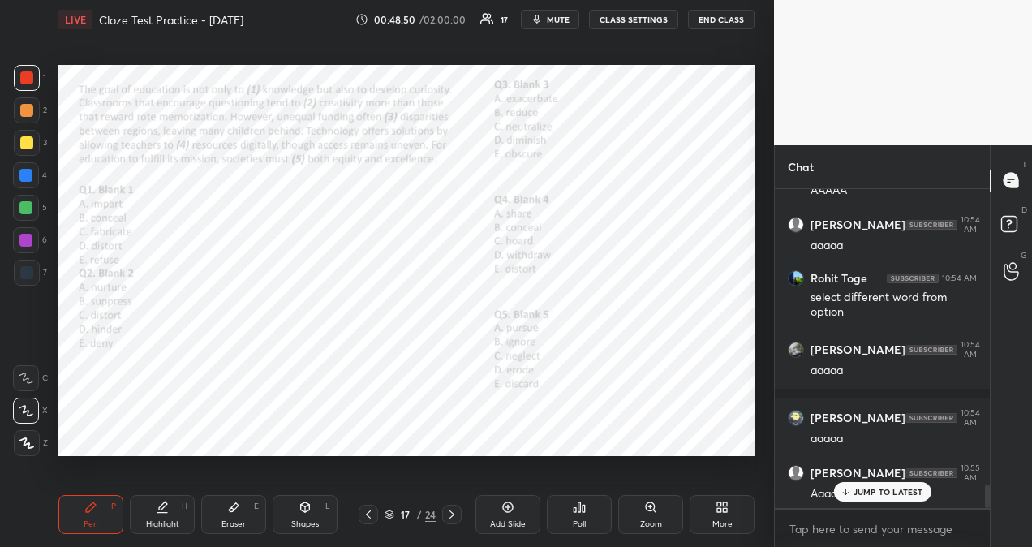
click at [901, 493] on p "JUMP TO LATEST" at bounding box center [889, 492] width 70 height 10
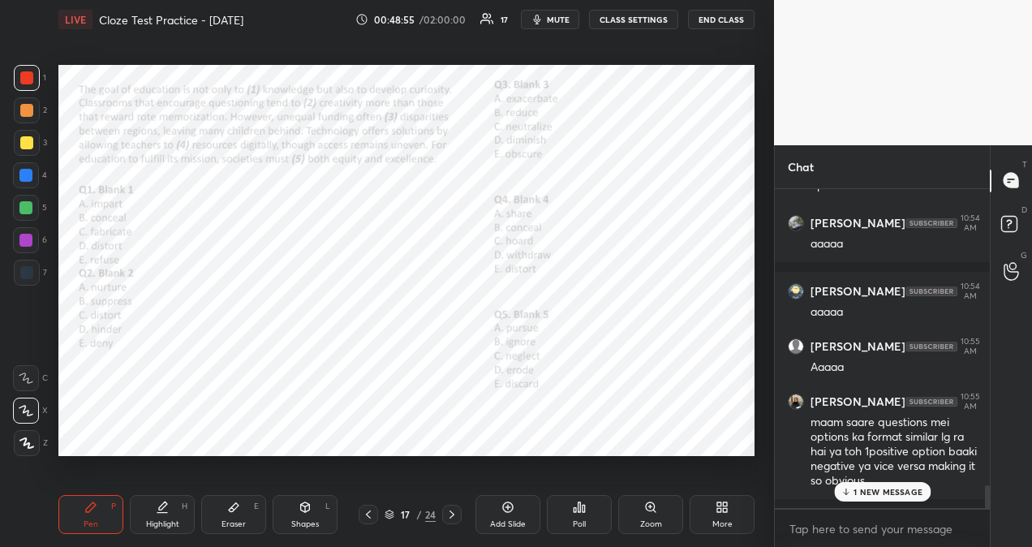
click at [903, 489] on p "1 NEW MESSAGE" at bounding box center [888, 492] width 69 height 10
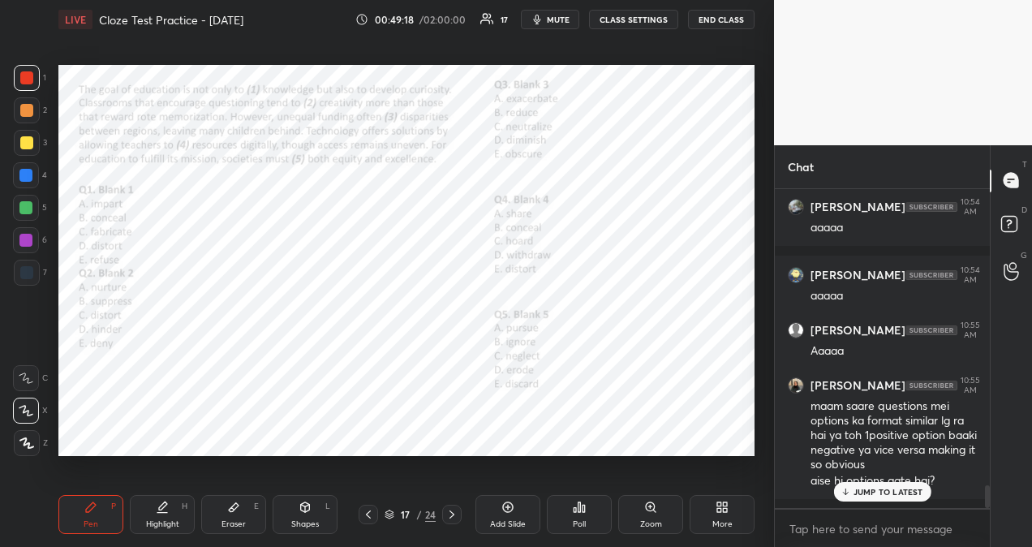
click at [908, 484] on div "JUMP TO LATEST" at bounding box center [881, 491] width 97 height 19
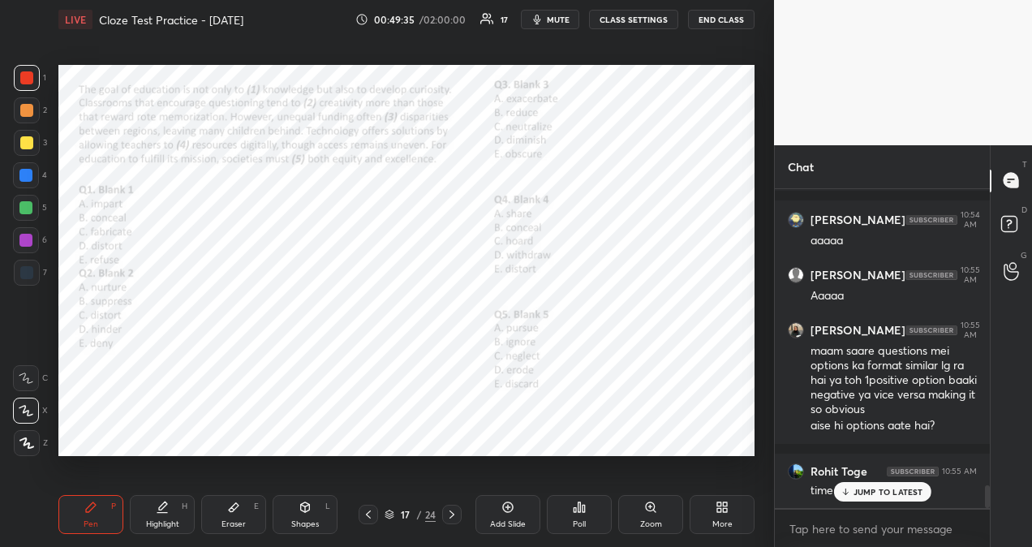
click at [875, 487] on p "JUMP TO LATEST" at bounding box center [889, 492] width 70 height 10
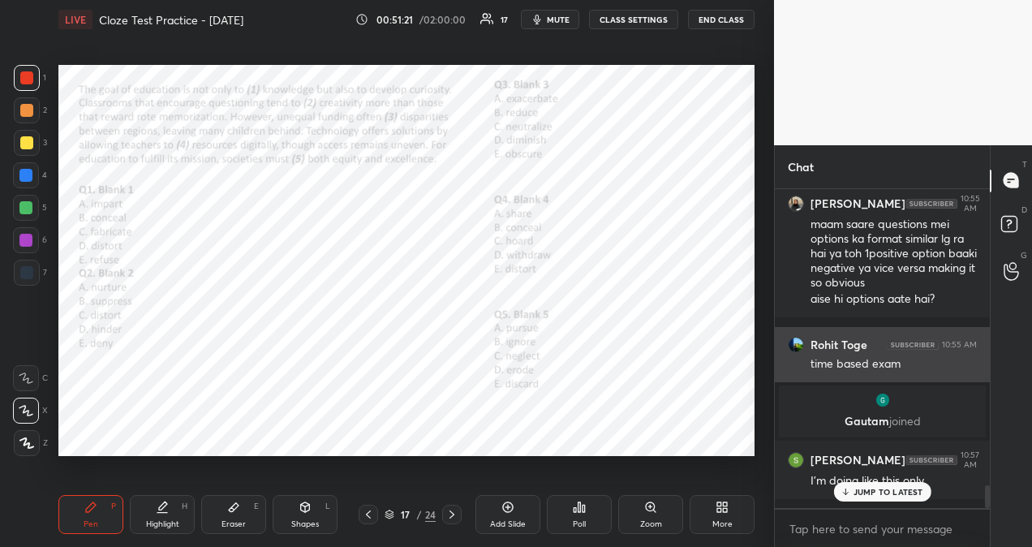
scroll to position [4229, 0]
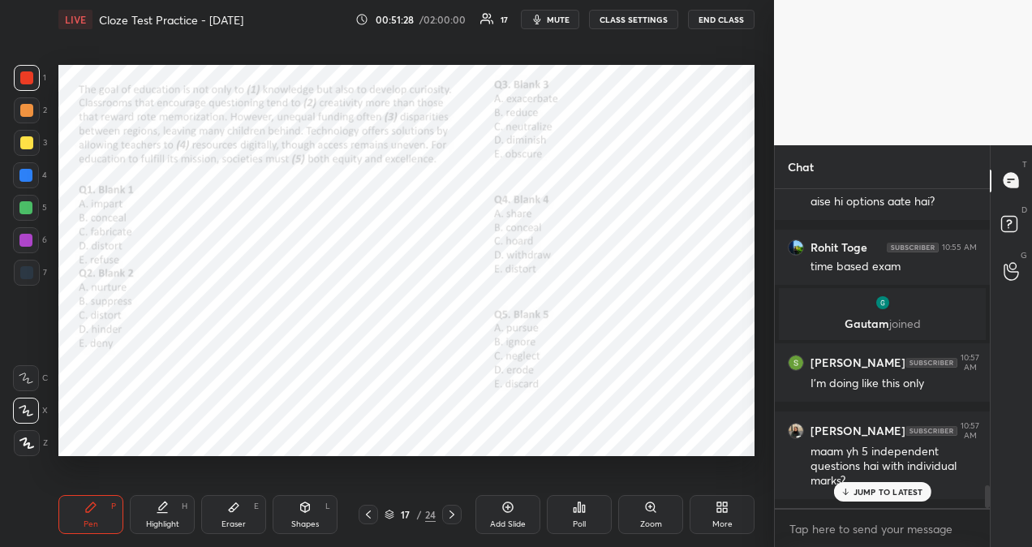
click at [898, 485] on div "JUMP TO LATEST" at bounding box center [881, 491] width 97 height 19
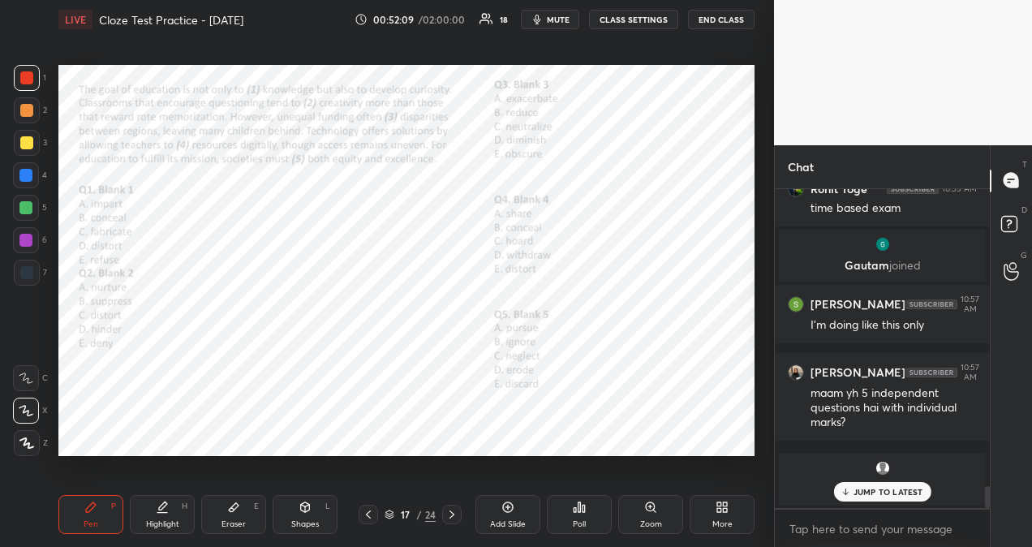
click at [868, 496] on p "JUMP TO LATEST" at bounding box center [889, 492] width 70 height 10
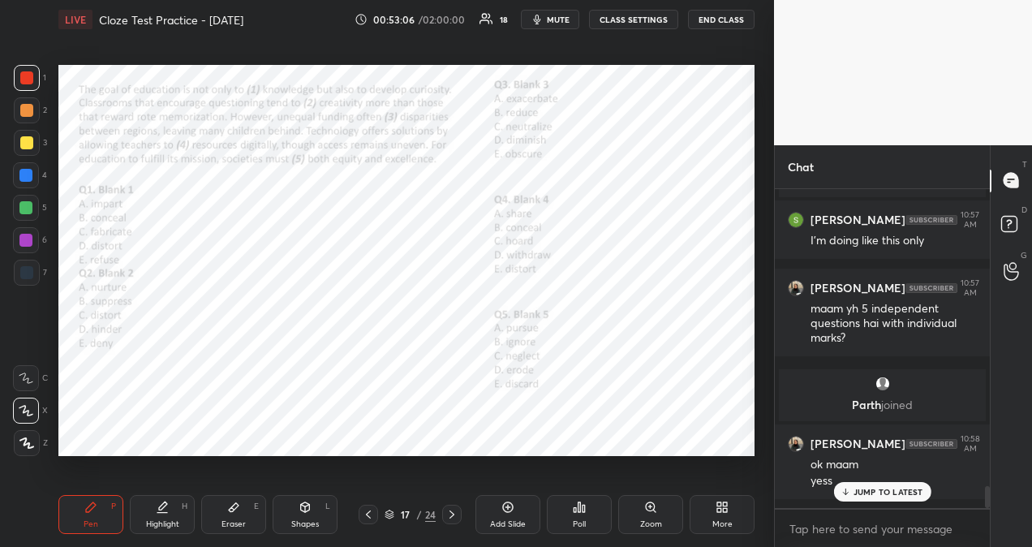
scroll to position [4398, 0]
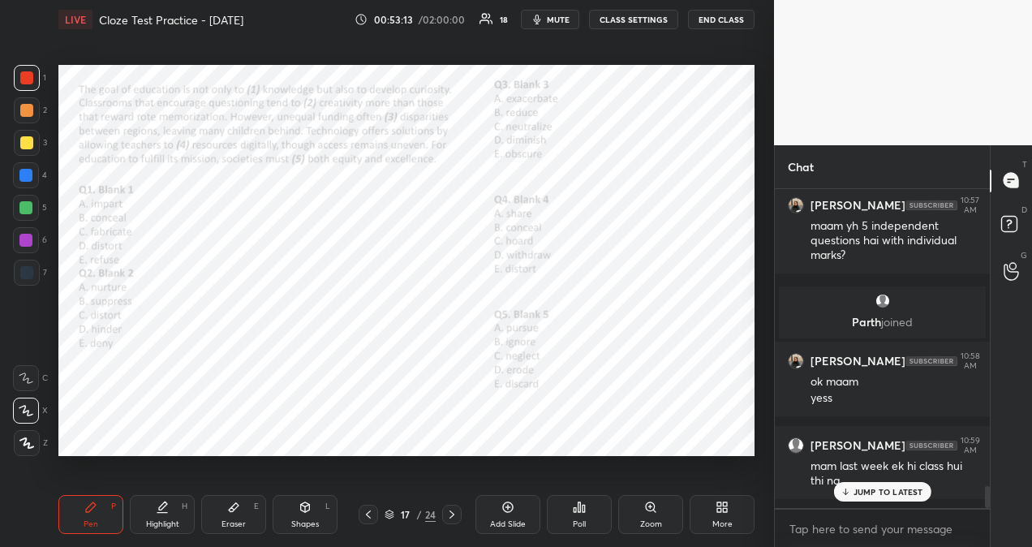
click at [893, 492] on p "JUMP TO LATEST" at bounding box center [889, 492] width 70 height 10
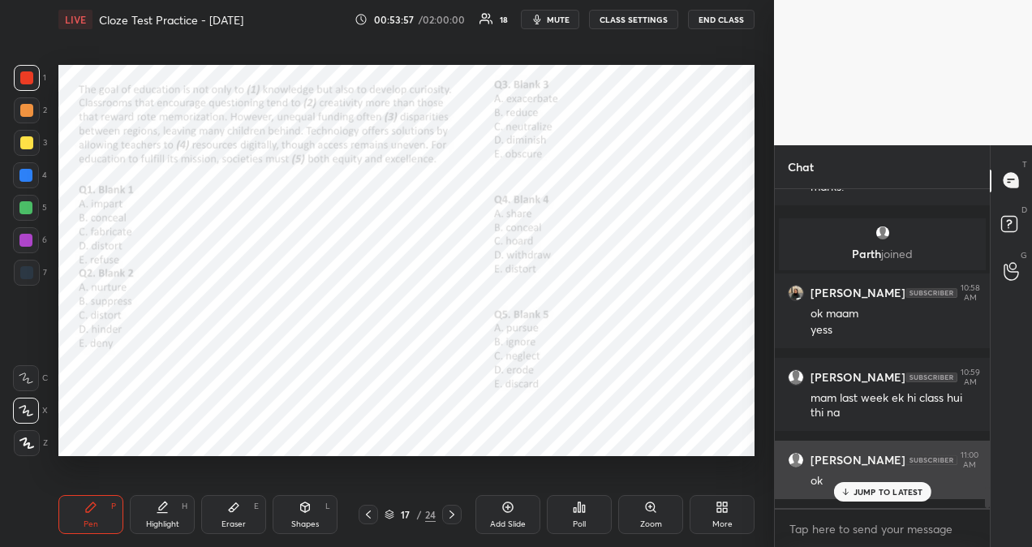
click at [906, 494] on p "JUMP TO LATEST" at bounding box center [889, 492] width 70 height 10
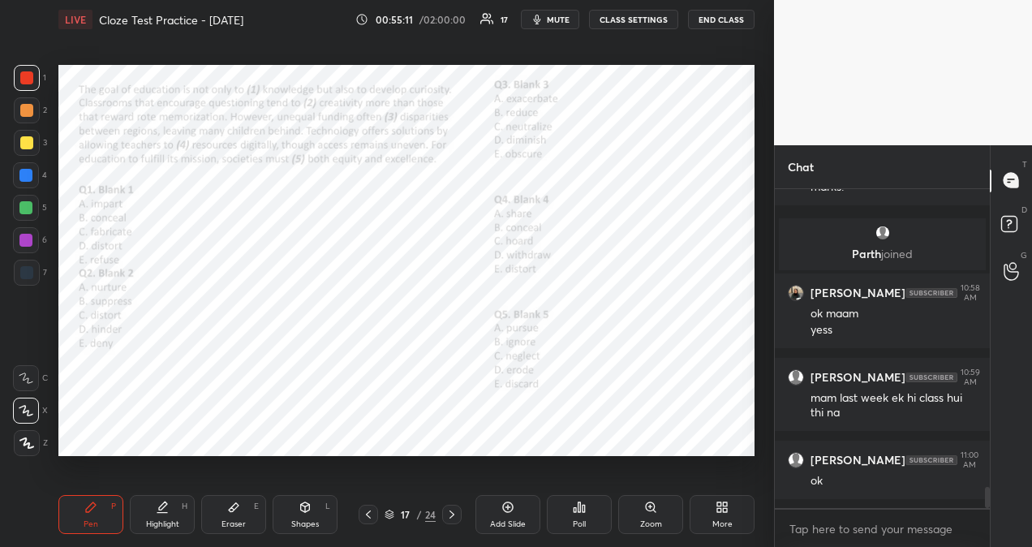
scroll to position [4535, 0]
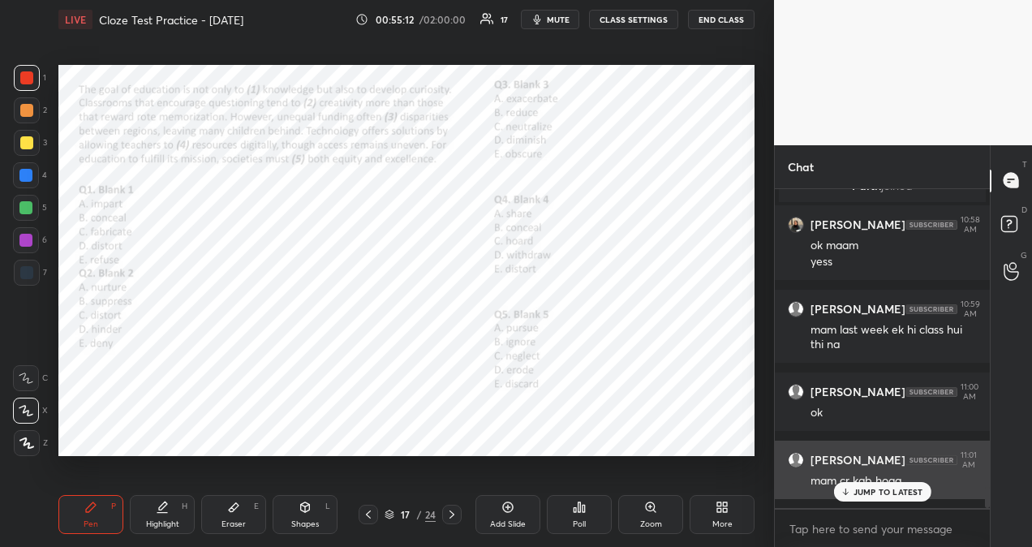
click at [883, 488] on p "JUMP TO LATEST" at bounding box center [889, 492] width 70 height 10
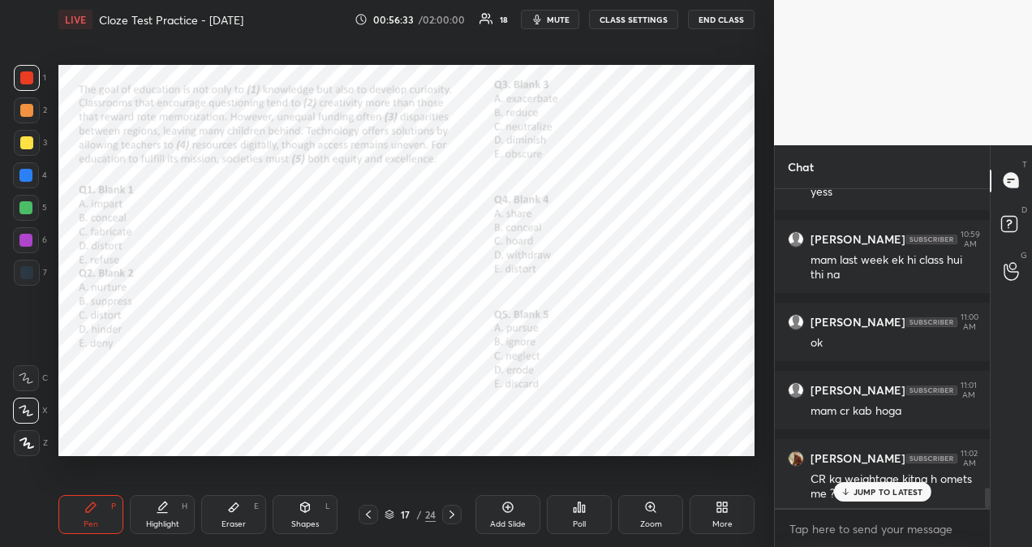
scroll to position [4687, 0]
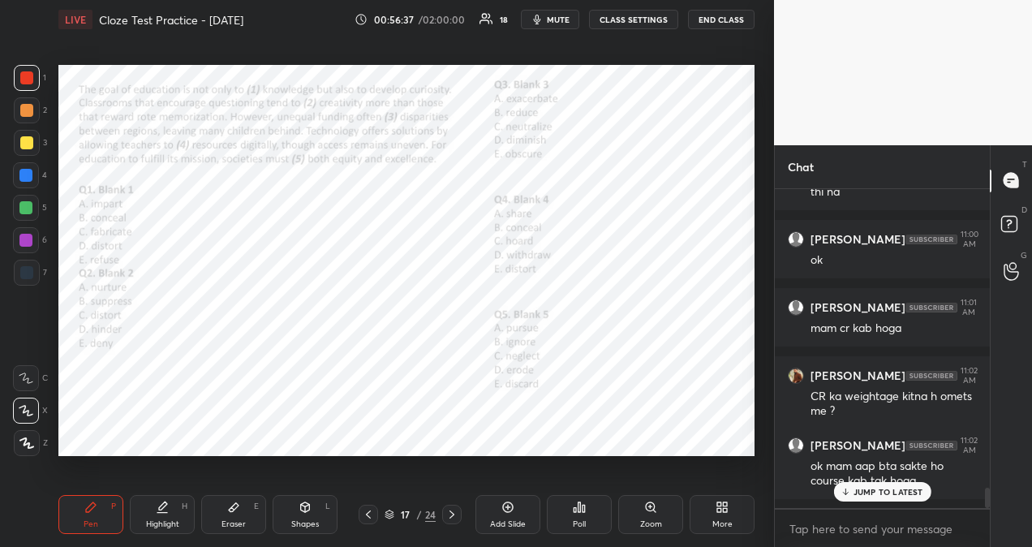
click at [887, 493] on p "JUMP TO LATEST" at bounding box center [889, 492] width 70 height 10
click at [865, 459] on p "JUMP TO LATEST" at bounding box center [889, 459] width 70 height 10
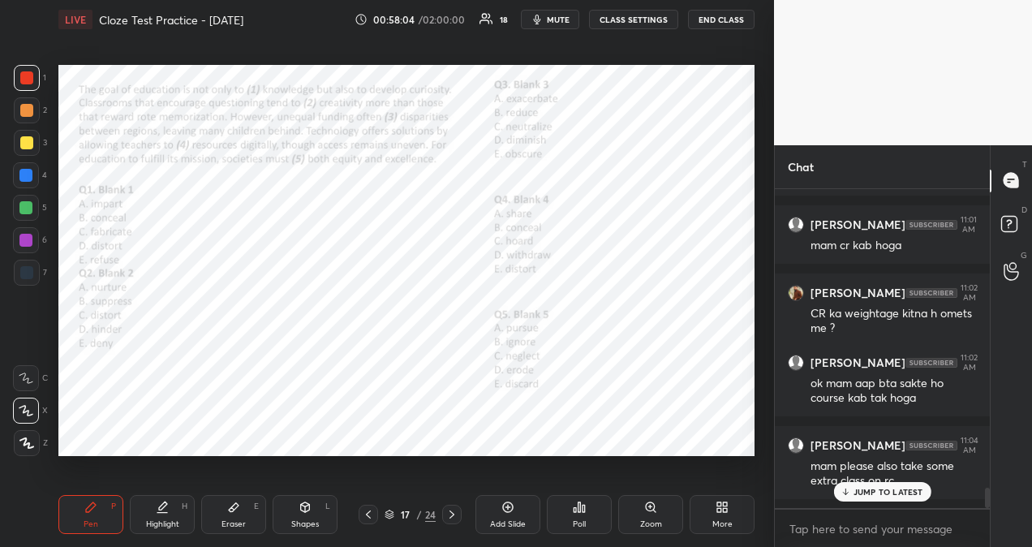
click at [867, 489] on p "JUMP TO LATEST" at bounding box center [889, 492] width 70 height 10
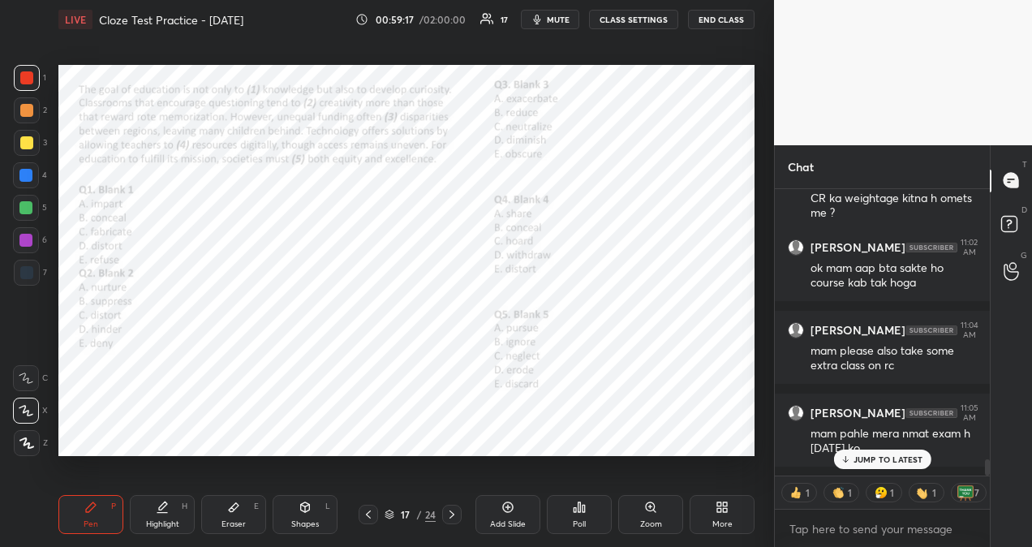
click at [907, 462] on p "JUMP TO LATEST" at bounding box center [889, 459] width 70 height 10
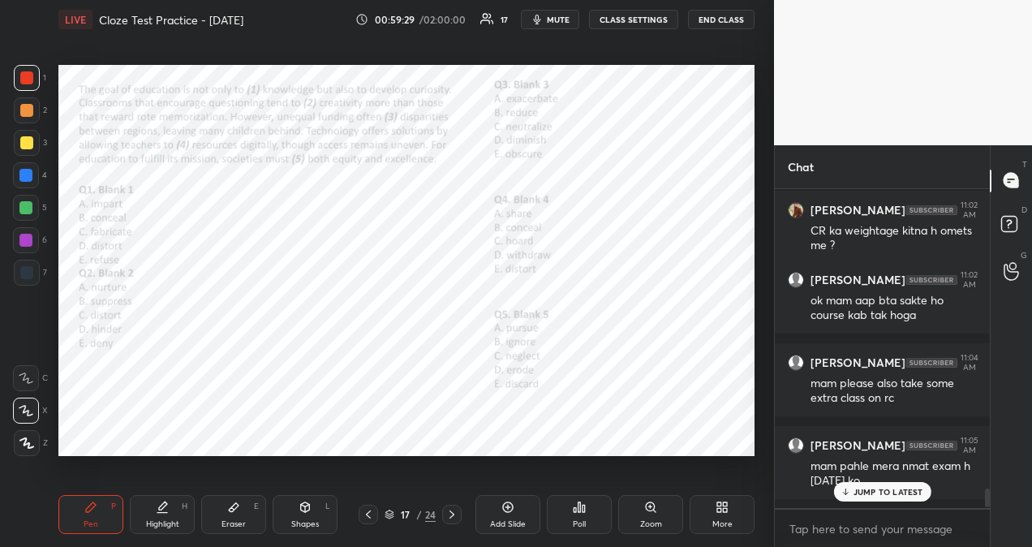
scroll to position [4908, 0]
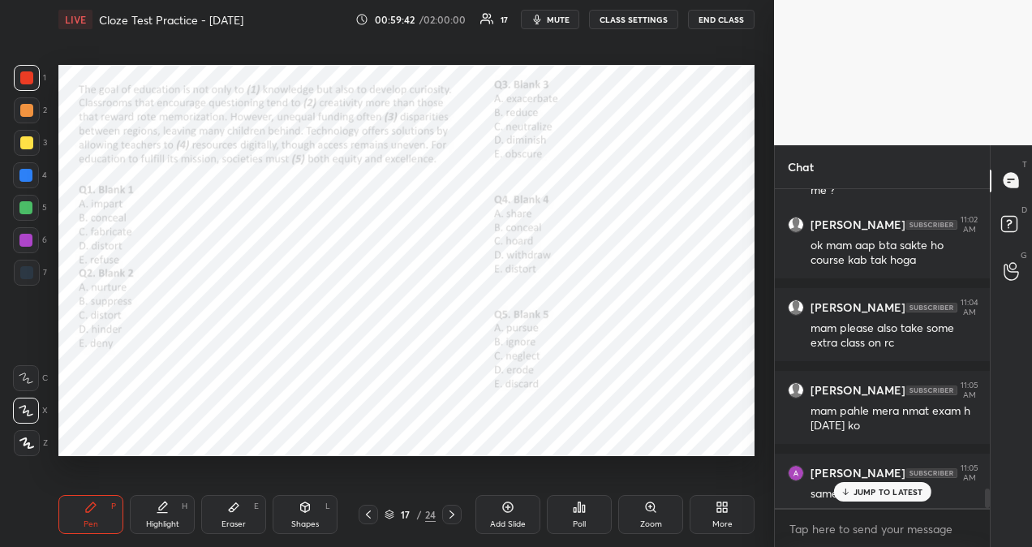
click at [910, 497] on div "JUMP TO LATEST" at bounding box center [881, 491] width 97 height 19
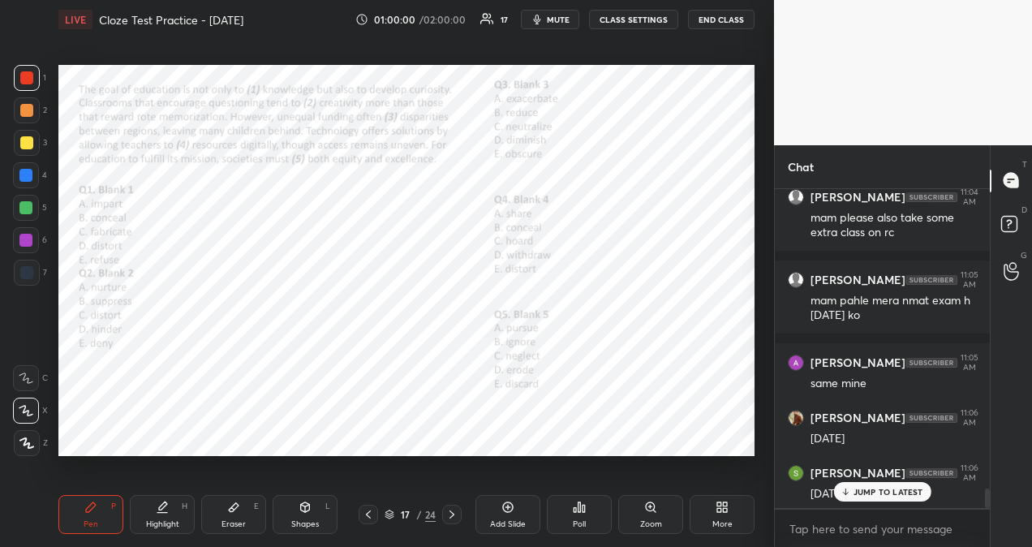
scroll to position [5086, 0]
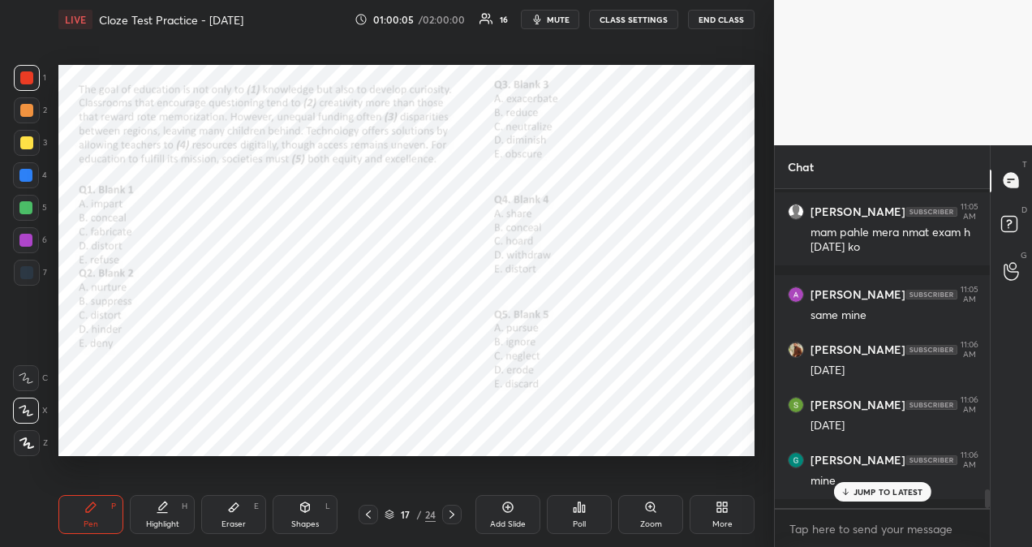
click at [860, 487] on p "JUMP TO LATEST" at bounding box center [889, 492] width 70 height 10
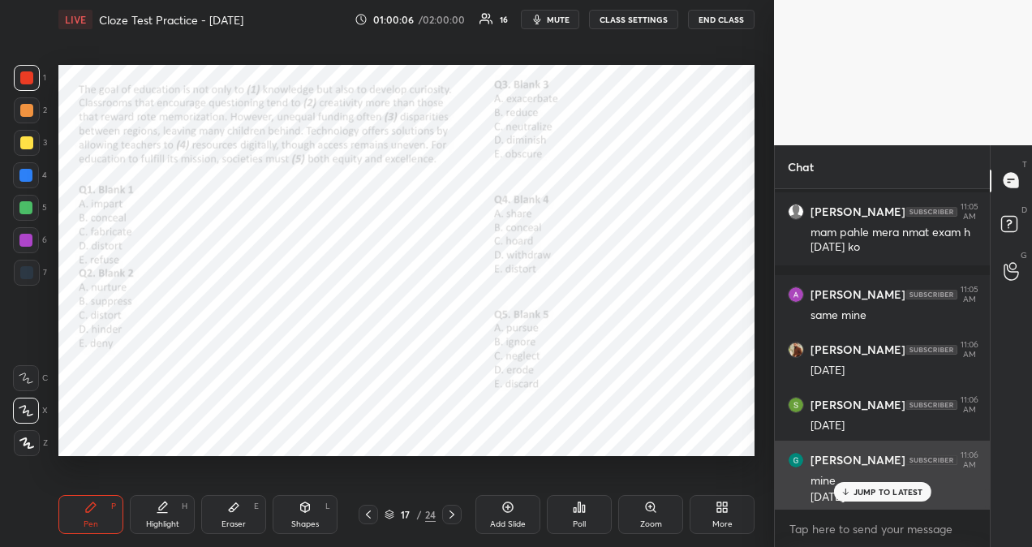
scroll to position [5103, 0]
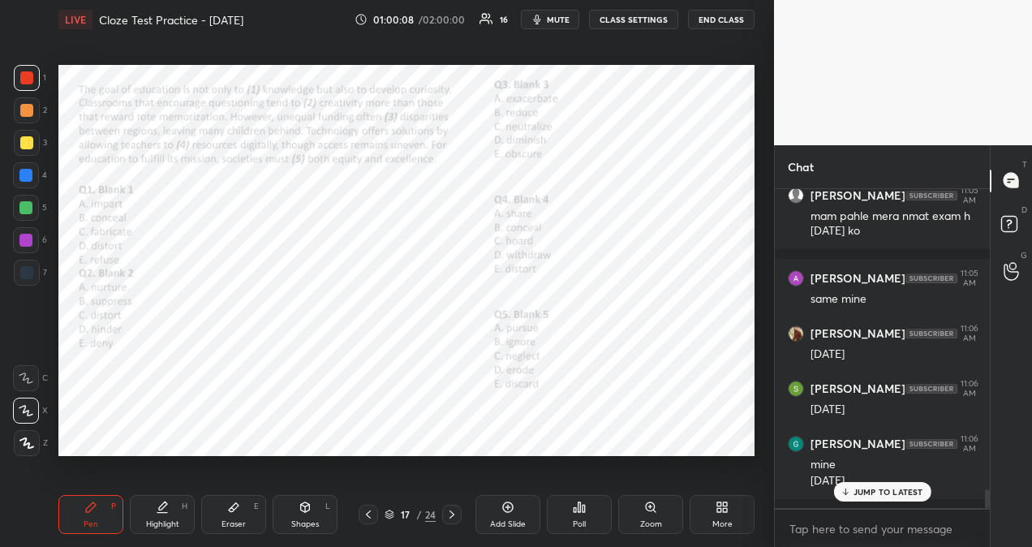
click at [875, 495] on p "JUMP TO LATEST" at bounding box center [889, 492] width 70 height 10
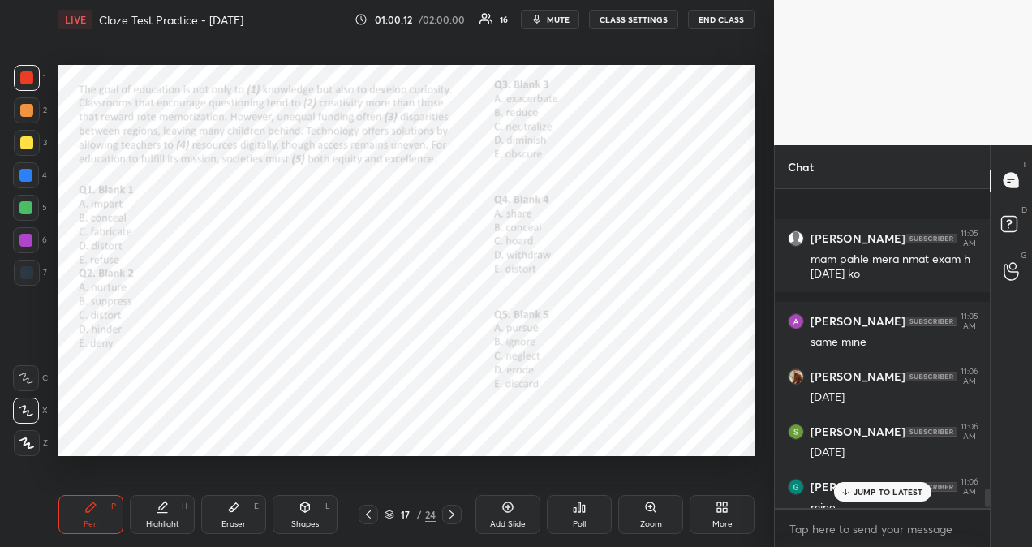
scroll to position [5185, 0]
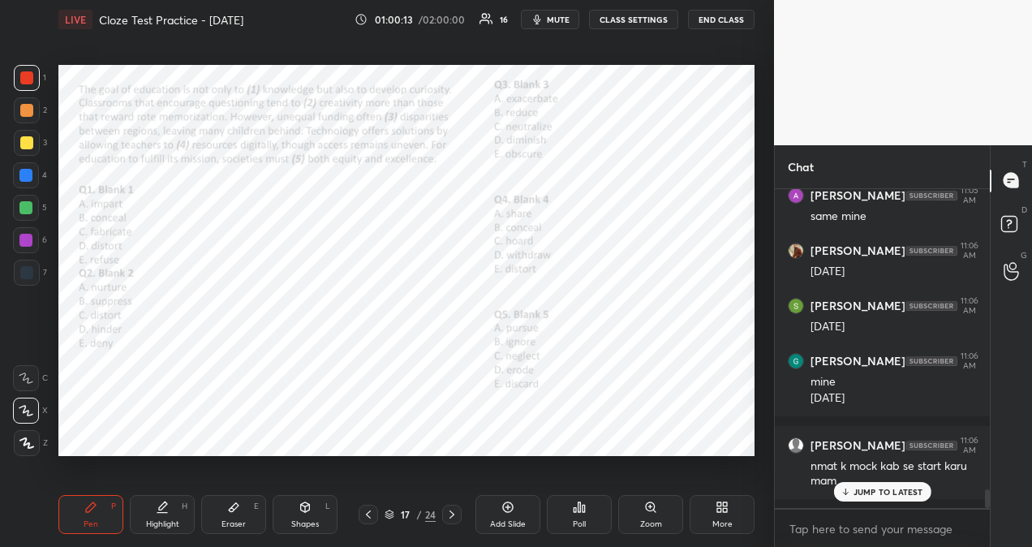
click at [897, 493] on p "JUMP TO LATEST" at bounding box center [889, 492] width 70 height 10
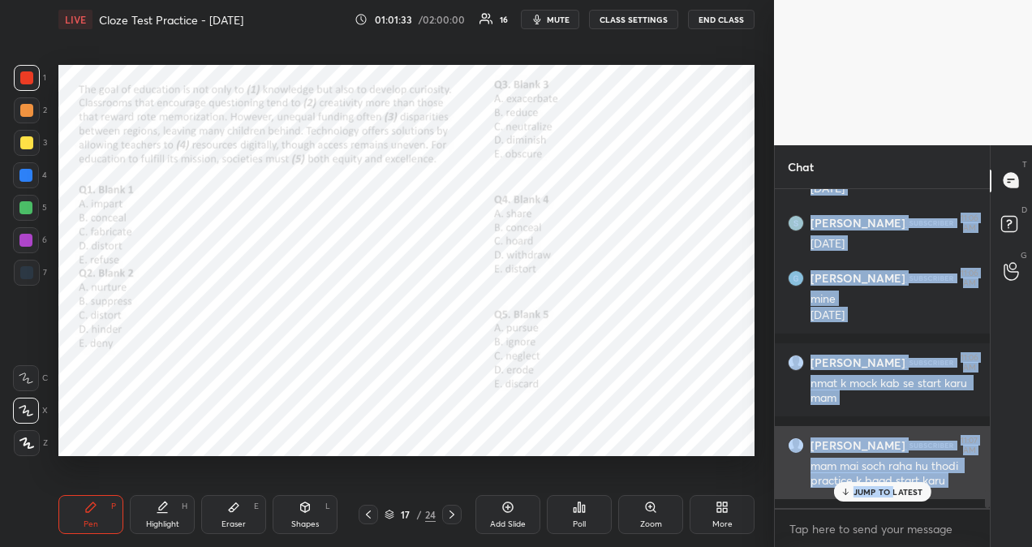
click at [622, 402] on div "1 2 3 4 5 6 7 R O A L C X Z Erase all C X Z LIVE Cloze Test Practice - [DATE] 0…" at bounding box center [516, 273] width 1032 height 547
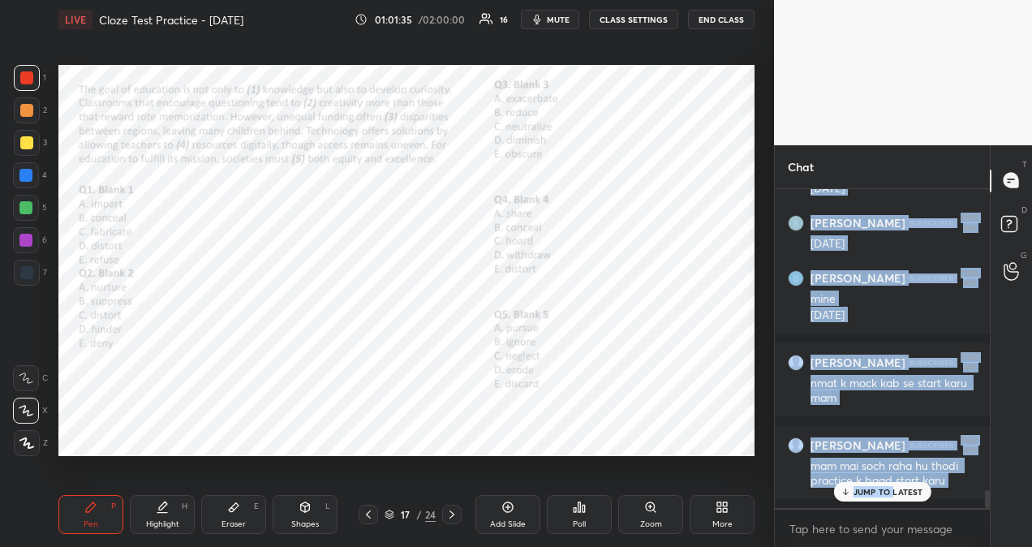
click at [860, 492] on p "JUMP TO LATEST" at bounding box center [889, 492] width 70 height 10
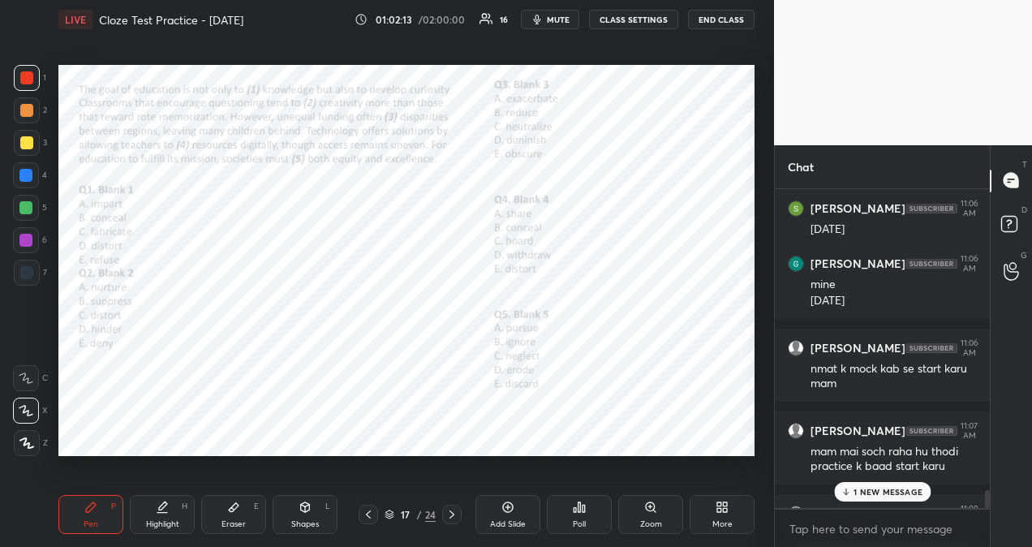
scroll to position [5336, 0]
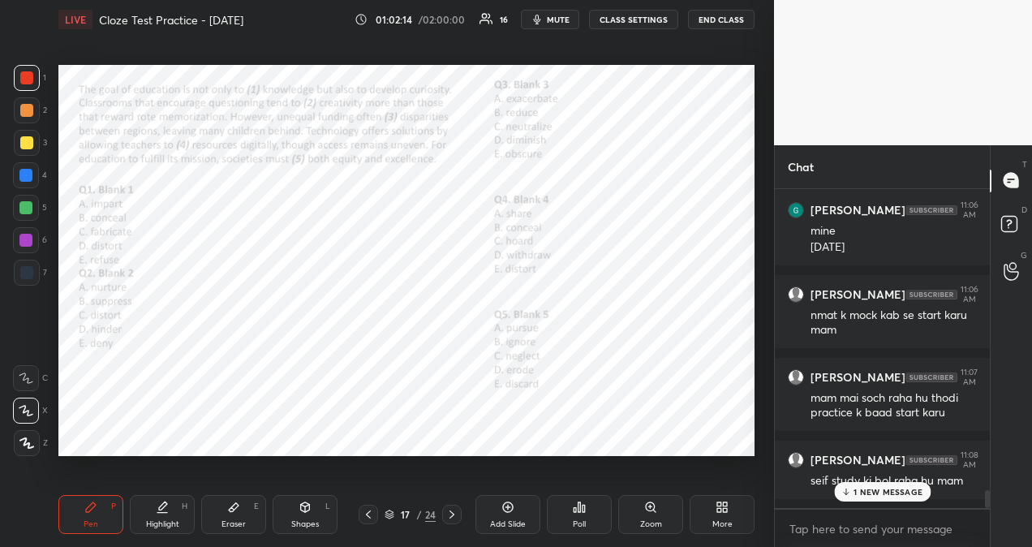
click at [893, 491] on p "1 NEW MESSAGE" at bounding box center [888, 492] width 69 height 10
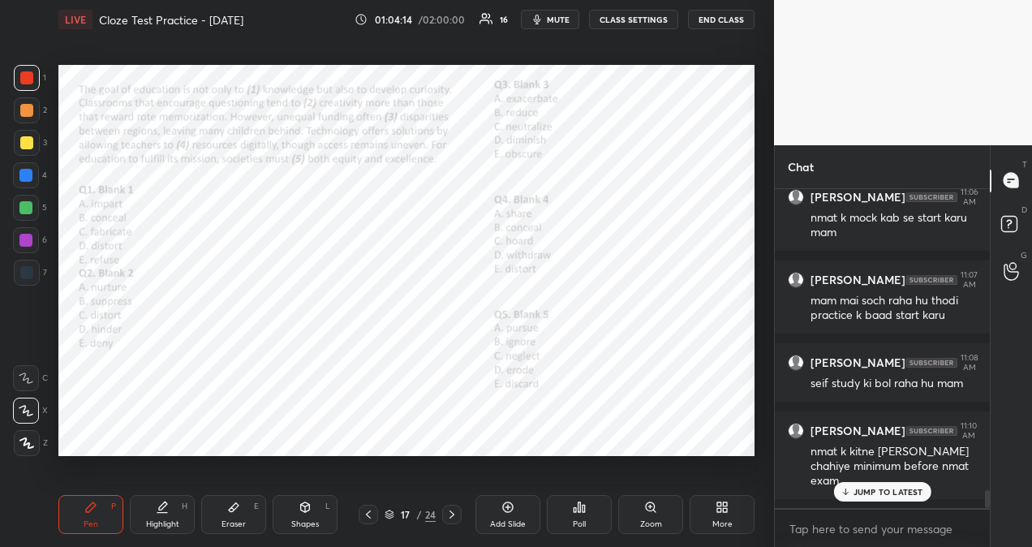
click at [919, 495] on p "JUMP TO LATEST" at bounding box center [889, 492] width 70 height 10
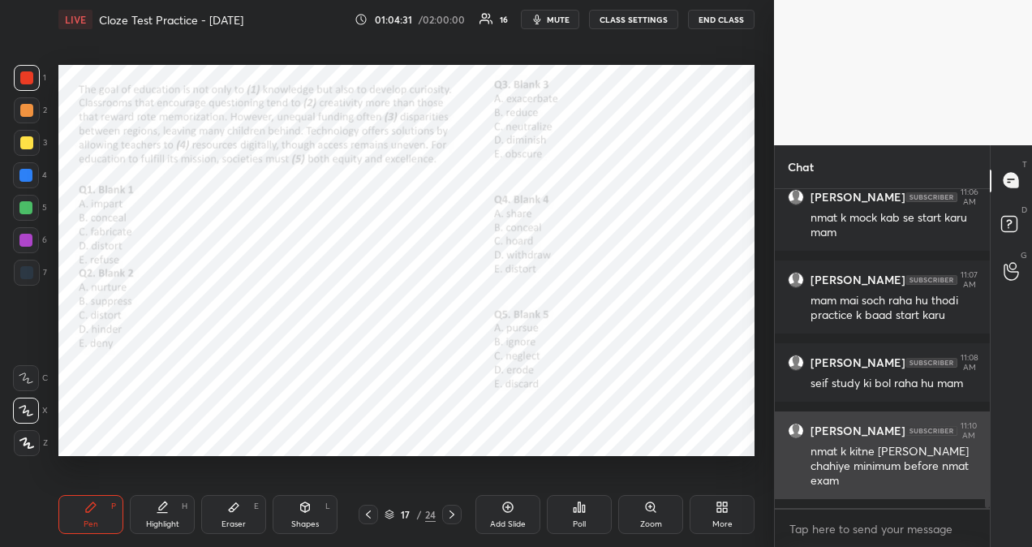
scroll to position [5450, 0]
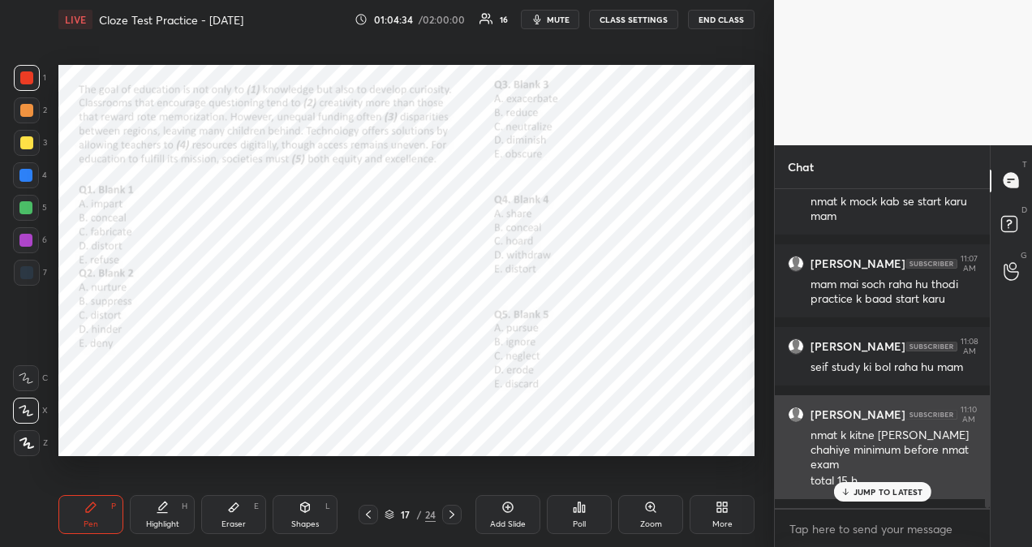
click at [888, 494] on p "JUMP TO LATEST" at bounding box center [889, 492] width 70 height 10
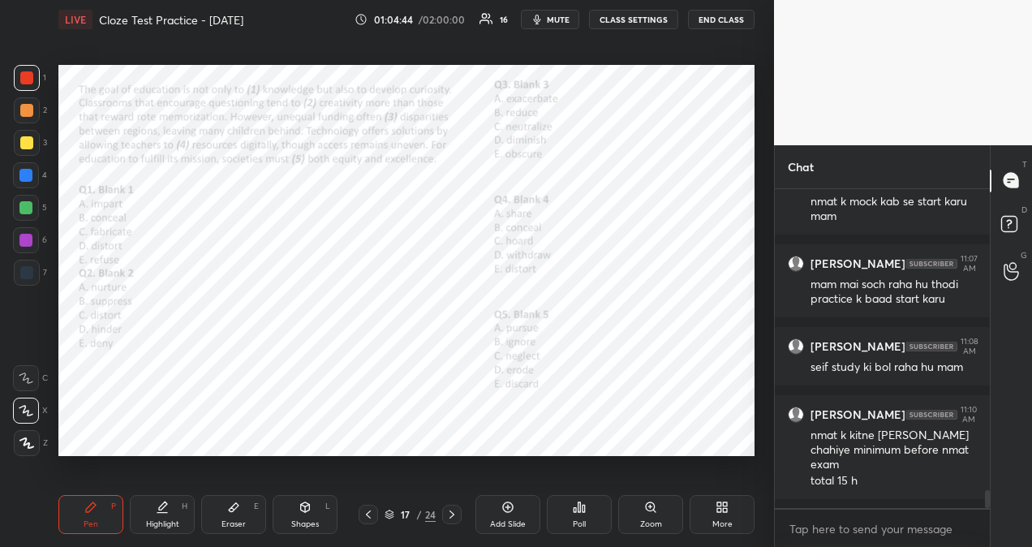
scroll to position [5520, 0]
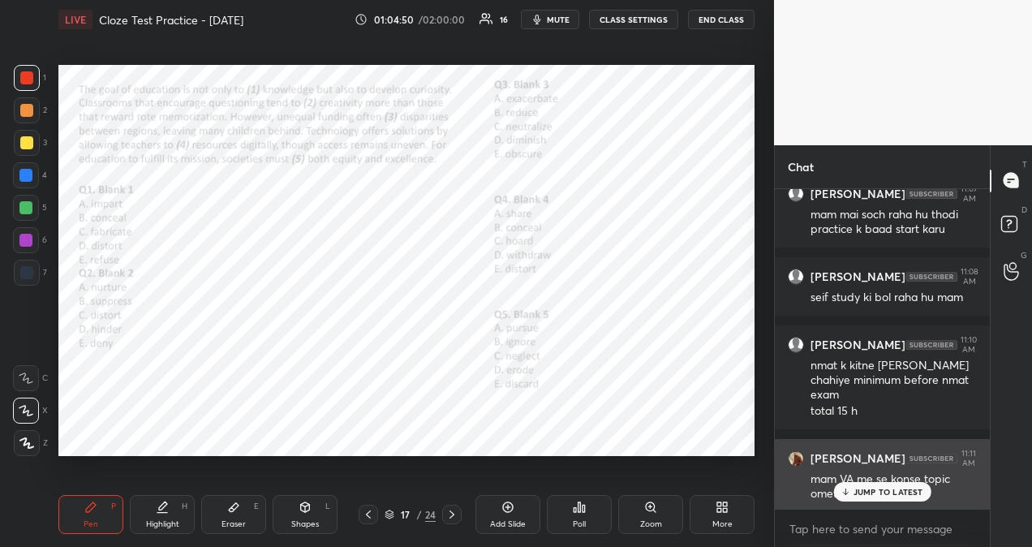
click at [909, 501] on div "[PERSON_NAME] 11:11 AM mam VA me se konse topic omets k liye imp h" at bounding box center [882, 475] width 215 height 73
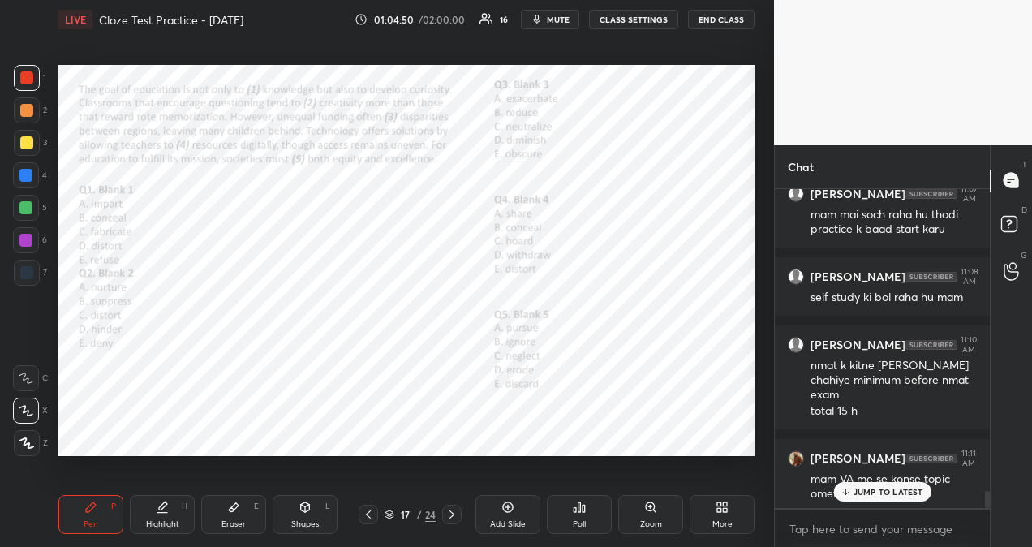
scroll to position [5588, 0]
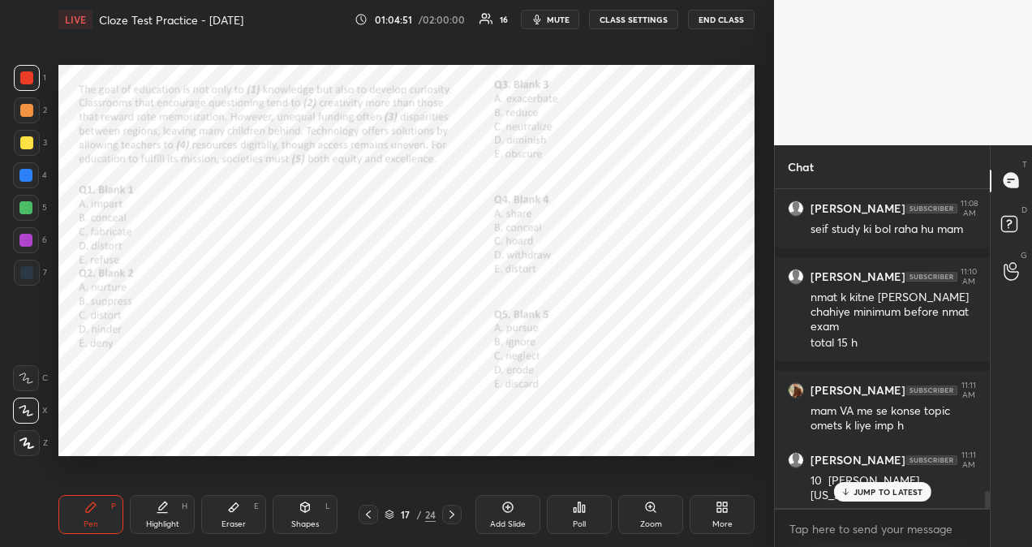
click at [910, 490] on p "JUMP TO LATEST" at bounding box center [889, 492] width 70 height 10
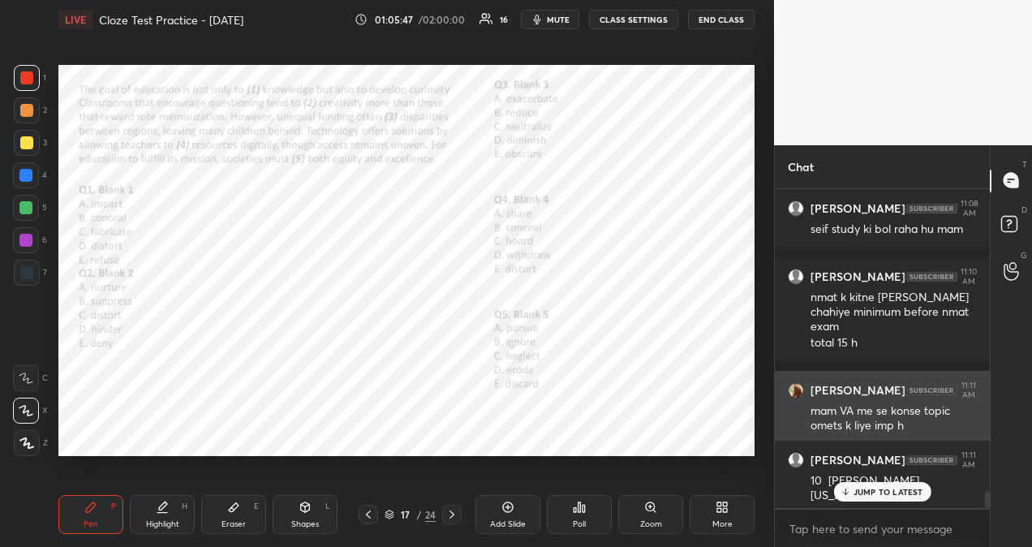
scroll to position [5643, 0]
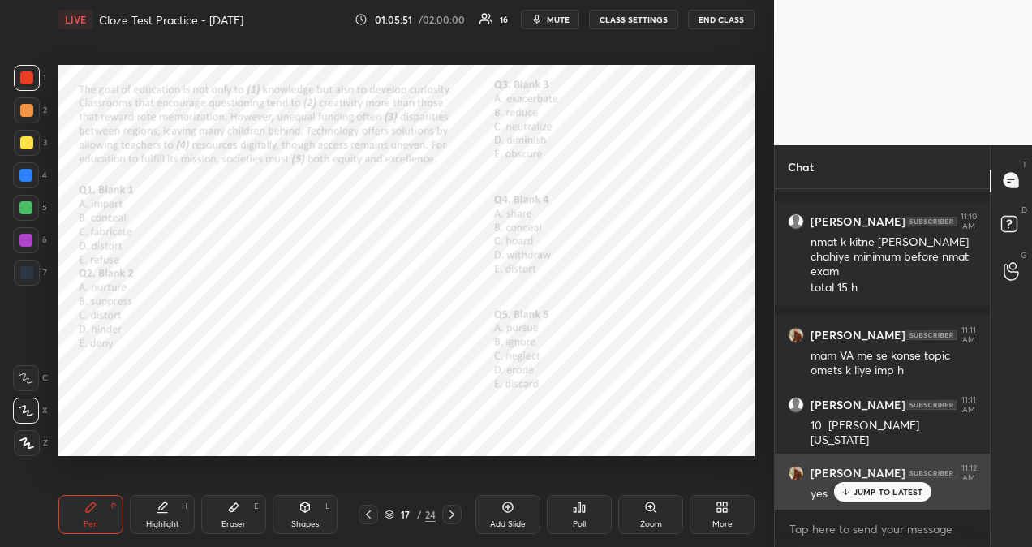
click at [894, 493] on p "JUMP TO LATEST" at bounding box center [889, 492] width 70 height 10
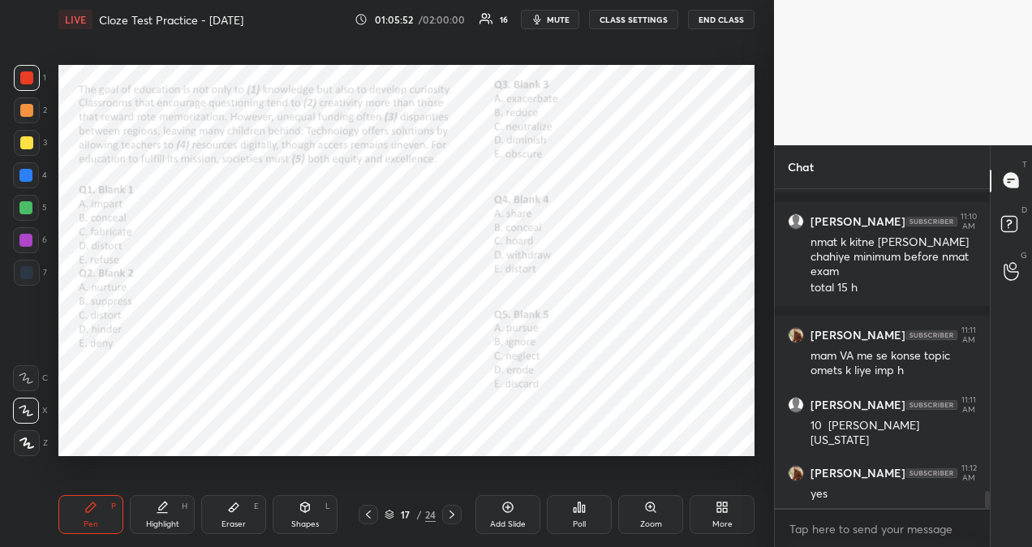
scroll to position [5698, 0]
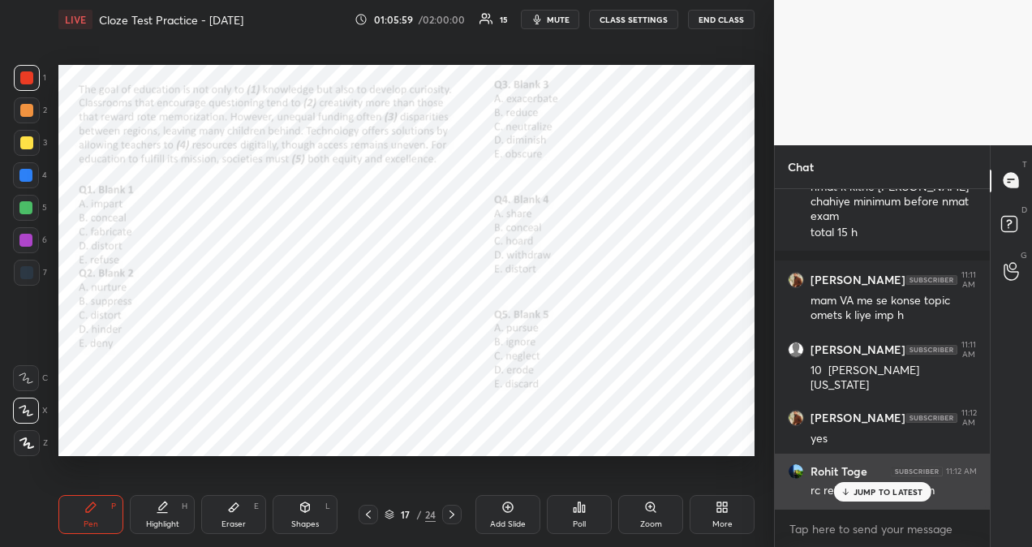
click at [905, 495] on p "JUMP TO LATEST" at bounding box center [889, 492] width 70 height 10
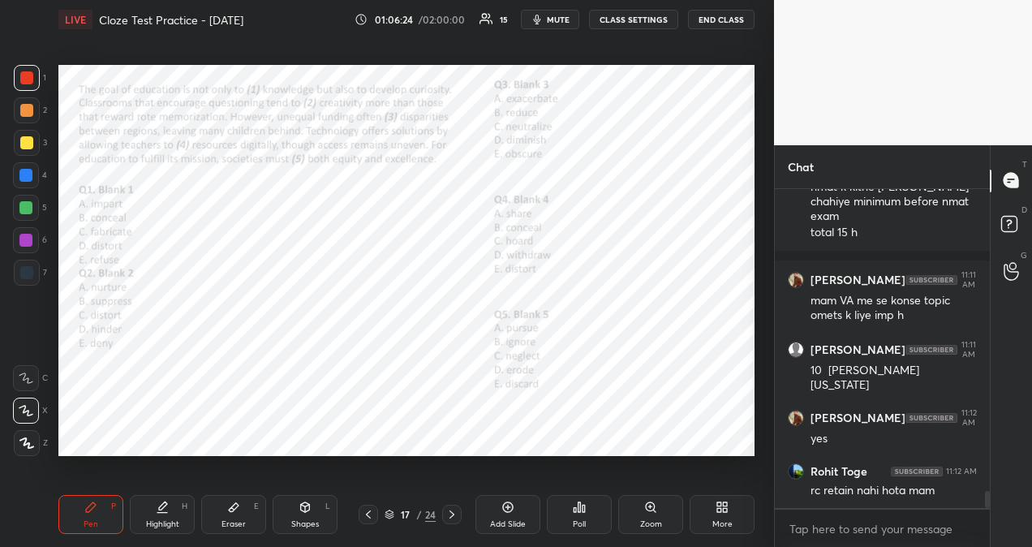
scroll to position [5781, 0]
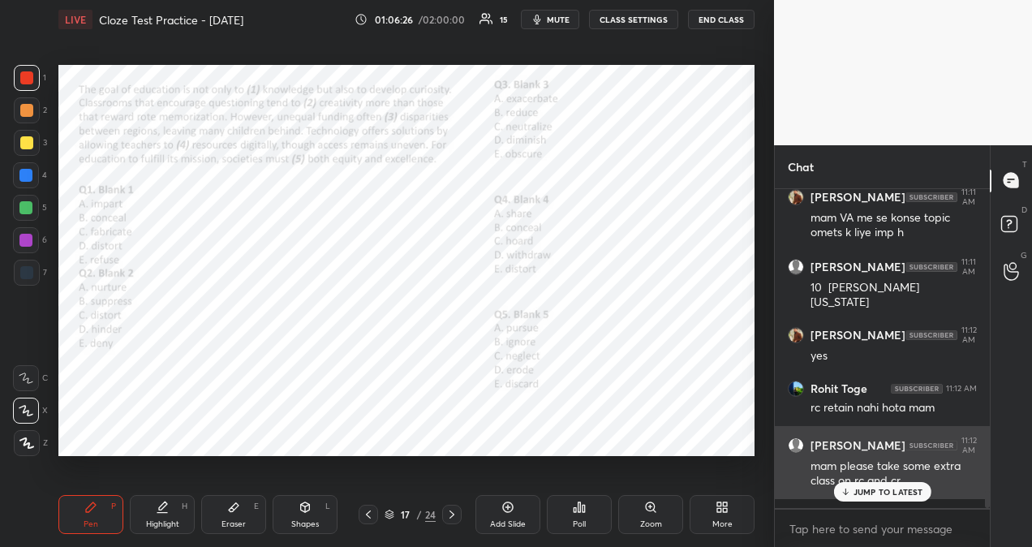
click at [918, 489] on p "JUMP TO LATEST" at bounding box center [889, 492] width 70 height 10
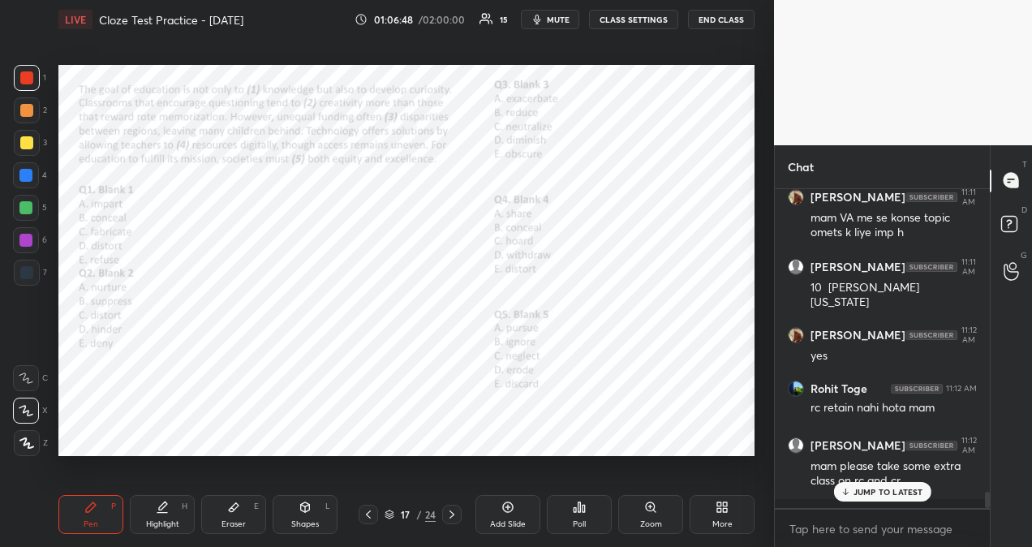
scroll to position [5893, 0]
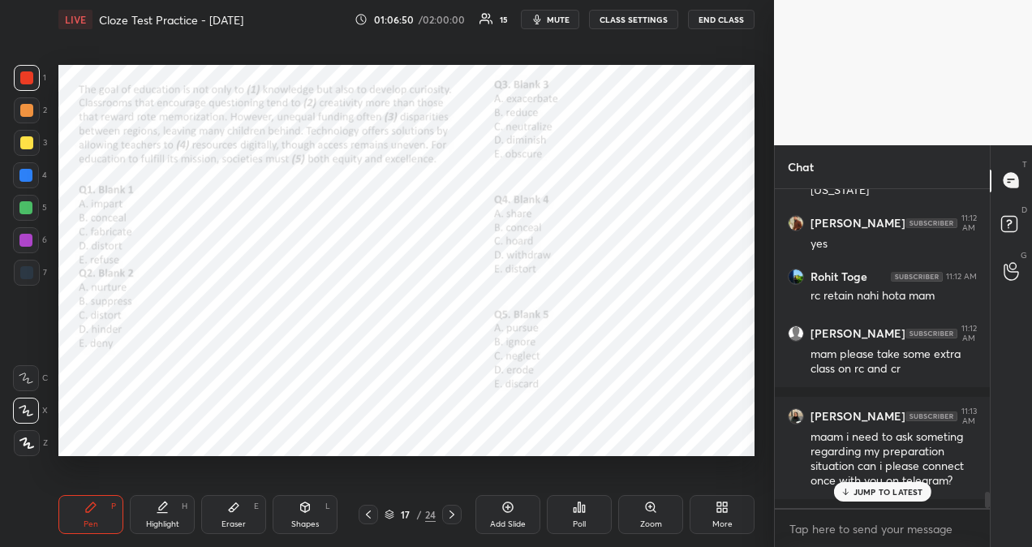
click at [915, 492] on p "JUMP TO LATEST" at bounding box center [889, 492] width 70 height 10
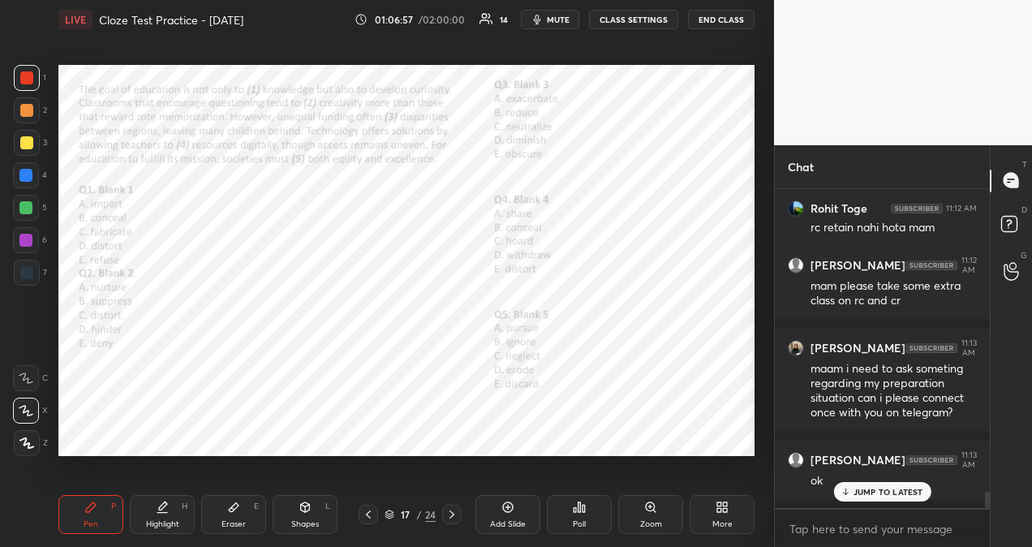
scroll to position [6031, 0]
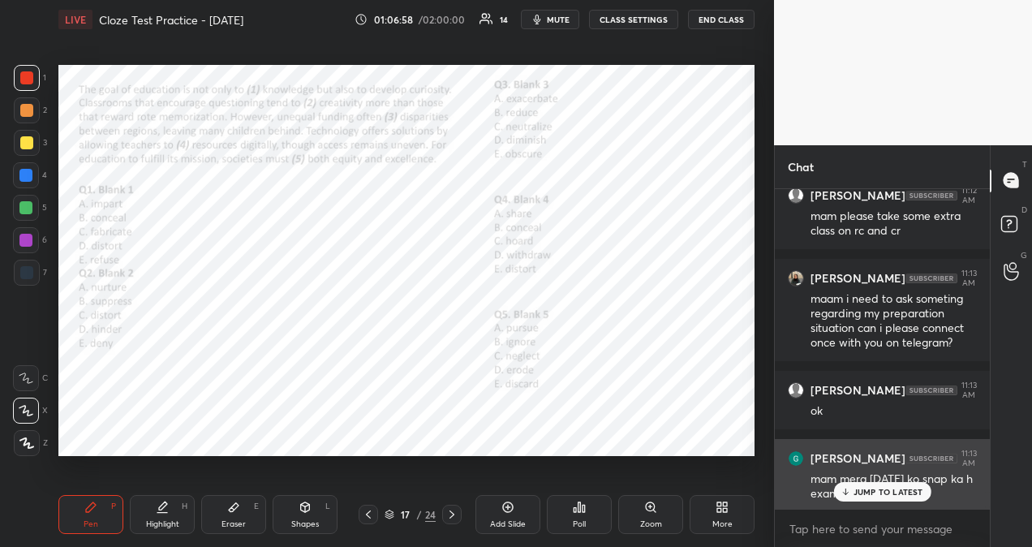
click at [912, 493] on p "JUMP TO LATEST" at bounding box center [889, 492] width 70 height 10
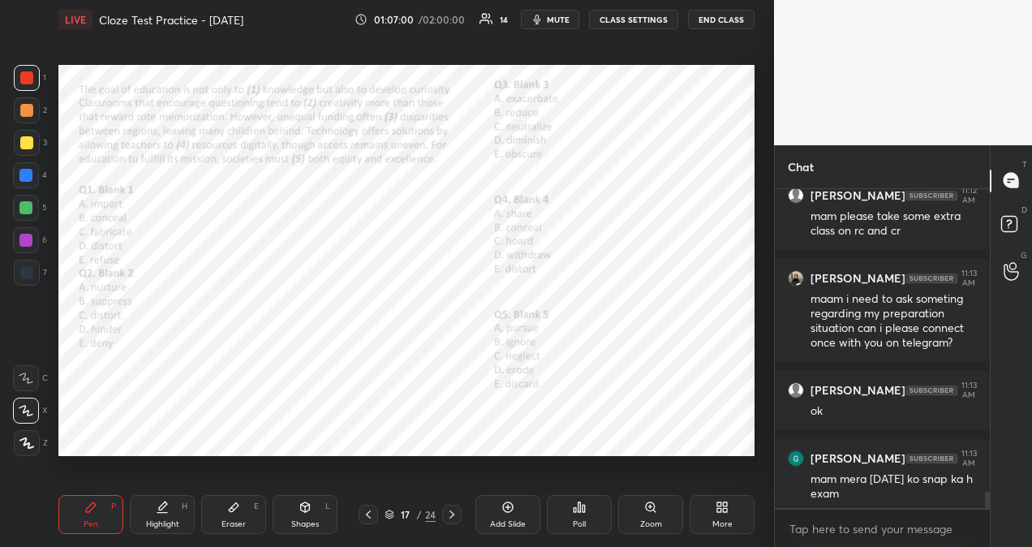
scroll to position [6099, 0]
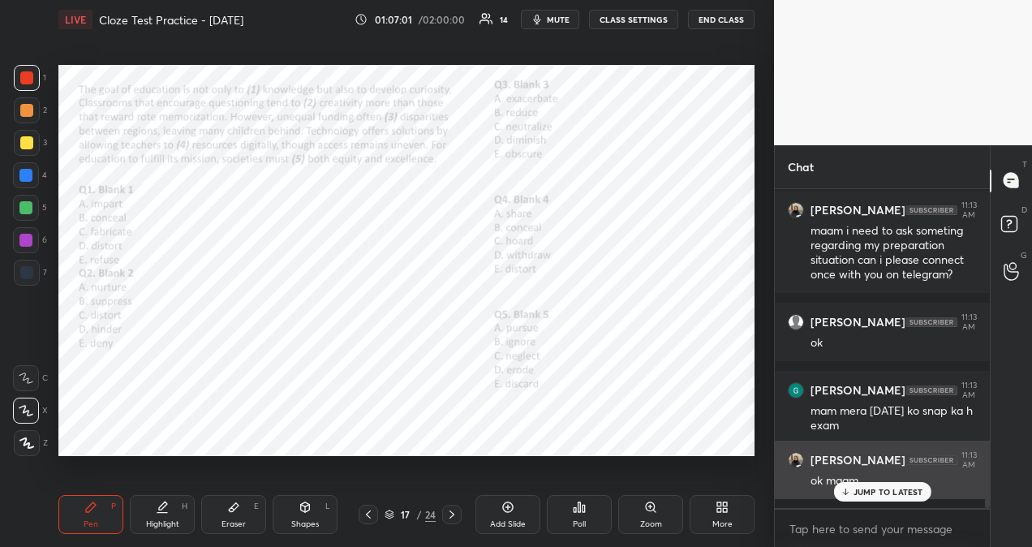
click at [892, 484] on div "JUMP TO LATEST" at bounding box center [881, 491] width 97 height 19
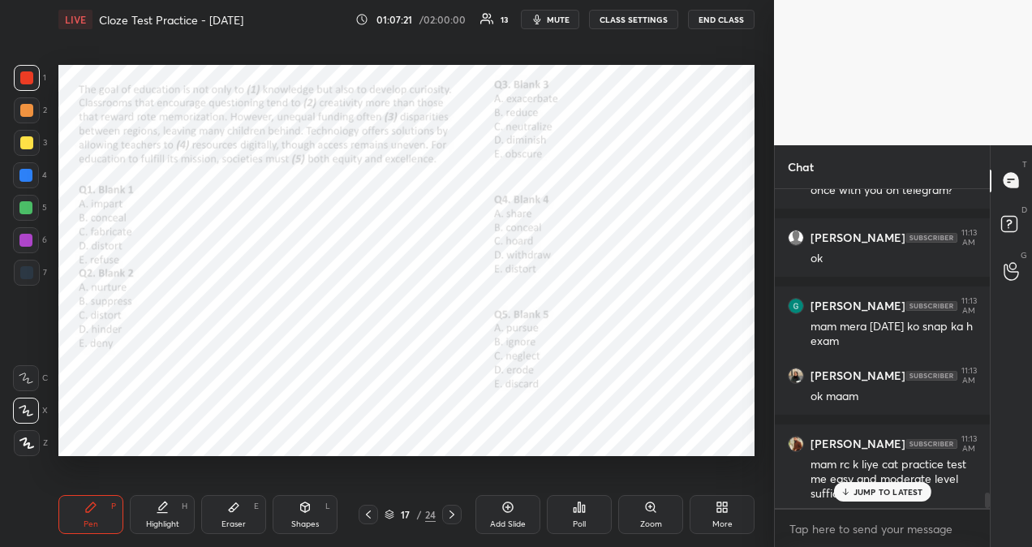
scroll to position [6239, 0]
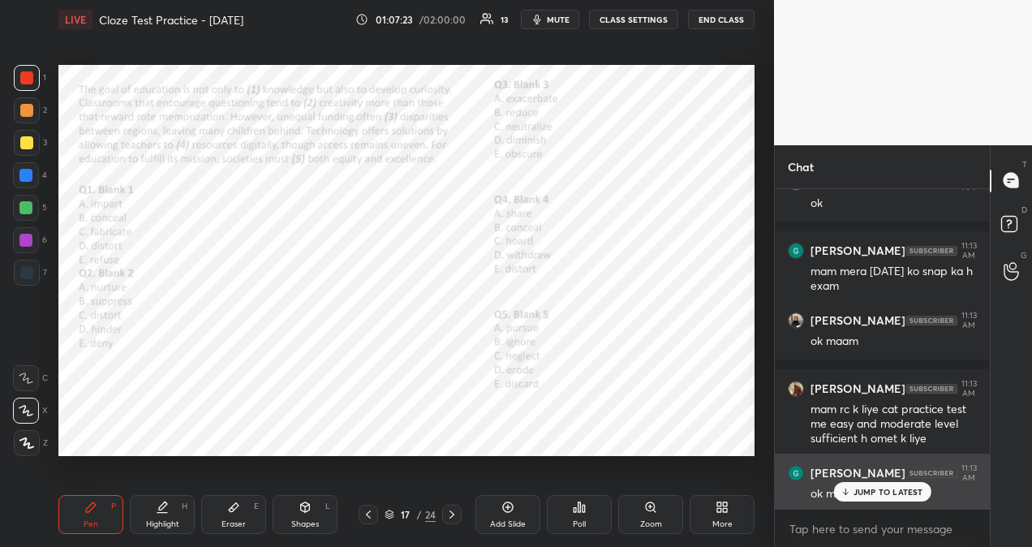
click at [881, 495] on p "JUMP TO LATEST" at bounding box center [889, 492] width 70 height 10
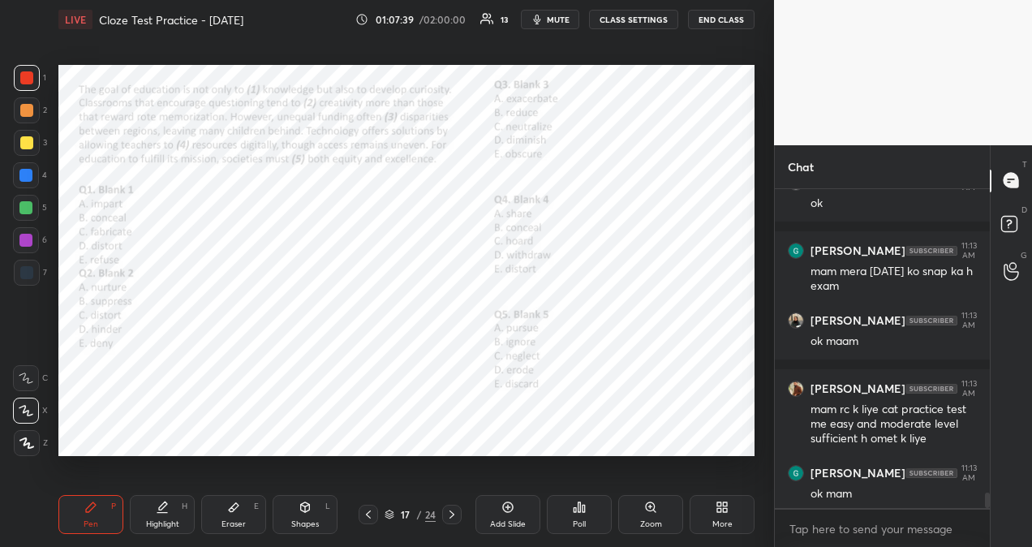
scroll to position [6321, 0]
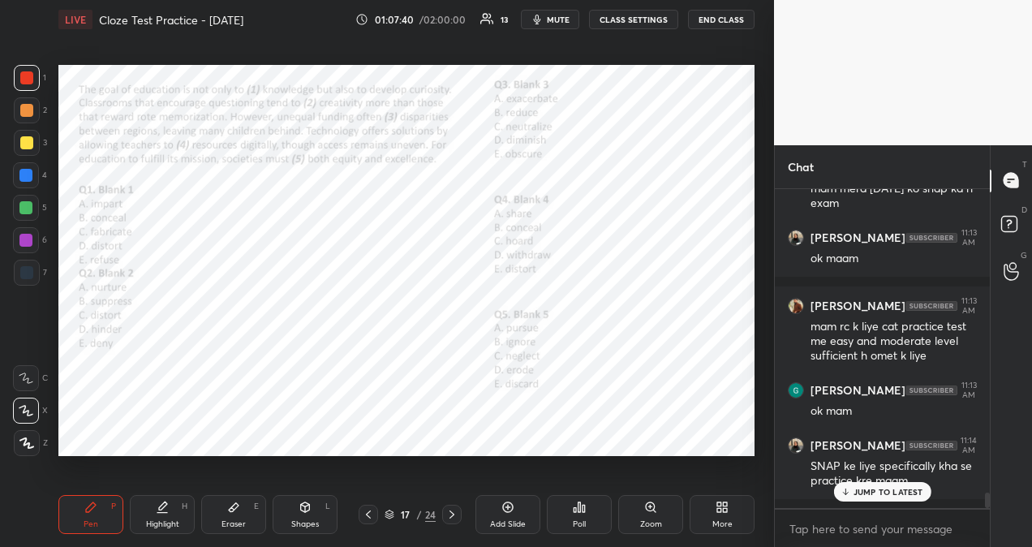
click at [887, 491] on p "JUMP TO LATEST" at bounding box center [889, 492] width 70 height 10
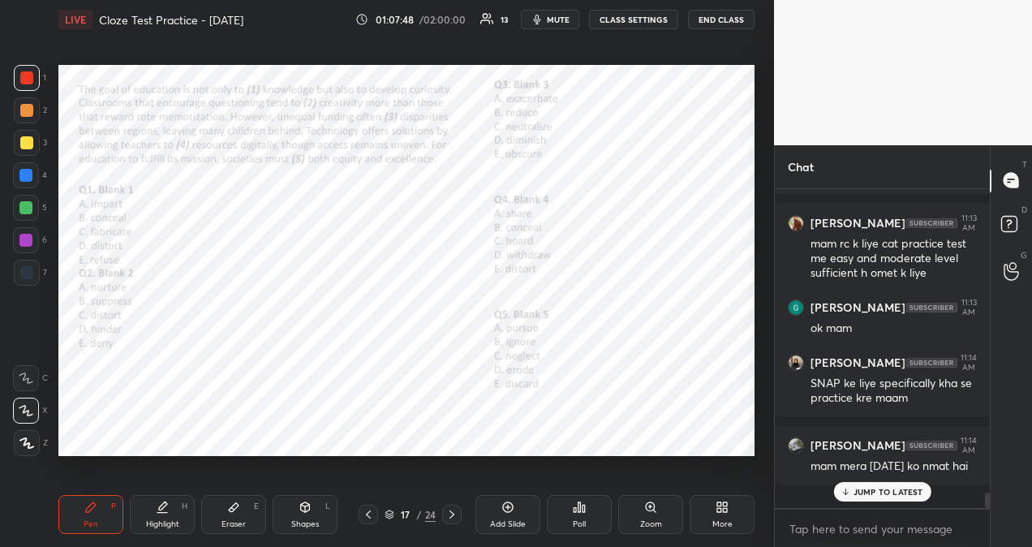
scroll to position [6472, 0]
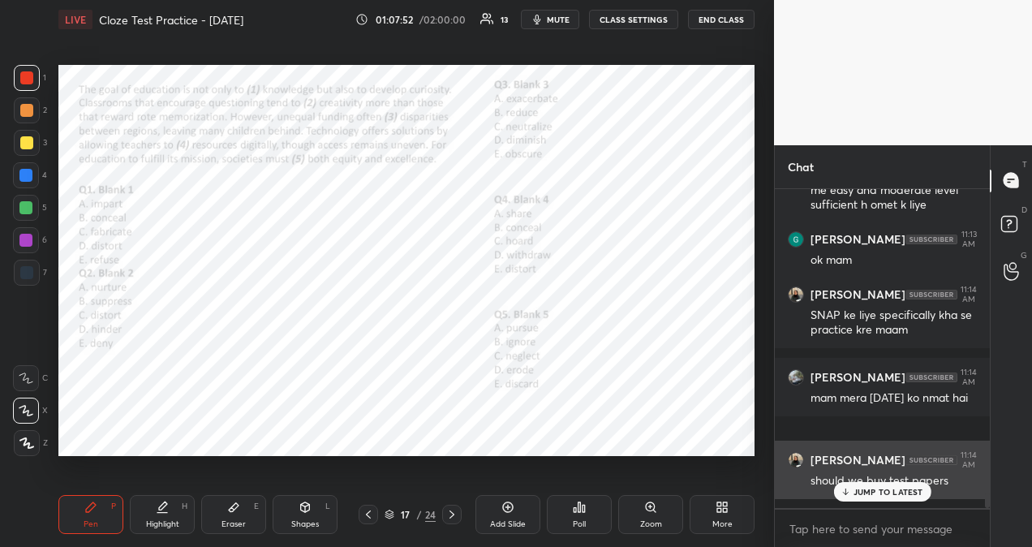
click at [911, 490] on p "JUMP TO LATEST" at bounding box center [889, 492] width 70 height 10
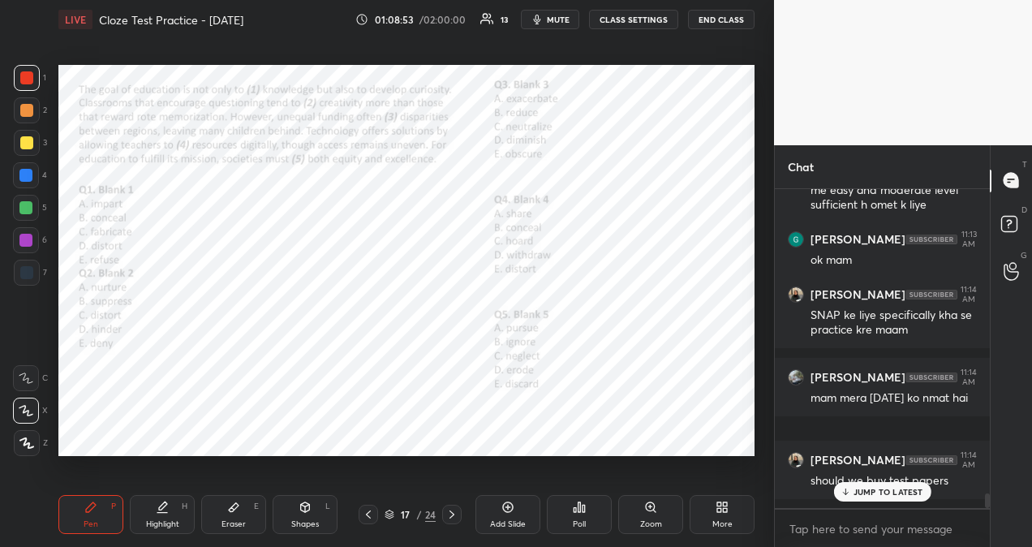
scroll to position [6555, 0]
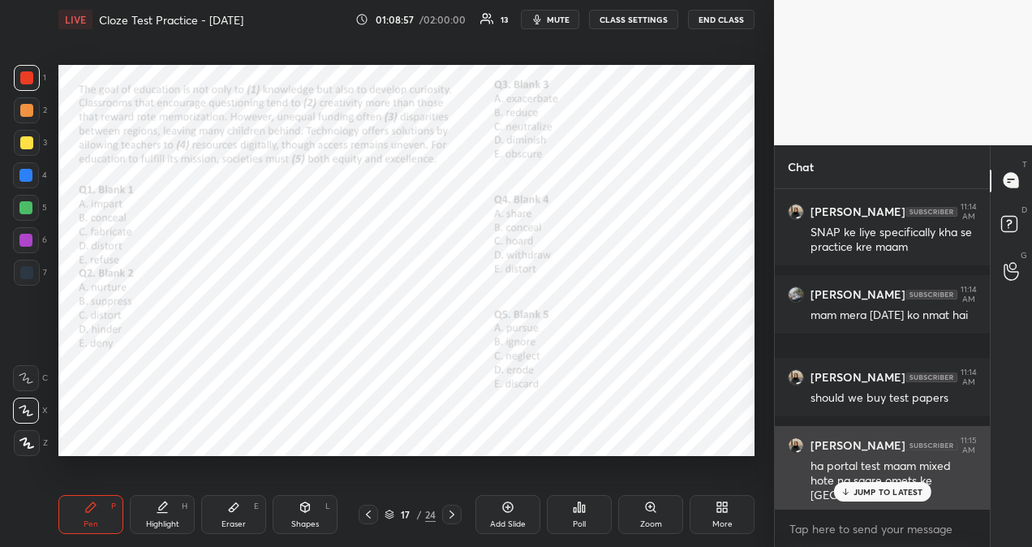
click at [888, 492] on p "JUMP TO LATEST" at bounding box center [889, 492] width 70 height 10
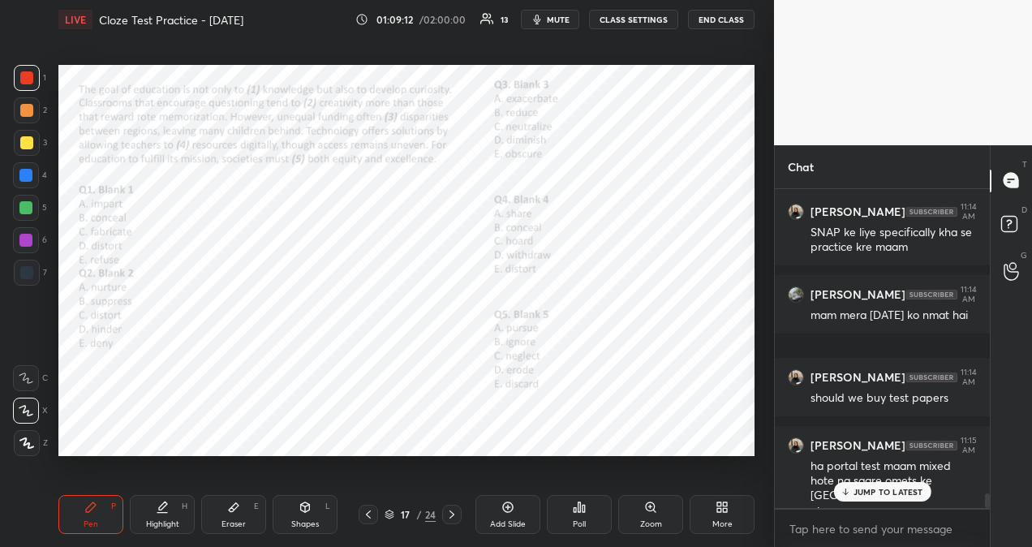
scroll to position [6571, 0]
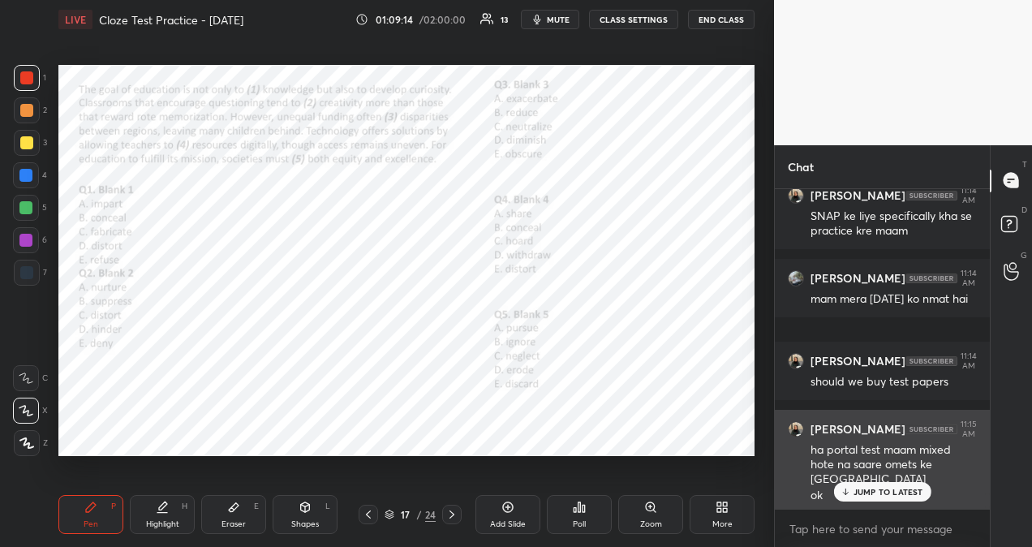
click at [891, 495] on p "JUMP TO LATEST" at bounding box center [889, 492] width 70 height 10
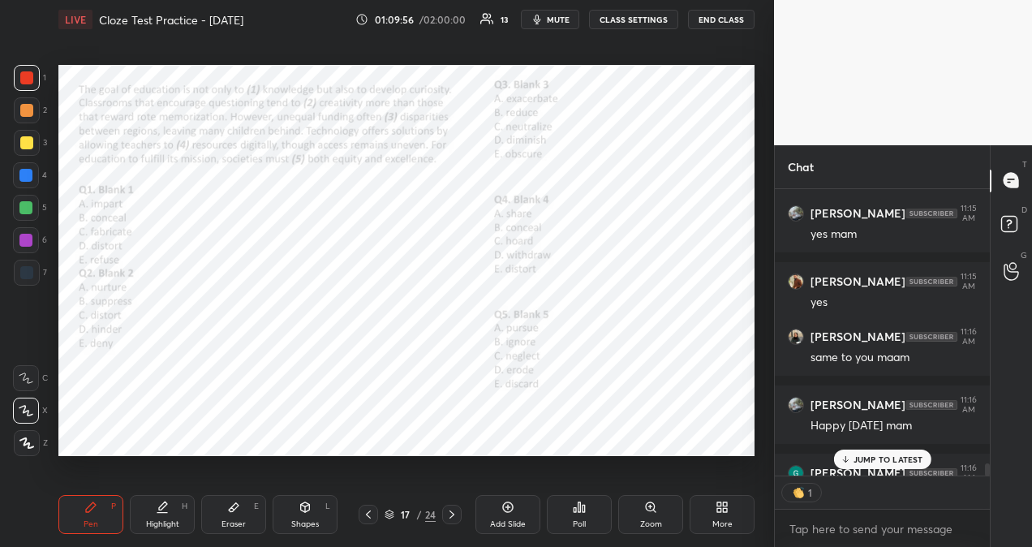
scroll to position [5, 5]
click at [889, 456] on p "JUMP TO LATEST" at bounding box center [889, 459] width 70 height 10
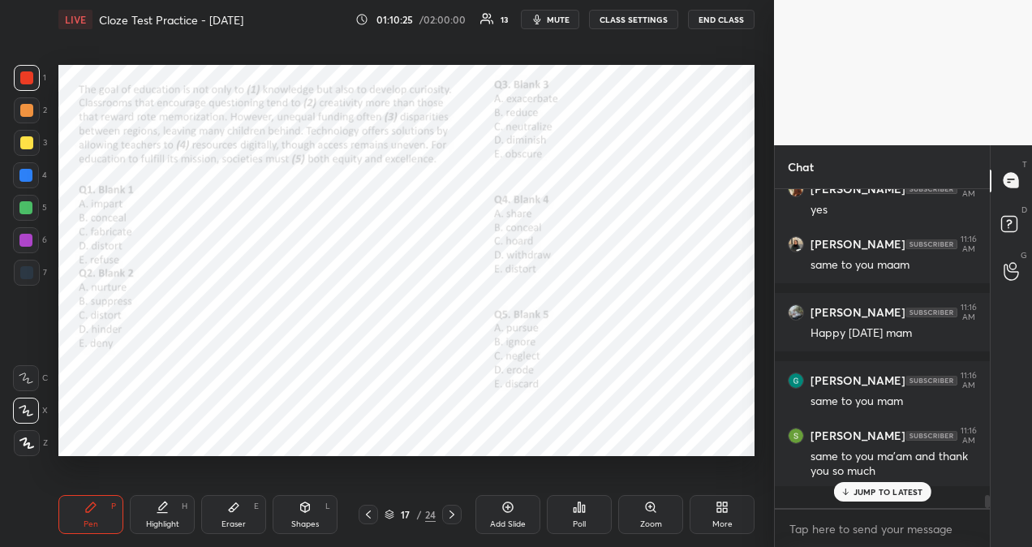
scroll to position [7027, 0]
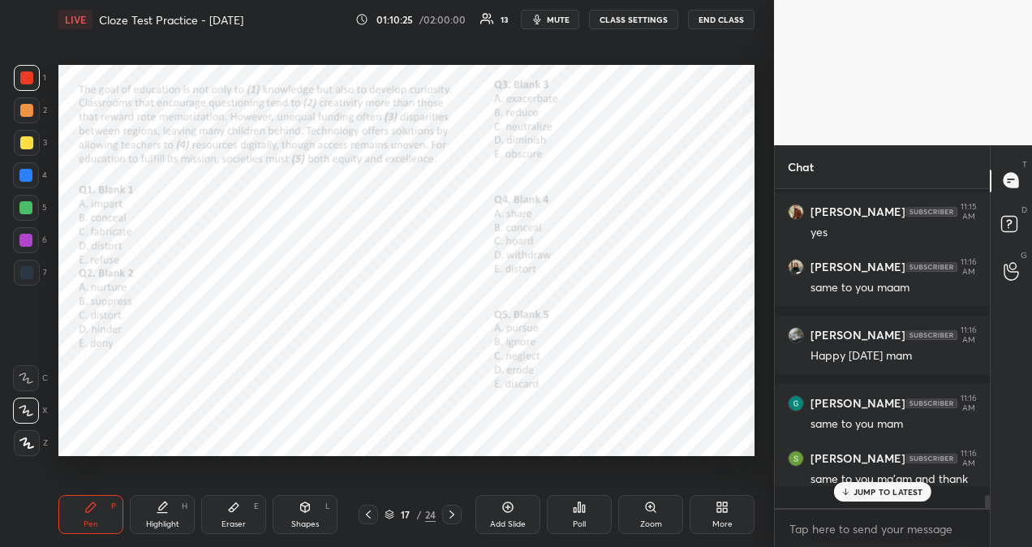
click at [910, 456] on div "[PERSON_NAME] 11:13 AM mam mera [DATE] ko snap ka h exam [PERSON_NAME] 11:13 AM…" at bounding box center [882, 337] width 215 height 297
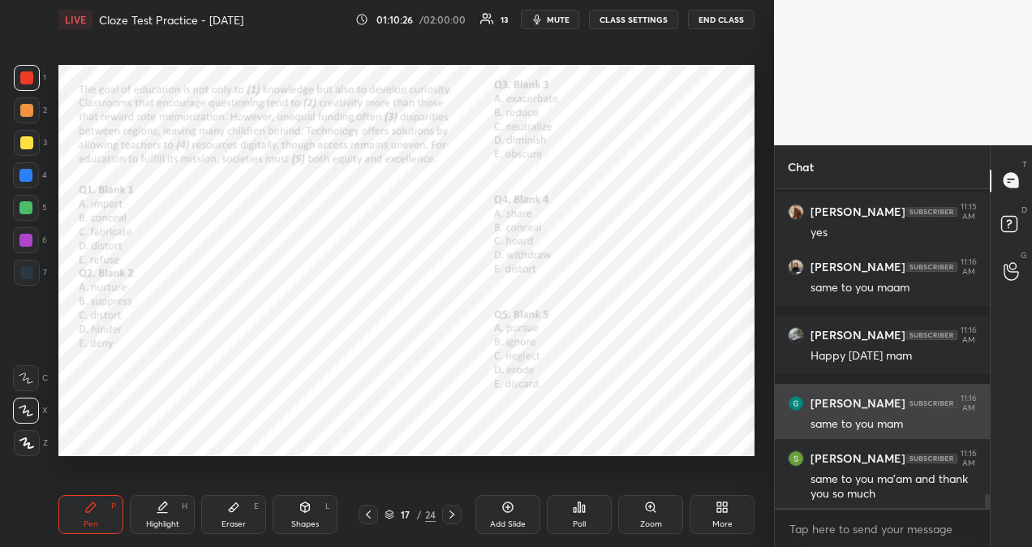
scroll to position [7096, 0]
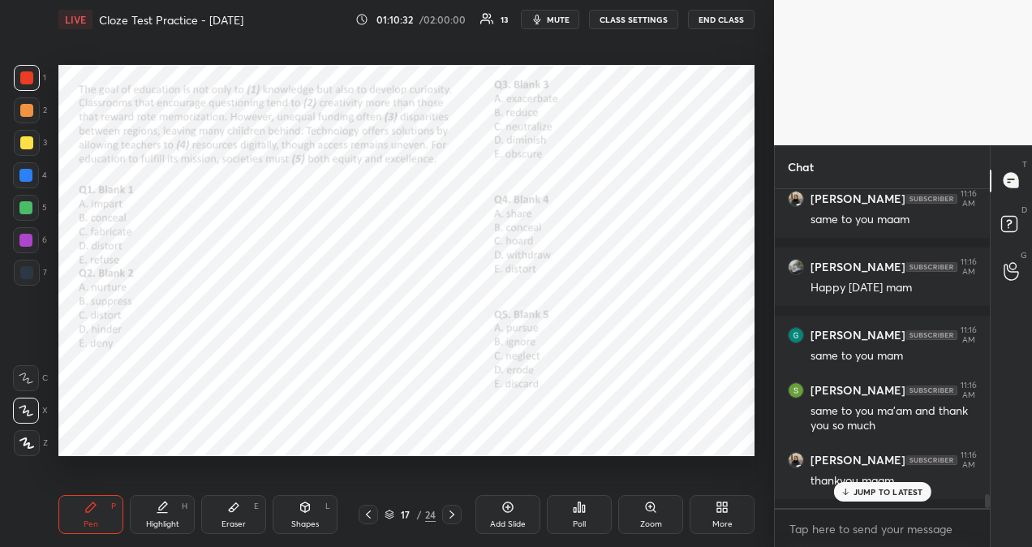
click at [902, 491] on p "JUMP TO LATEST" at bounding box center [889, 492] width 70 height 10
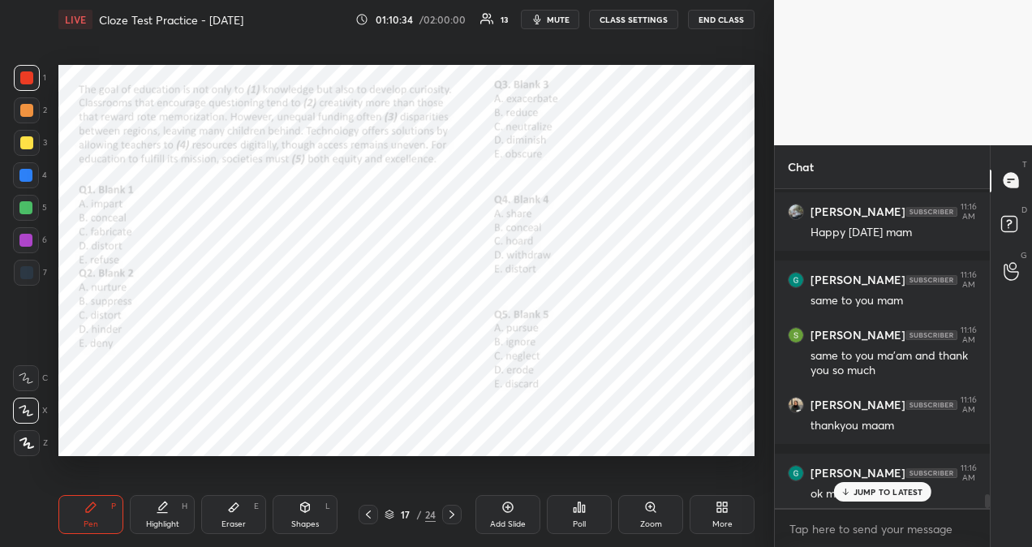
click at [852, 484] on div "JUMP TO LATEST" at bounding box center [881, 491] width 97 height 19
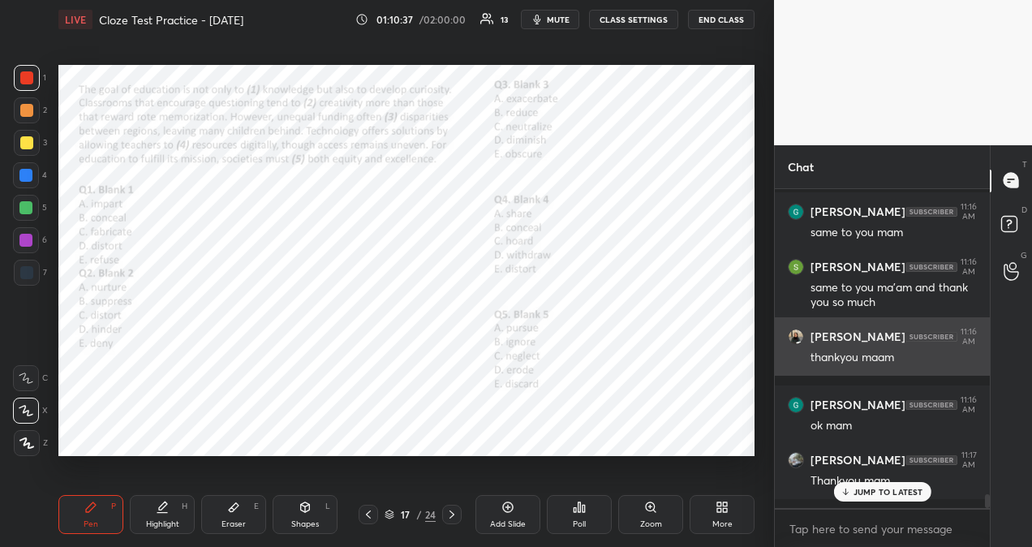
scroll to position [7274, 0]
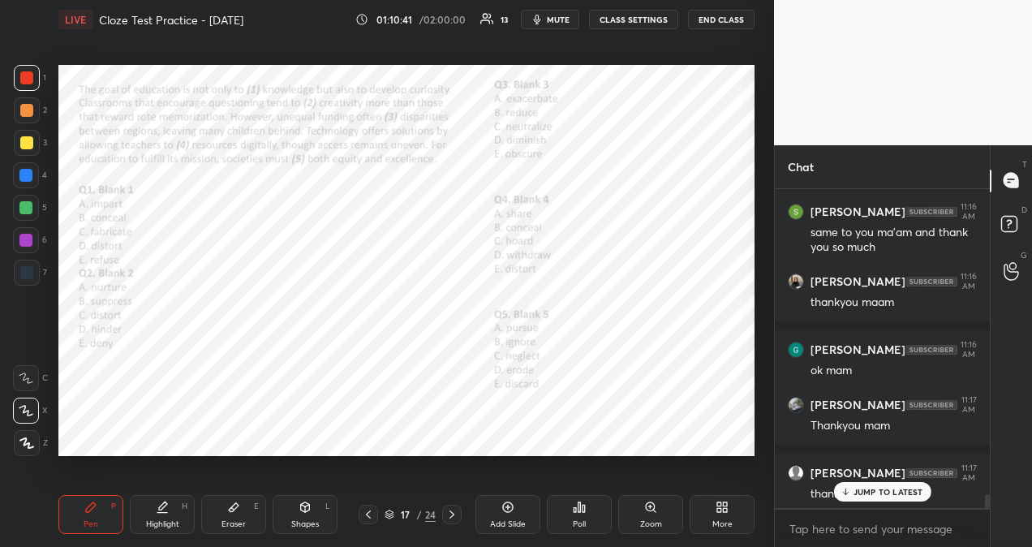
click at [712, 19] on button "END CLASS" at bounding box center [721, 19] width 67 height 19
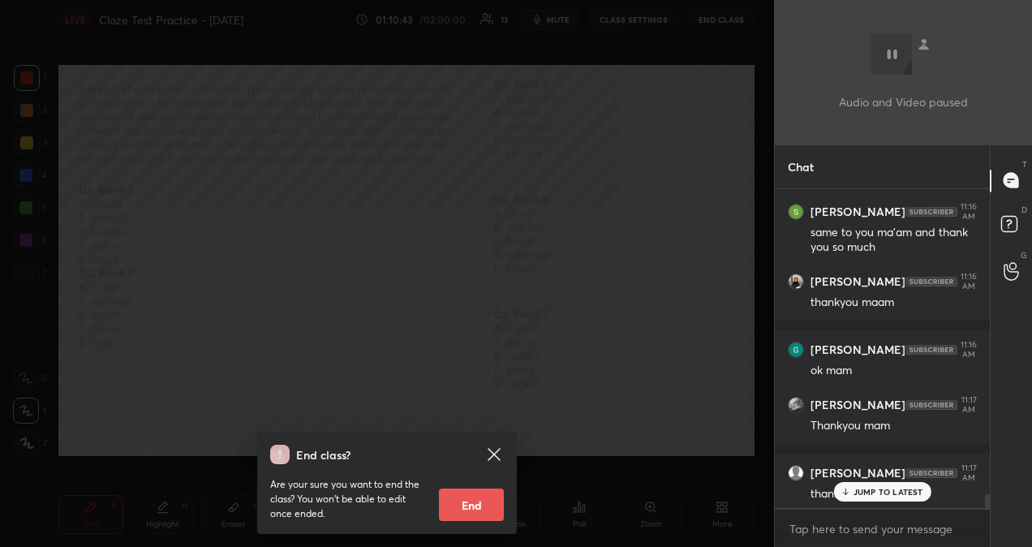
click at [479, 508] on button "End" at bounding box center [471, 505] width 65 height 32
type textarea "x"
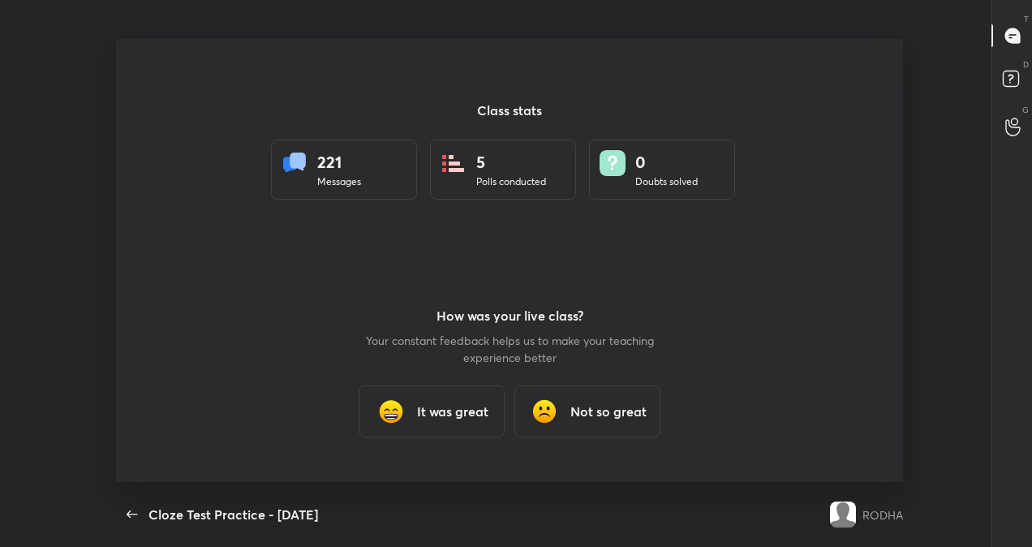
scroll to position [80704, 80143]
